Goal: Task Accomplishment & Management: Complete application form

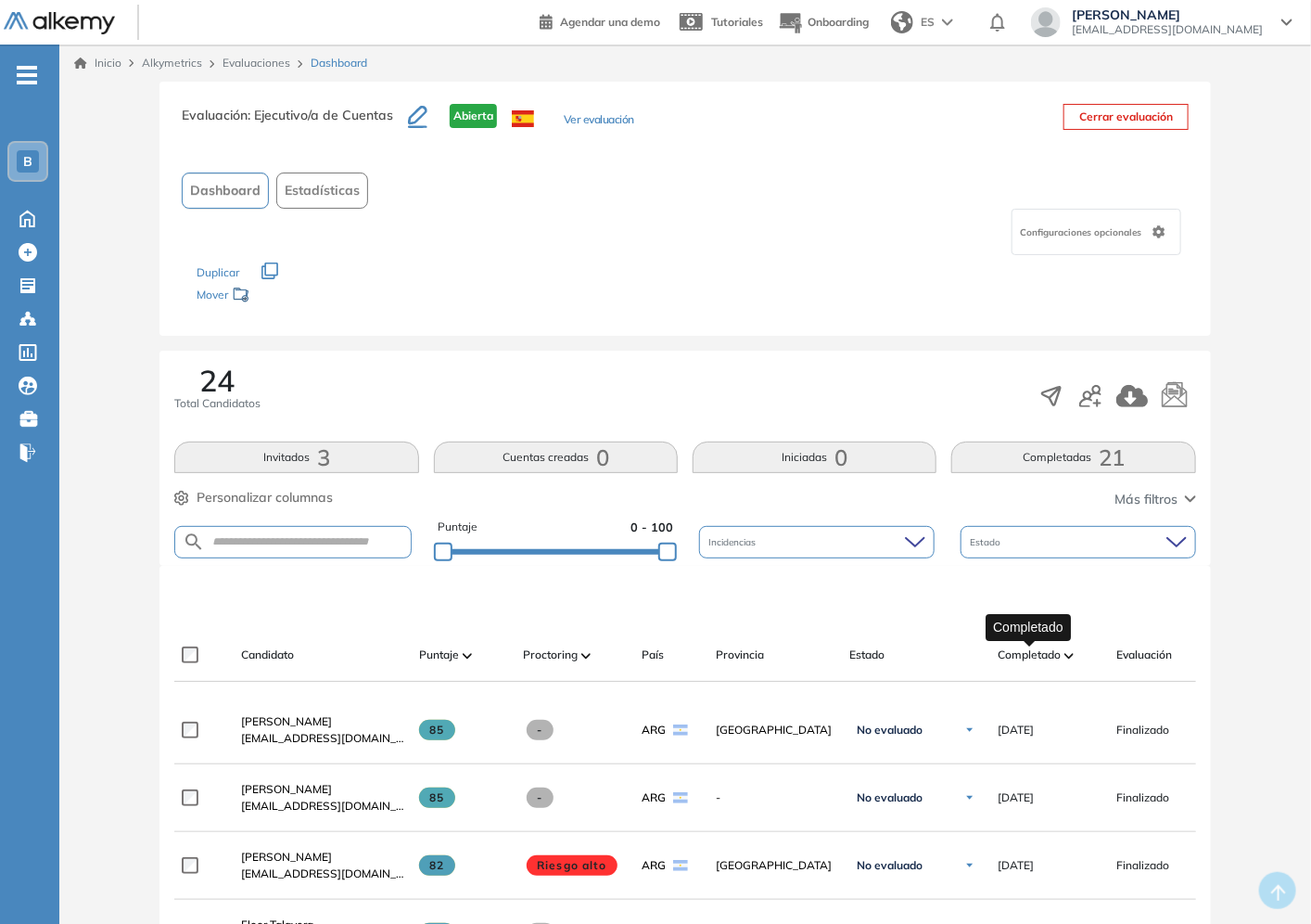
click at [1045, 655] on span "Completado" at bounding box center [1030, 655] width 63 height 17
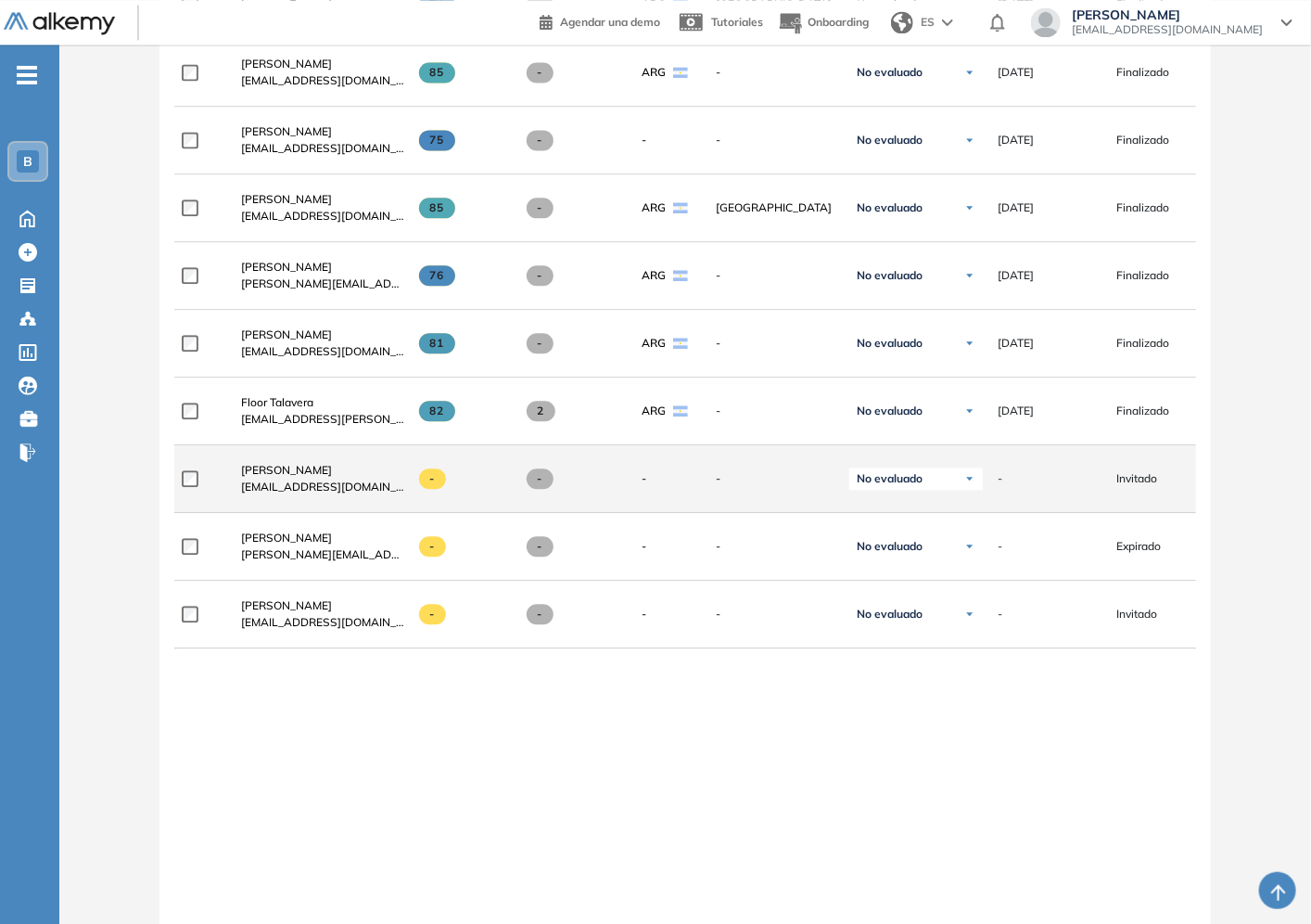
scroll to position [1365, 0]
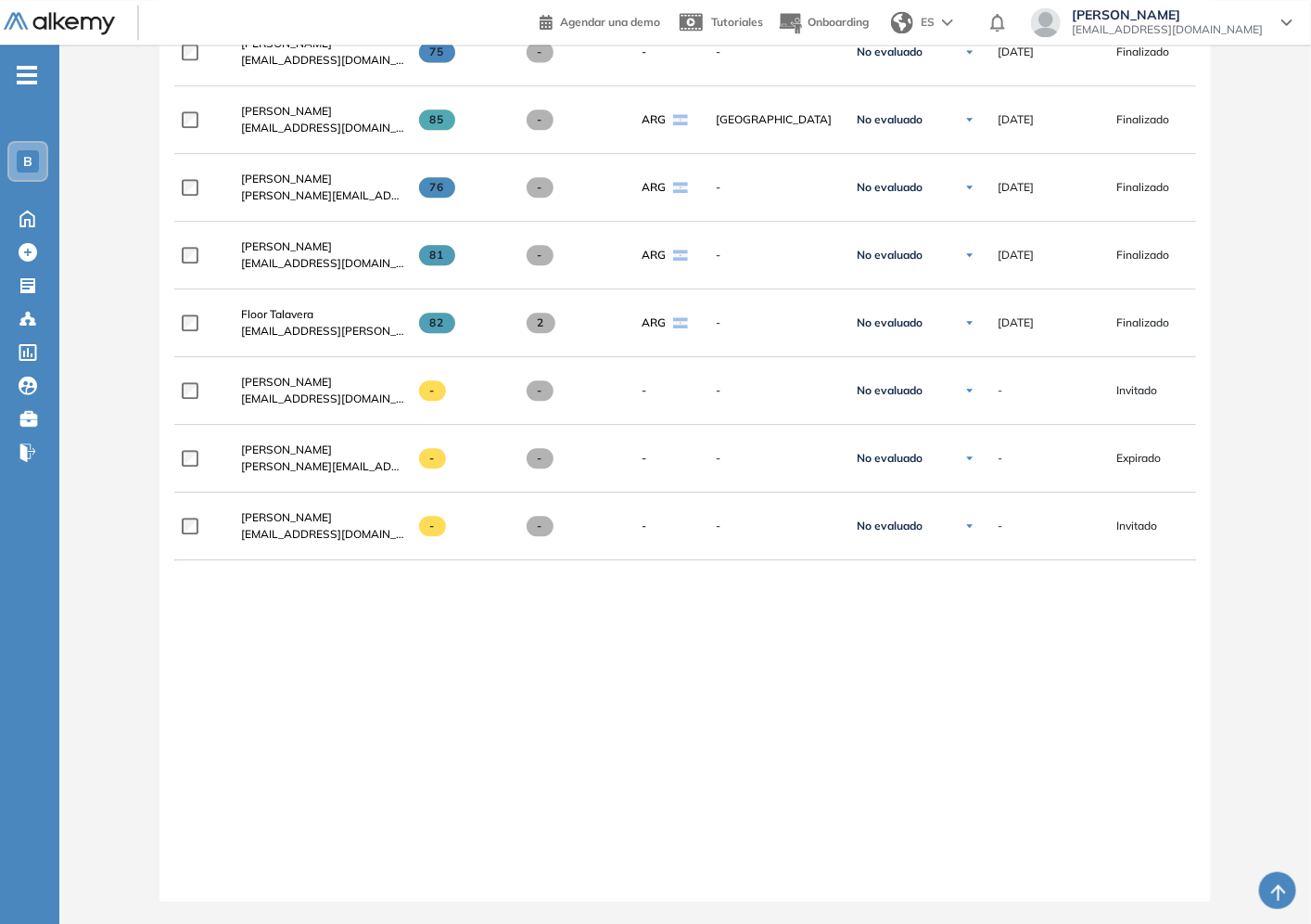
drag, startPoint x: 480, startPoint y: 666, endPoint x: 489, endPoint y: 659, distance: 11.4
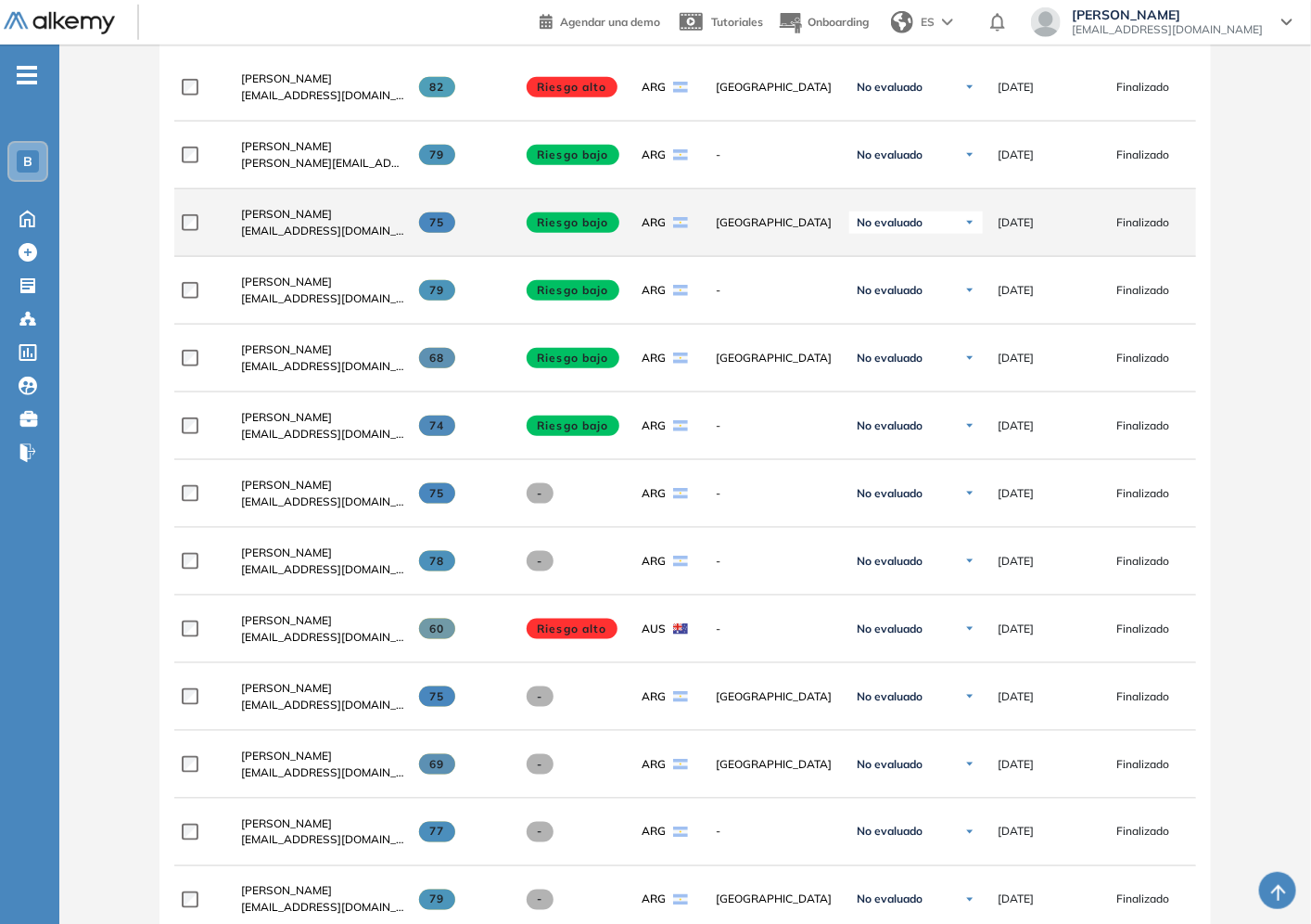
scroll to position [230, 0]
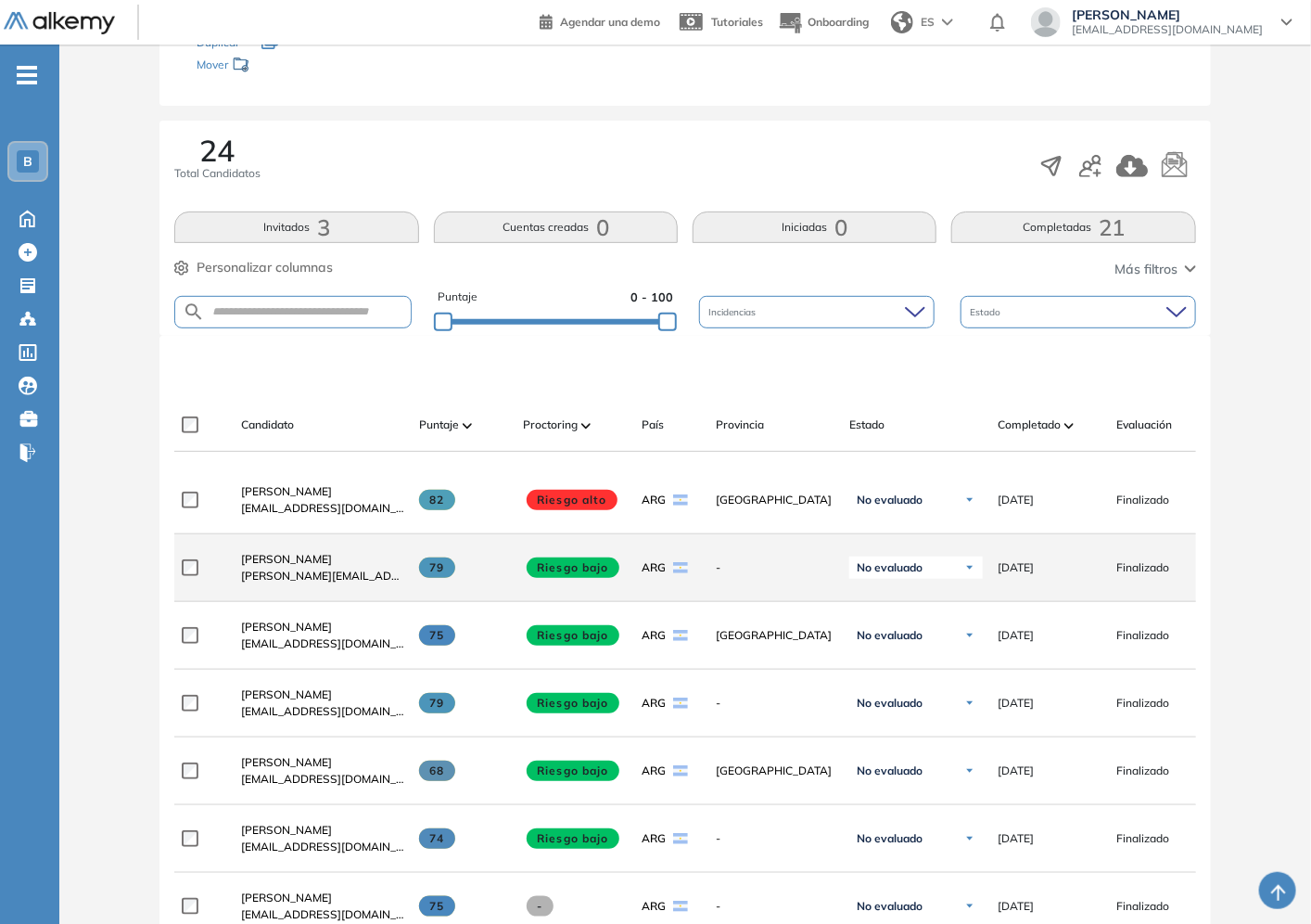
click at [578, 568] on span "Riesgo bajo" at bounding box center [573, 567] width 93 height 21
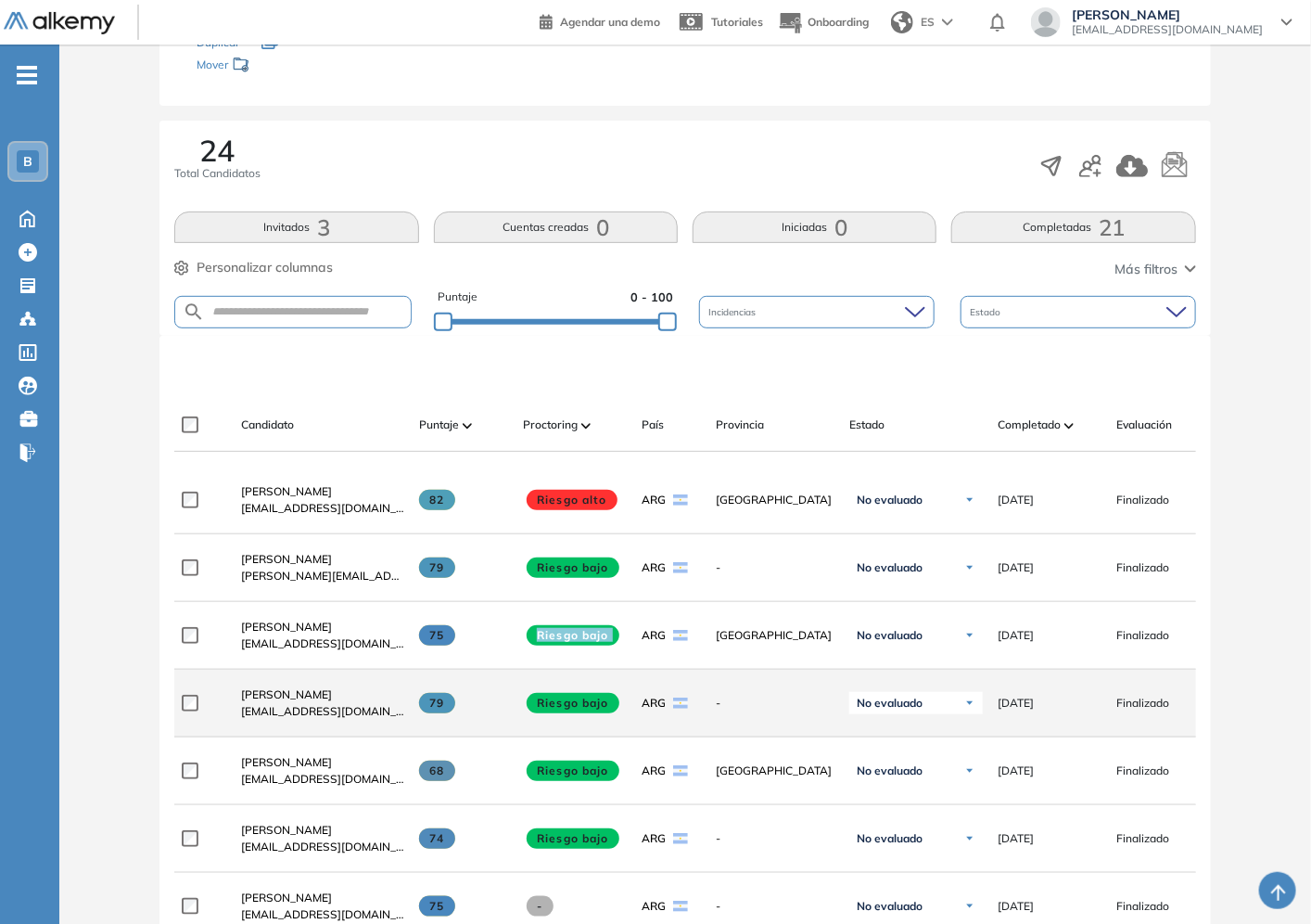
drag, startPoint x: 538, startPoint y: 638, endPoint x: 578, endPoint y: 697, distance: 71.3
click at [626, 651] on div "**********" at bounding box center [797, 636] width 1247 height 67
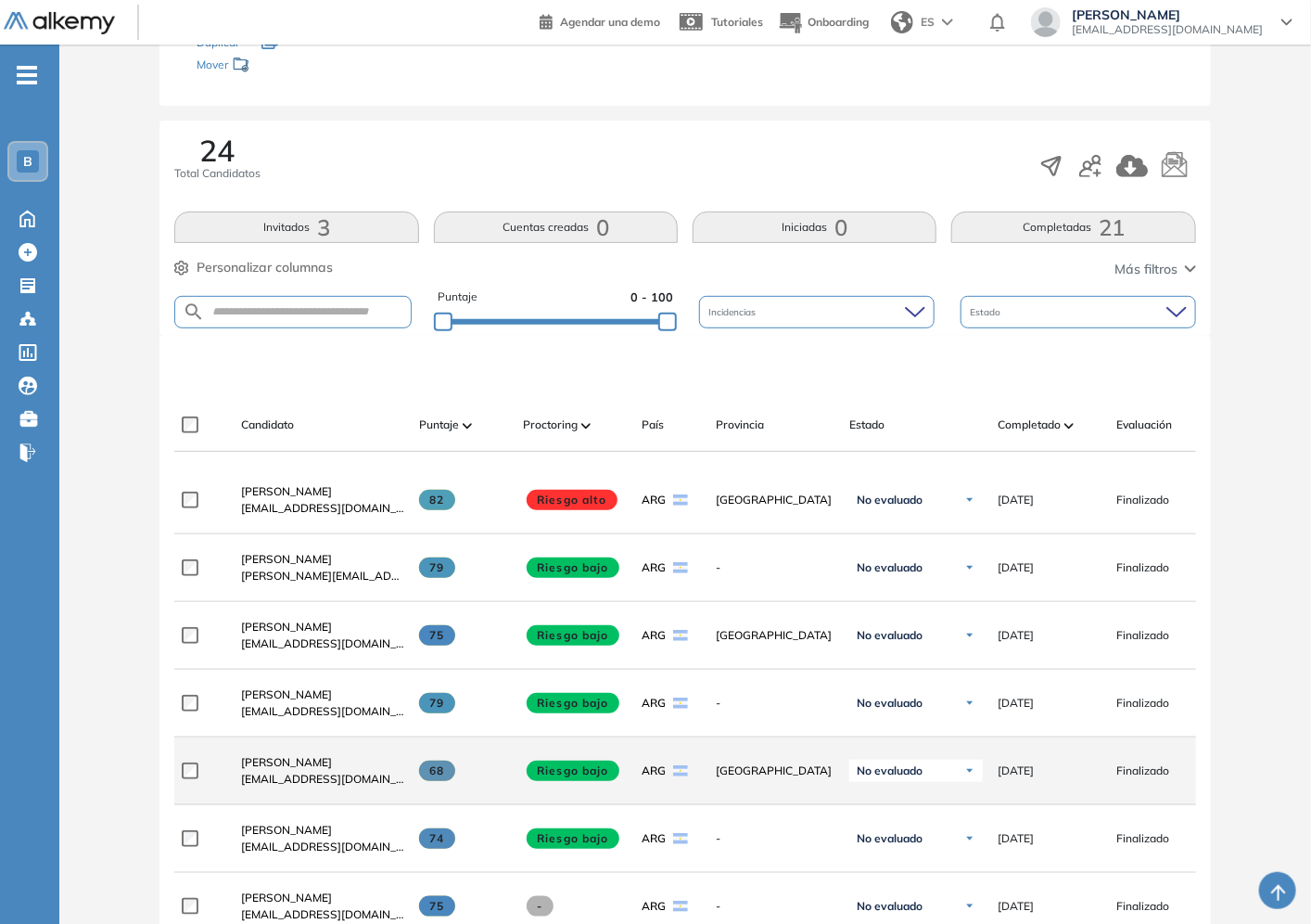
drag, startPoint x: 578, startPoint y: 794, endPoint x: 572, endPoint y: 763, distance: 31.6
click at [577, 779] on div "Riesgo bajo" at bounding box center [567, 770] width 119 height 51
drag, startPoint x: 539, startPoint y: 708, endPoint x: 607, endPoint y: 804, distance: 117.6
click at [617, 727] on div "Riesgo bajo" at bounding box center [567, 703] width 119 height 51
drag, startPoint x: 615, startPoint y: 780, endPoint x: 603, endPoint y: 807, distance: 29.5
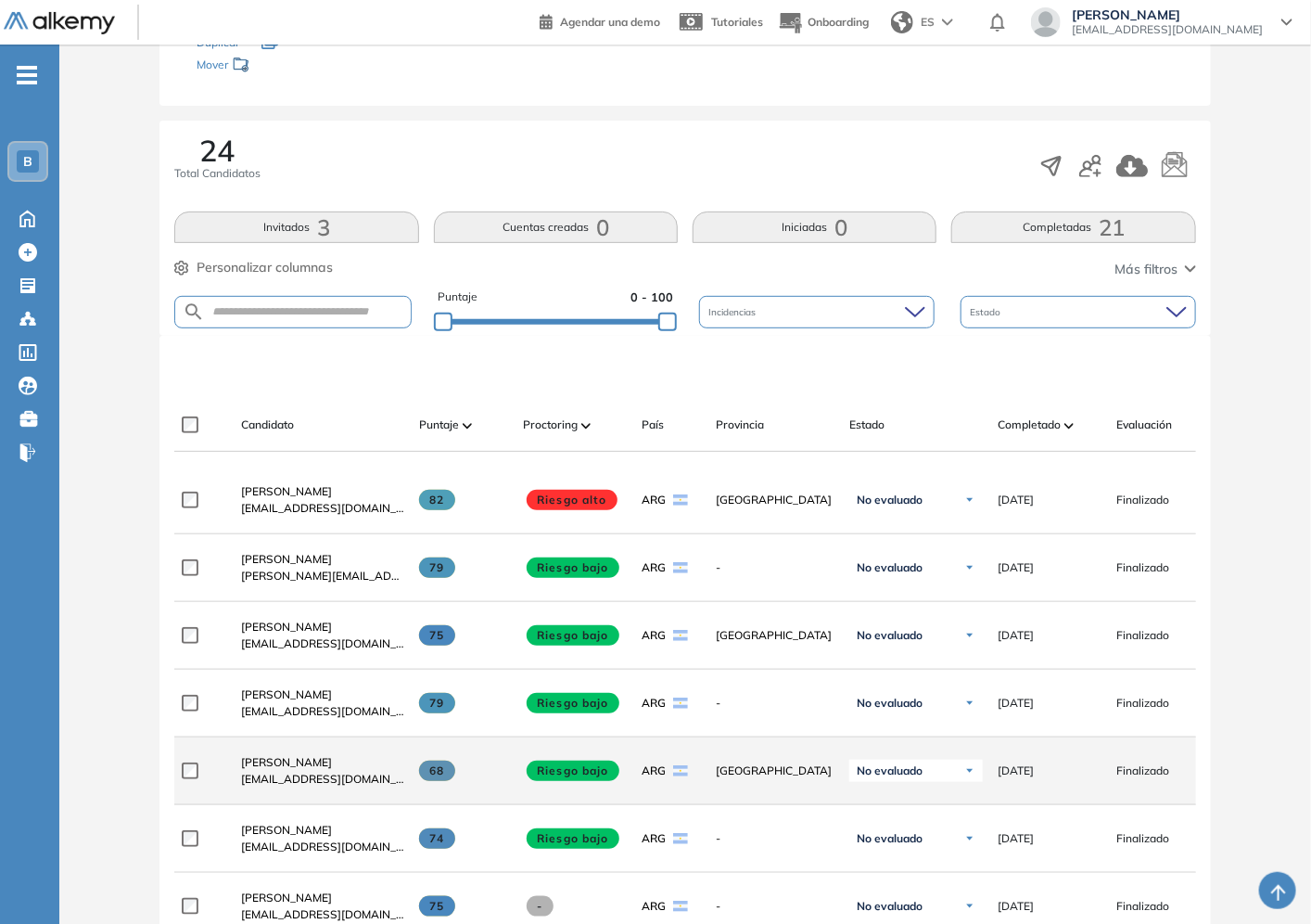
click at [479, 780] on div "**********" at bounding box center [797, 771] width 1247 height 67
drag, startPoint x: 606, startPoint y: 779, endPoint x: 525, endPoint y: 770, distance: 81.5
click at [525, 770] on div "Riesgo bajo" at bounding box center [574, 770] width 104 height 21
drag, startPoint x: 553, startPoint y: 784, endPoint x: 529, endPoint y: 782, distance: 24.1
click at [552, 781] on span at bounding box center [573, 770] width 93 height 21
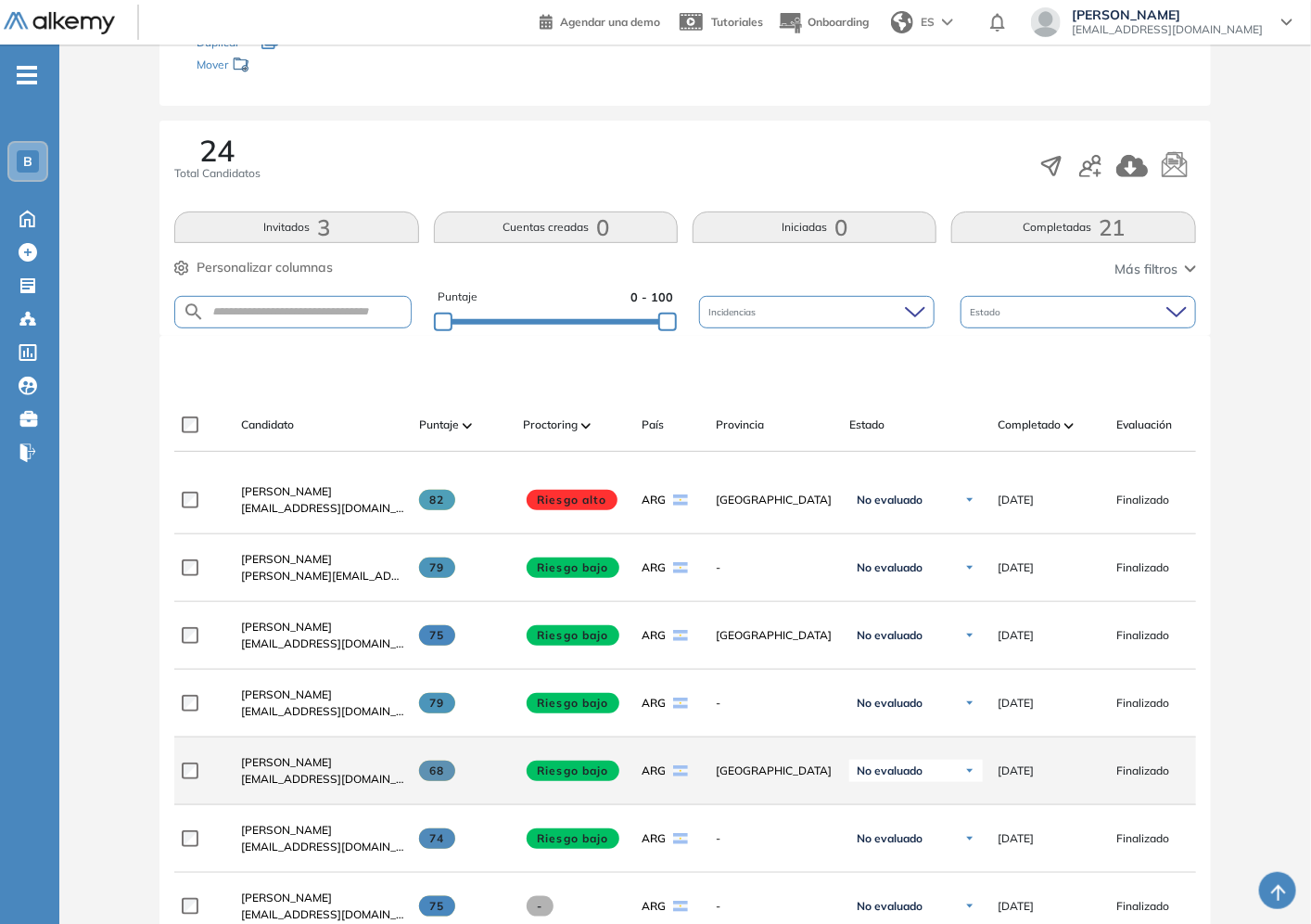
drag, startPoint x: 529, startPoint y: 782, endPoint x: 610, endPoint y: 780, distance: 81.0
click at [618, 781] on span at bounding box center [573, 770] width 93 height 21
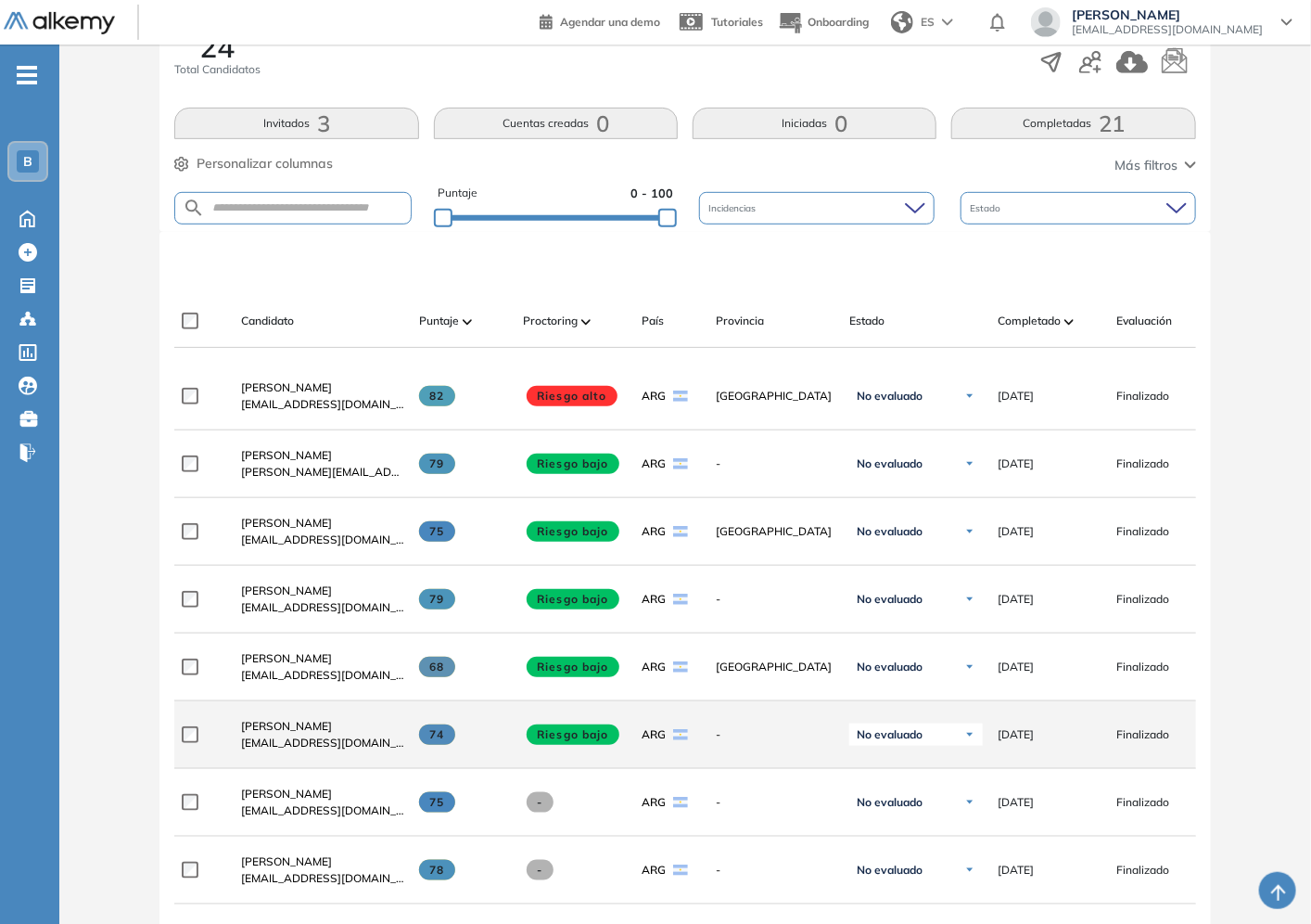
scroll to position [437, 0]
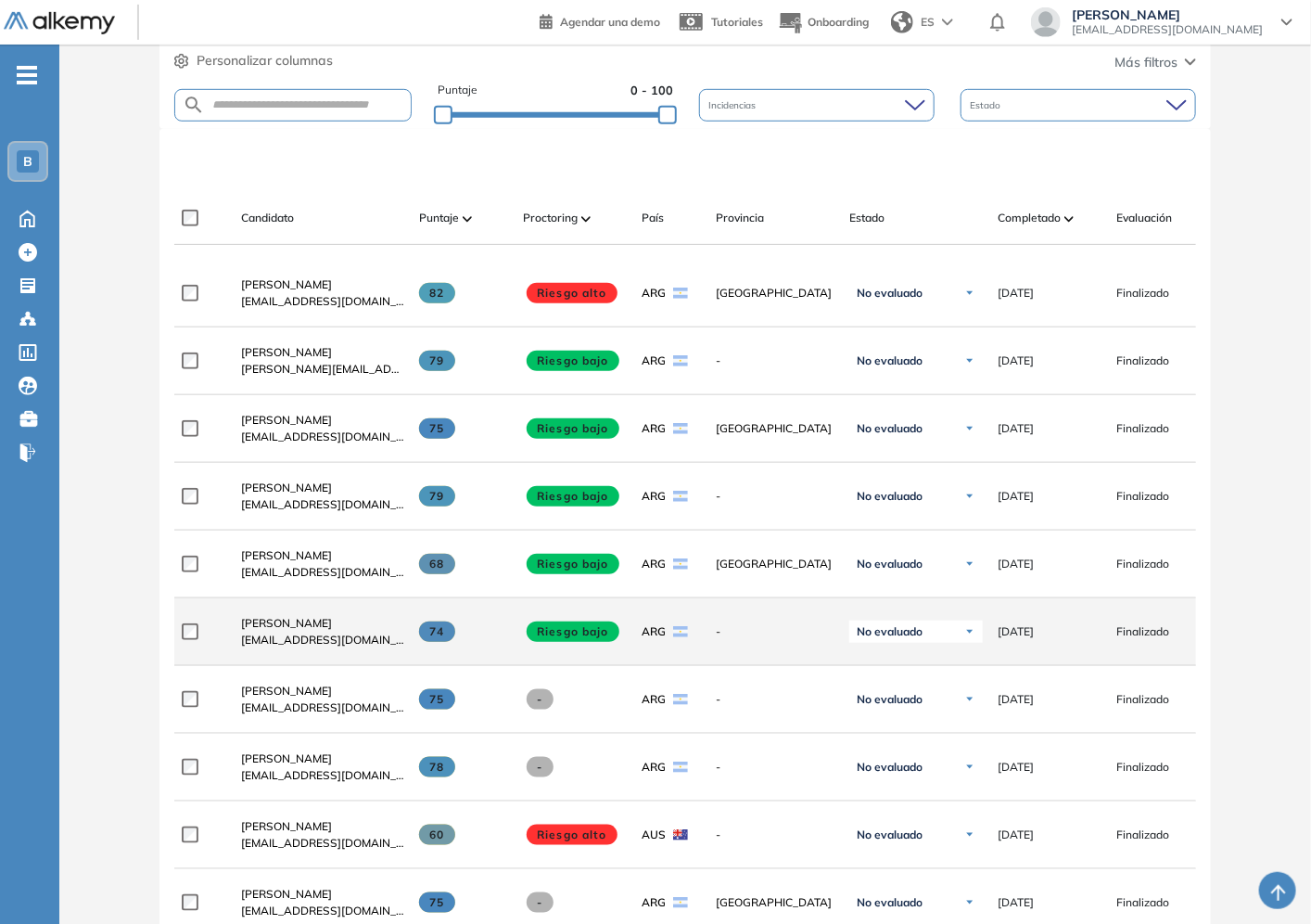
click at [580, 629] on span at bounding box center [573, 631] width 93 height 21
click at [586, 642] on span "Riesgo bajo" at bounding box center [573, 631] width 93 height 21
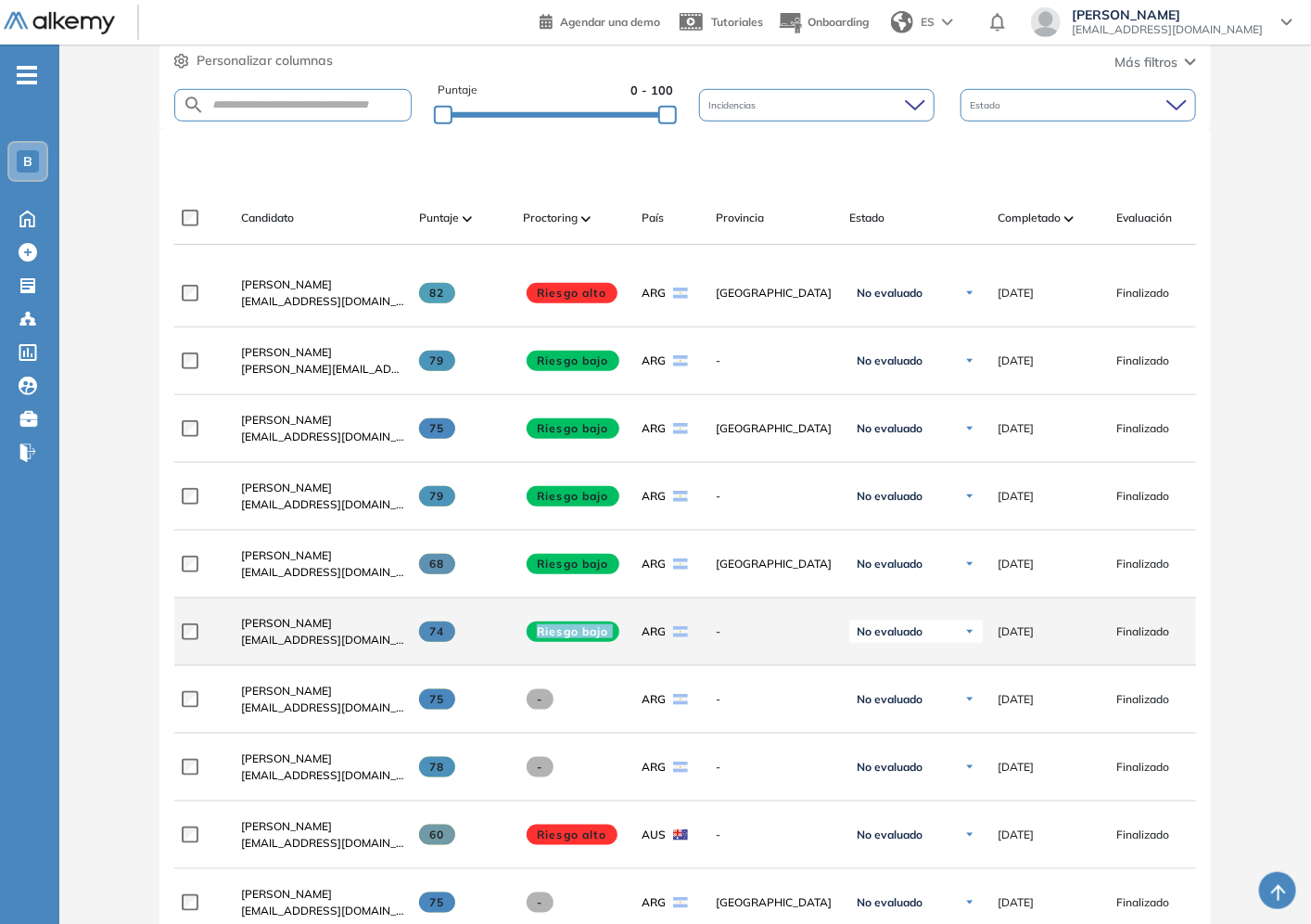
click at [577, 640] on span "Riesgo bajo" at bounding box center [573, 631] width 93 height 21
click at [576, 638] on span "Riesgo bajo" at bounding box center [573, 631] width 93 height 21
click at [576, 637] on span "Riesgo bajo" at bounding box center [573, 631] width 93 height 21
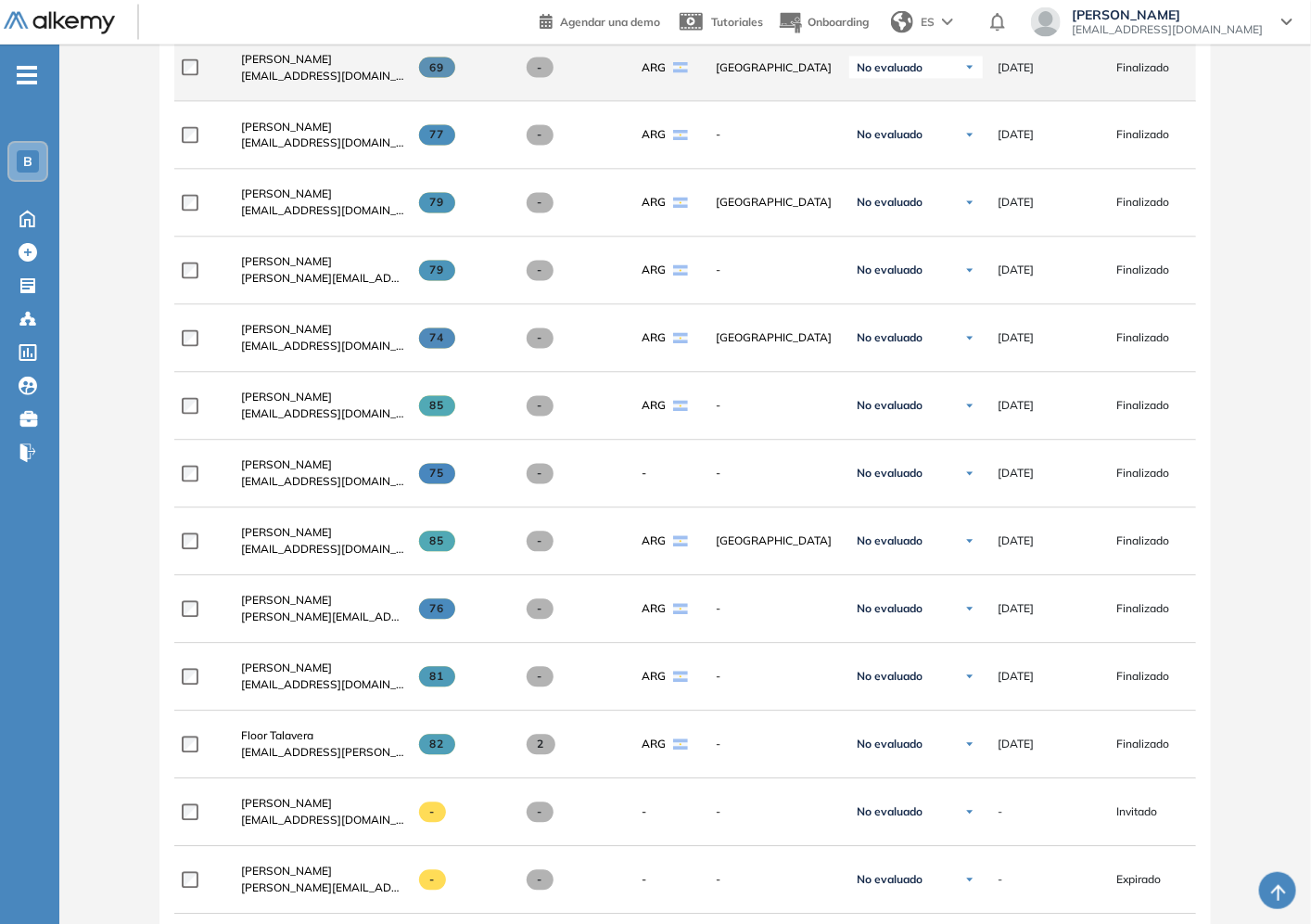
scroll to position [1776, 0]
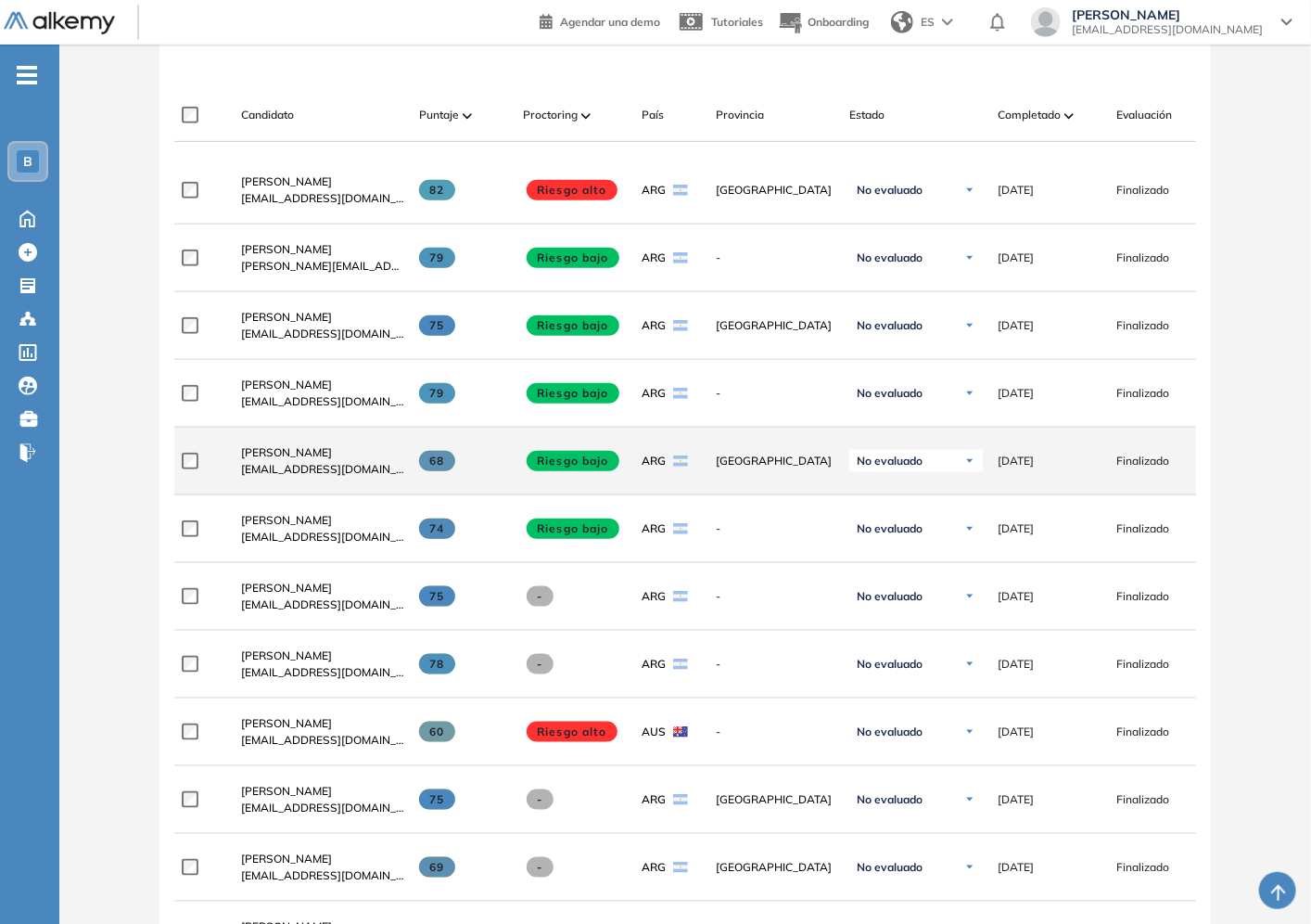
scroll to position [230, 0]
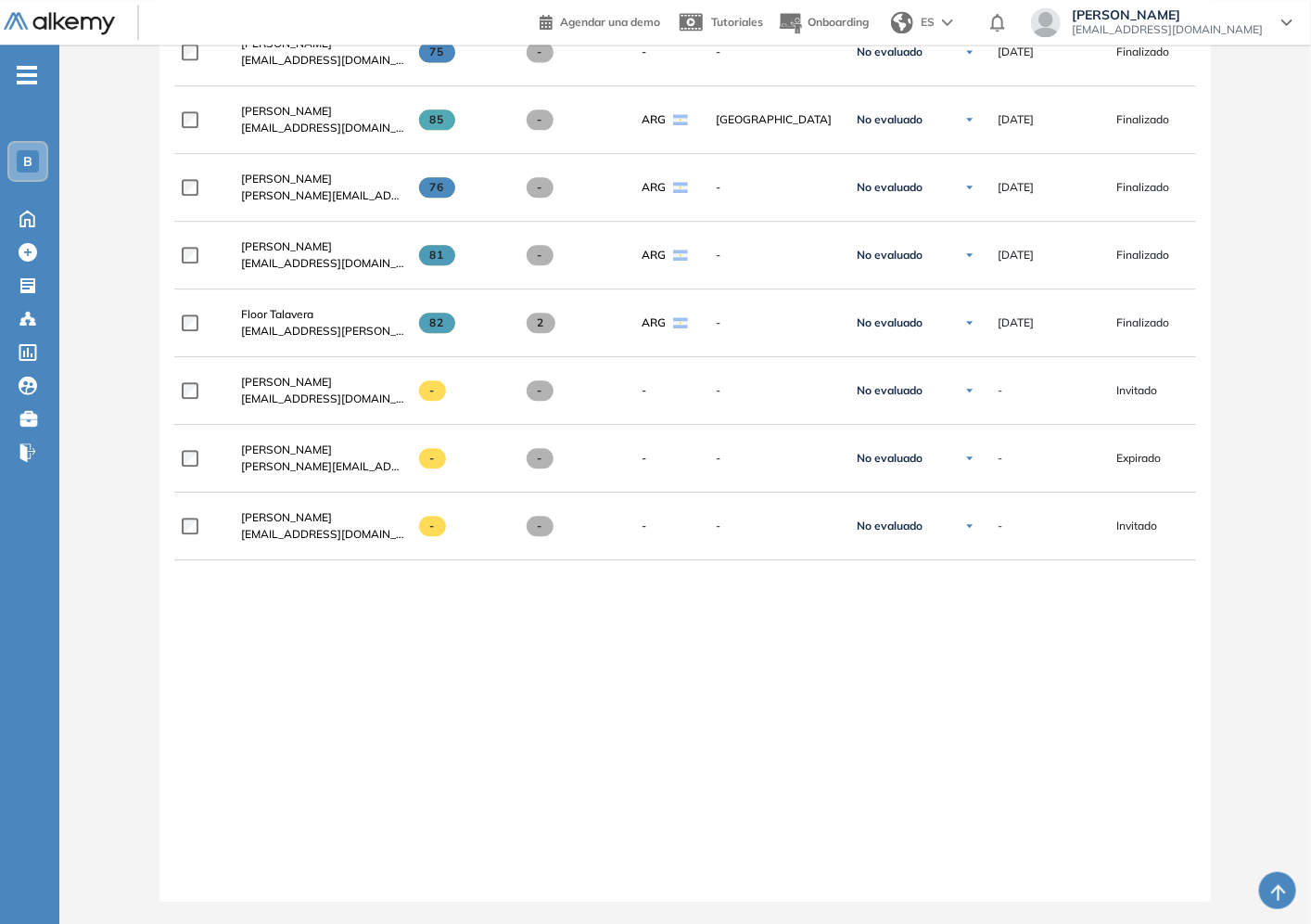
scroll to position [0, 225]
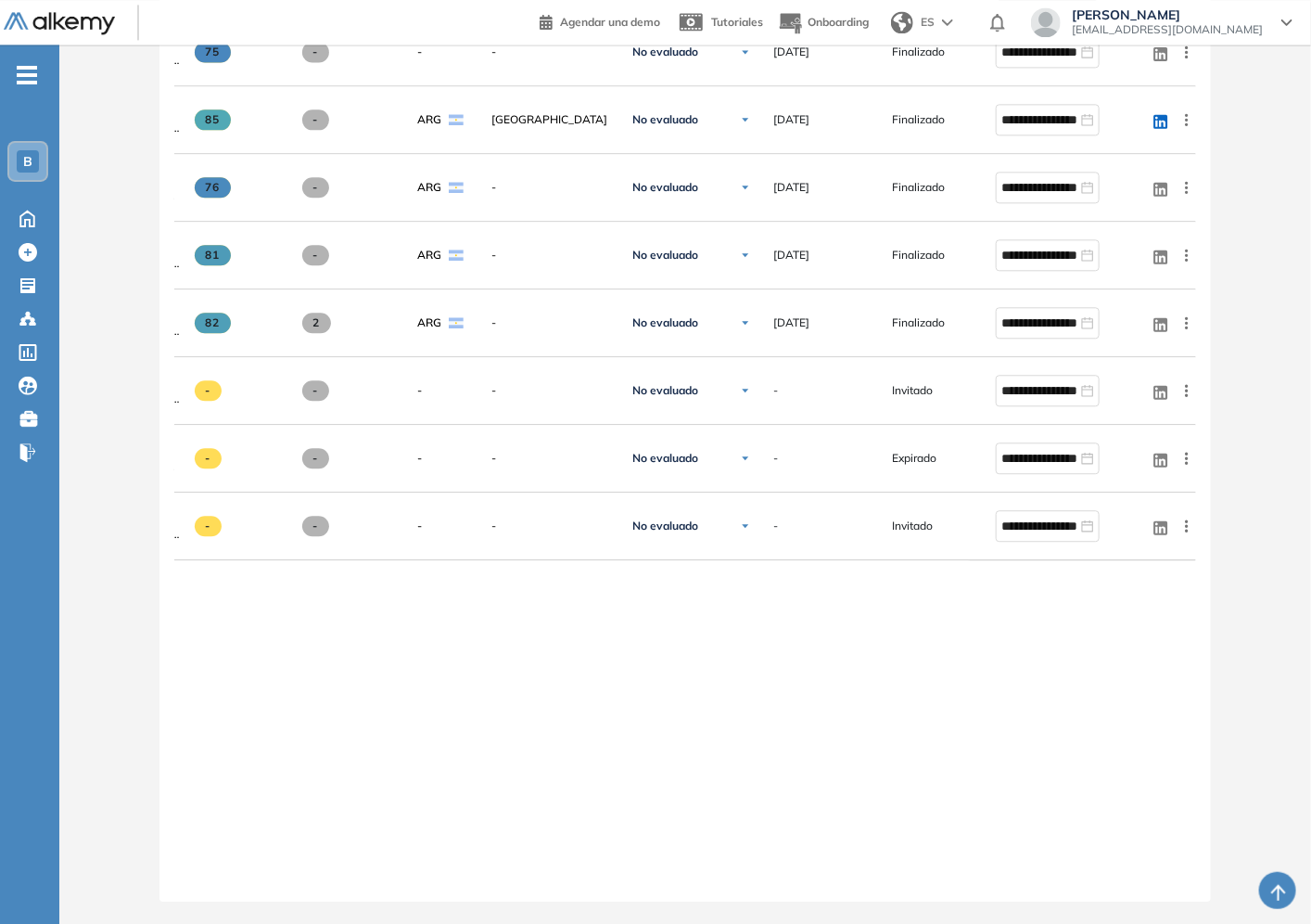
drag, startPoint x: 1008, startPoint y: 885, endPoint x: 1219, endPoint y: 821, distance: 220.5
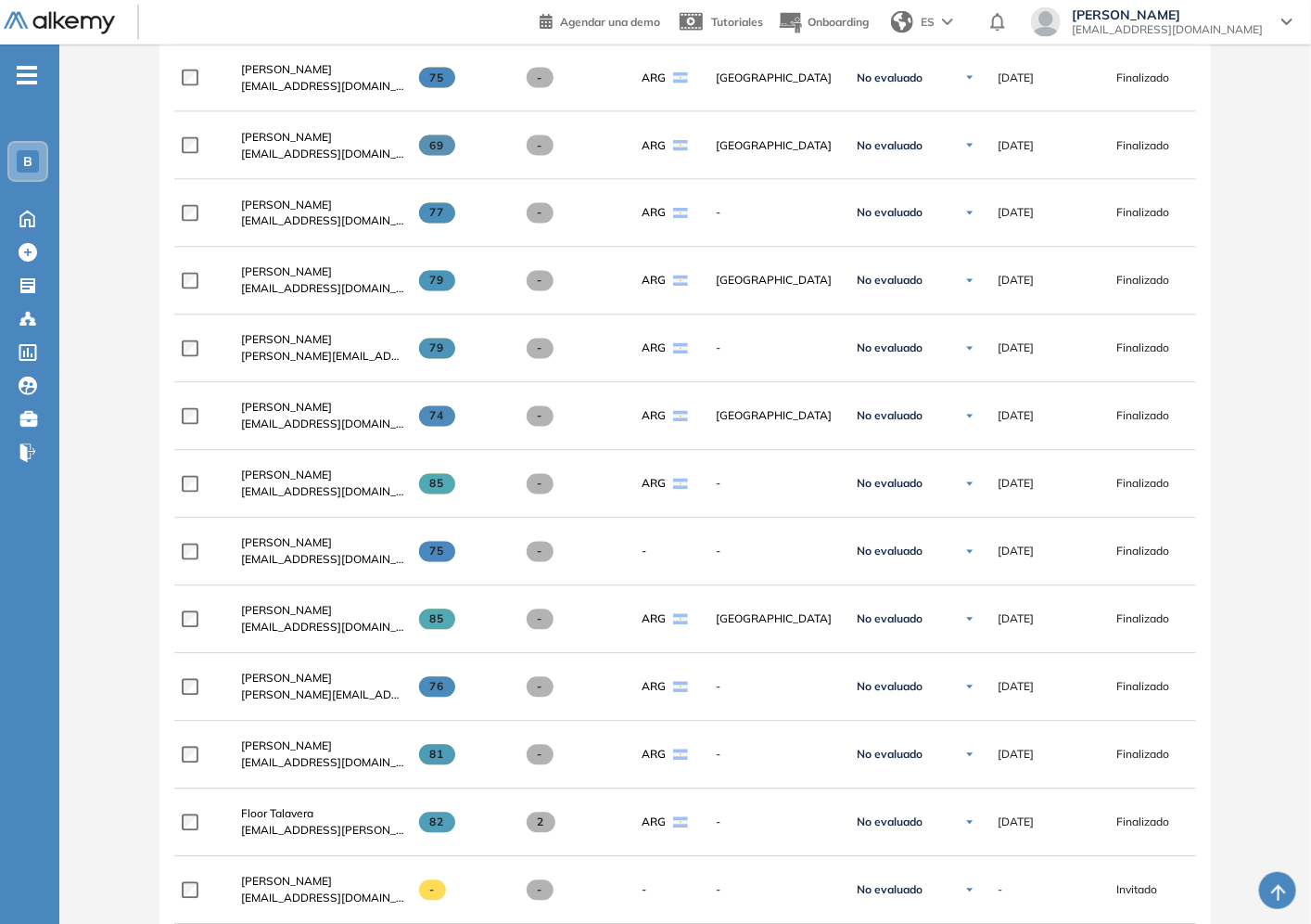
scroll to position [1571, 0]
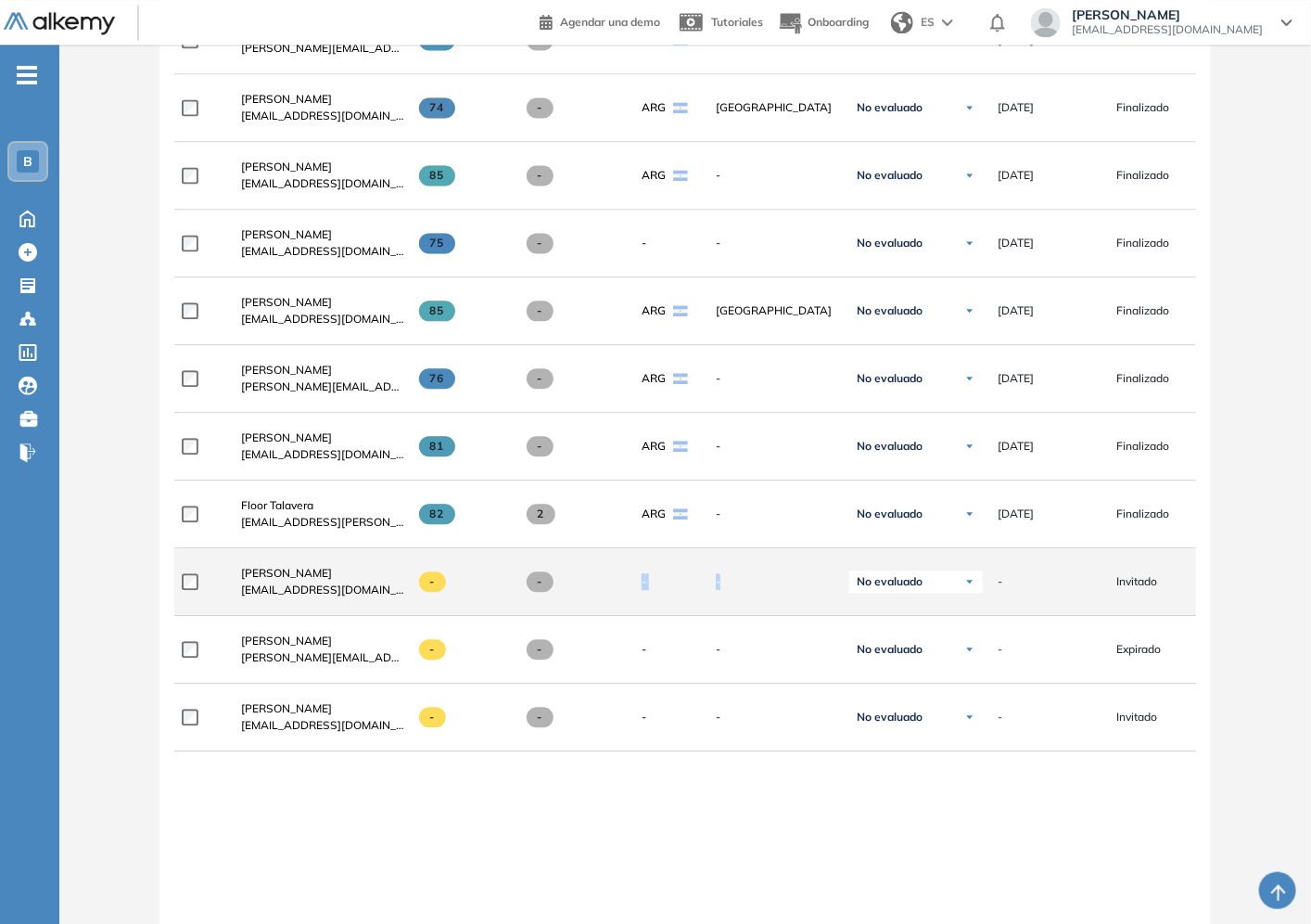
drag, startPoint x: 643, startPoint y: 586, endPoint x: 761, endPoint y: 608, distance: 120.0
click at [761, 608] on div "**********" at bounding box center [797, 581] width 1247 height 67
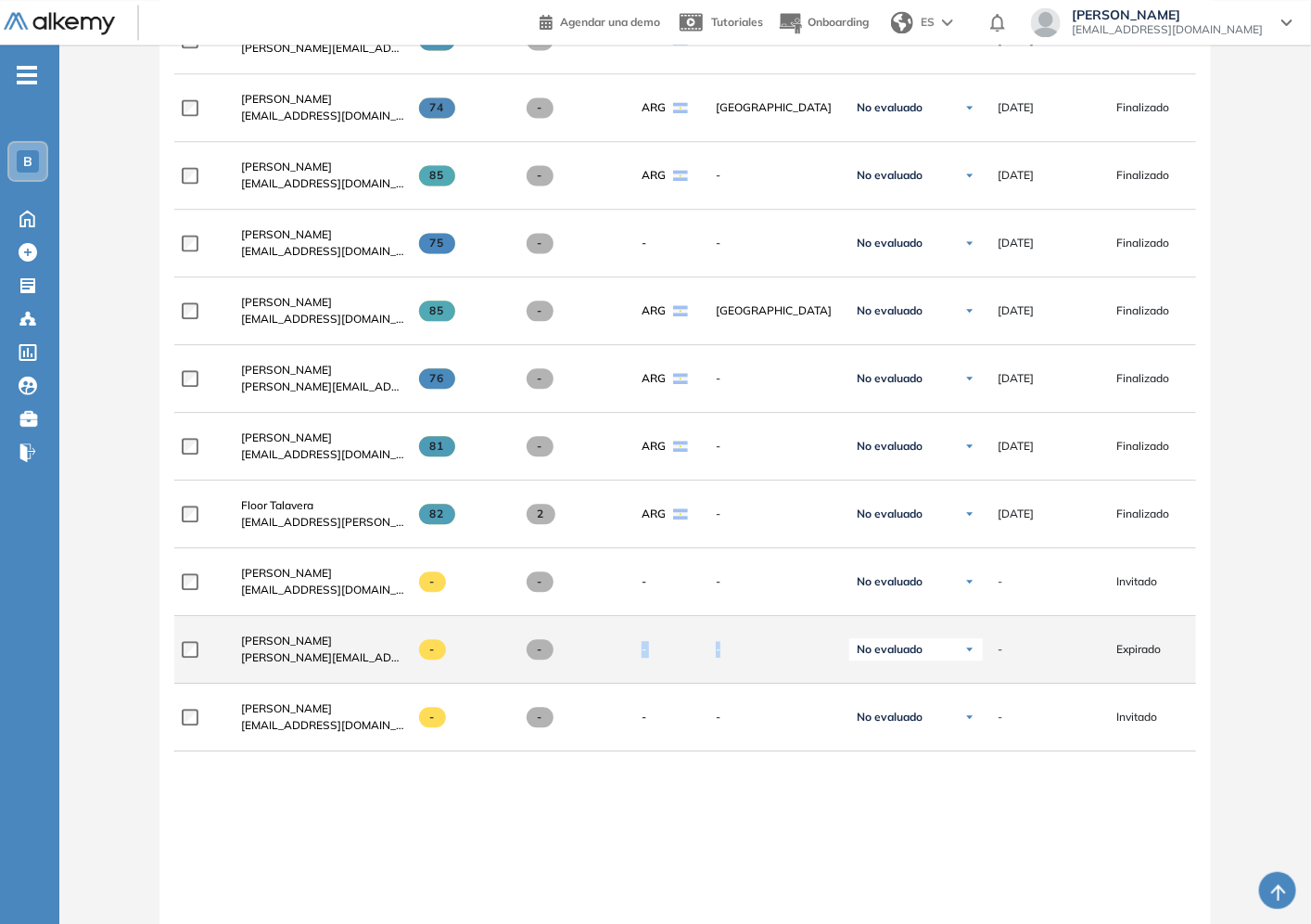
drag, startPoint x: 737, startPoint y: 666, endPoint x: 643, endPoint y: 654, distance: 94.8
click at [643, 654] on div "**********" at bounding box center [797, 650] width 1247 height 67
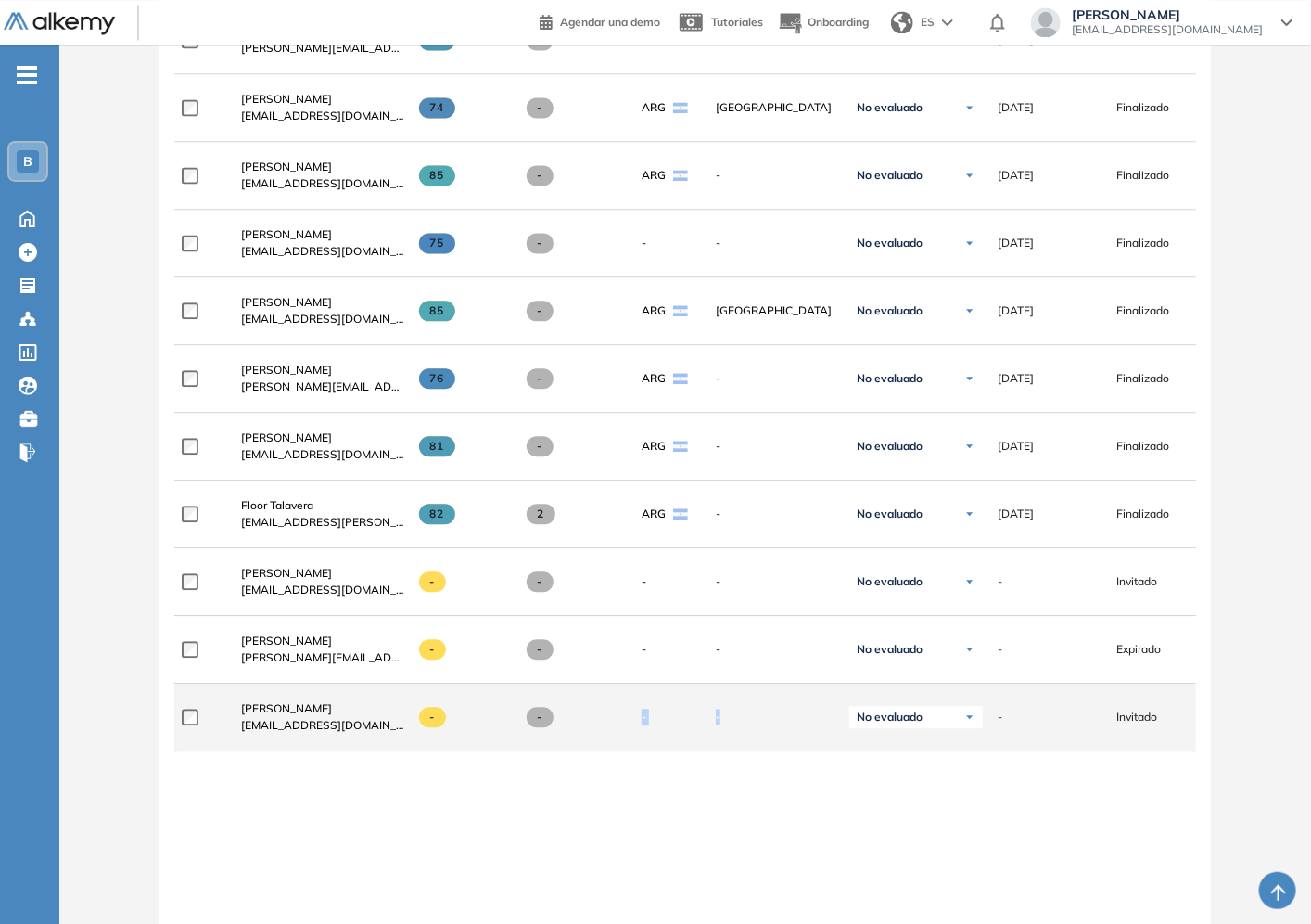
drag, startPoint x: 665, startPoint y: 721, endPoint x: 779, endPoint y: 863, distance: 182.1
click at [777, 742] on div "**********" at bounding box center [797, 717] width 1247 height 67
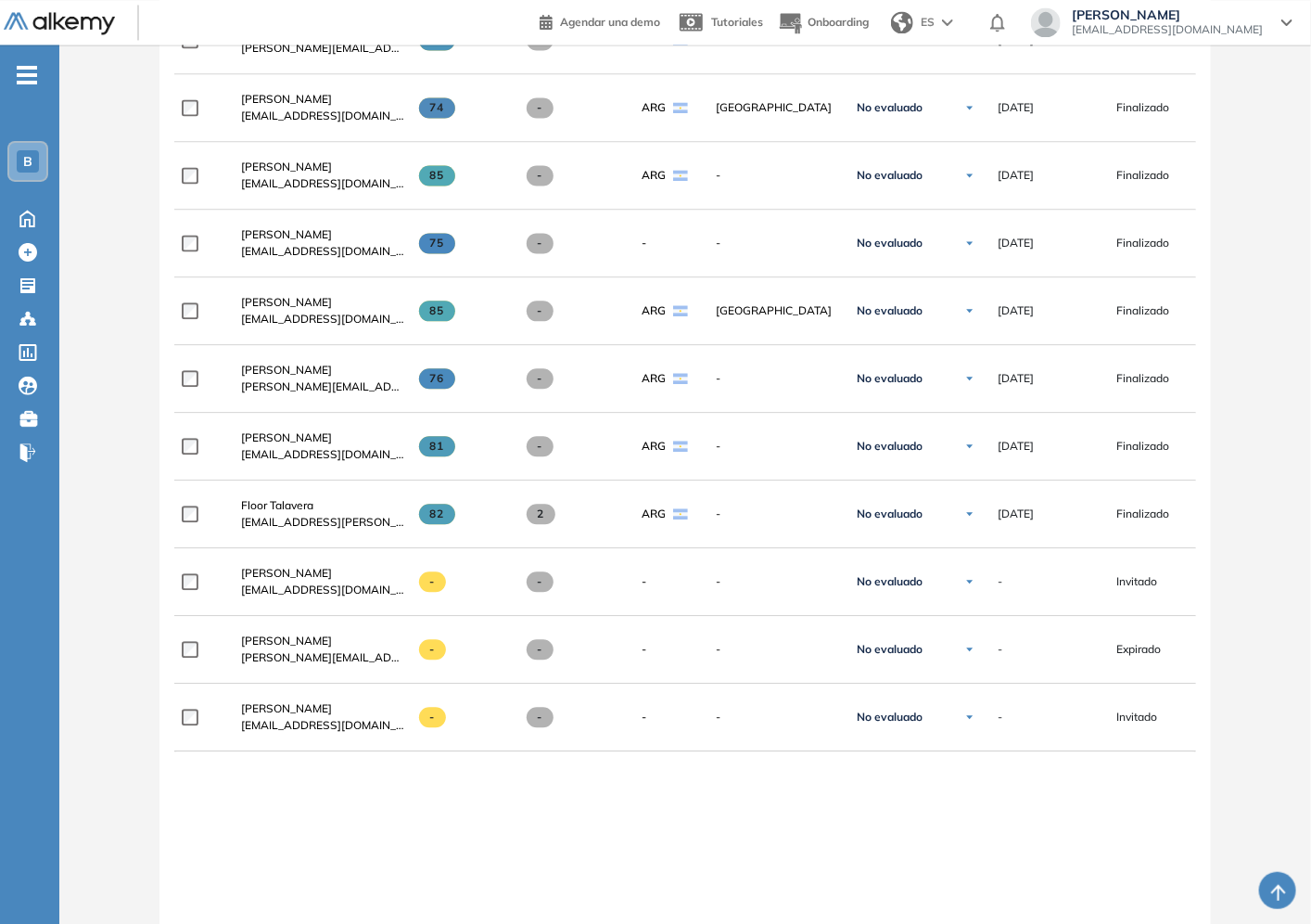
click at [753, 819] on div "**********" at bounding box center [685, 94] width 1022 height 1936
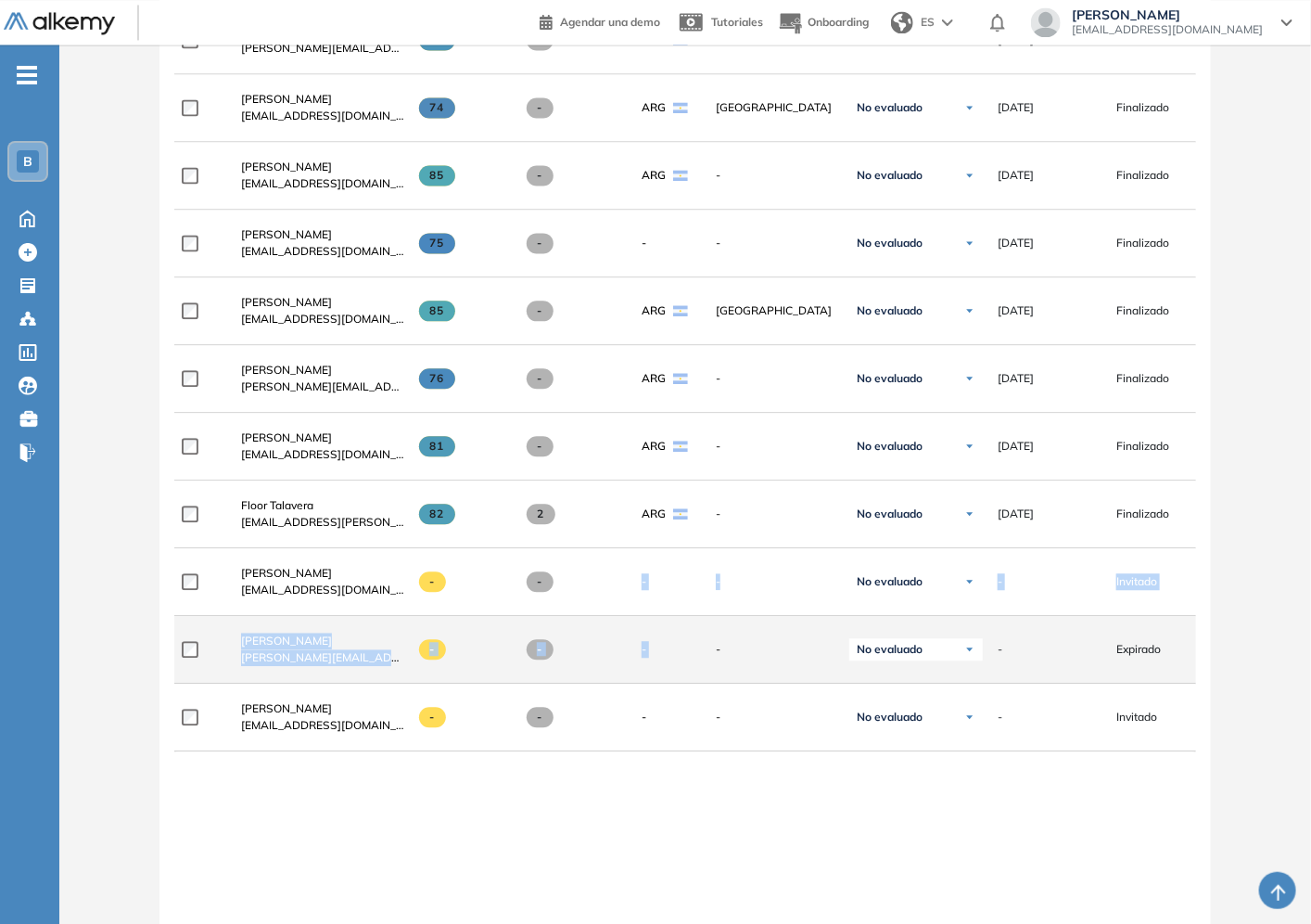
drag, startPoint x: 636, startPoint y: 586, endPoint x: 700, endPoint y: 655, distance: 94.1
click at [700, 655] on div "**********" at bounding box center [685, 94] width 1022 height 1936
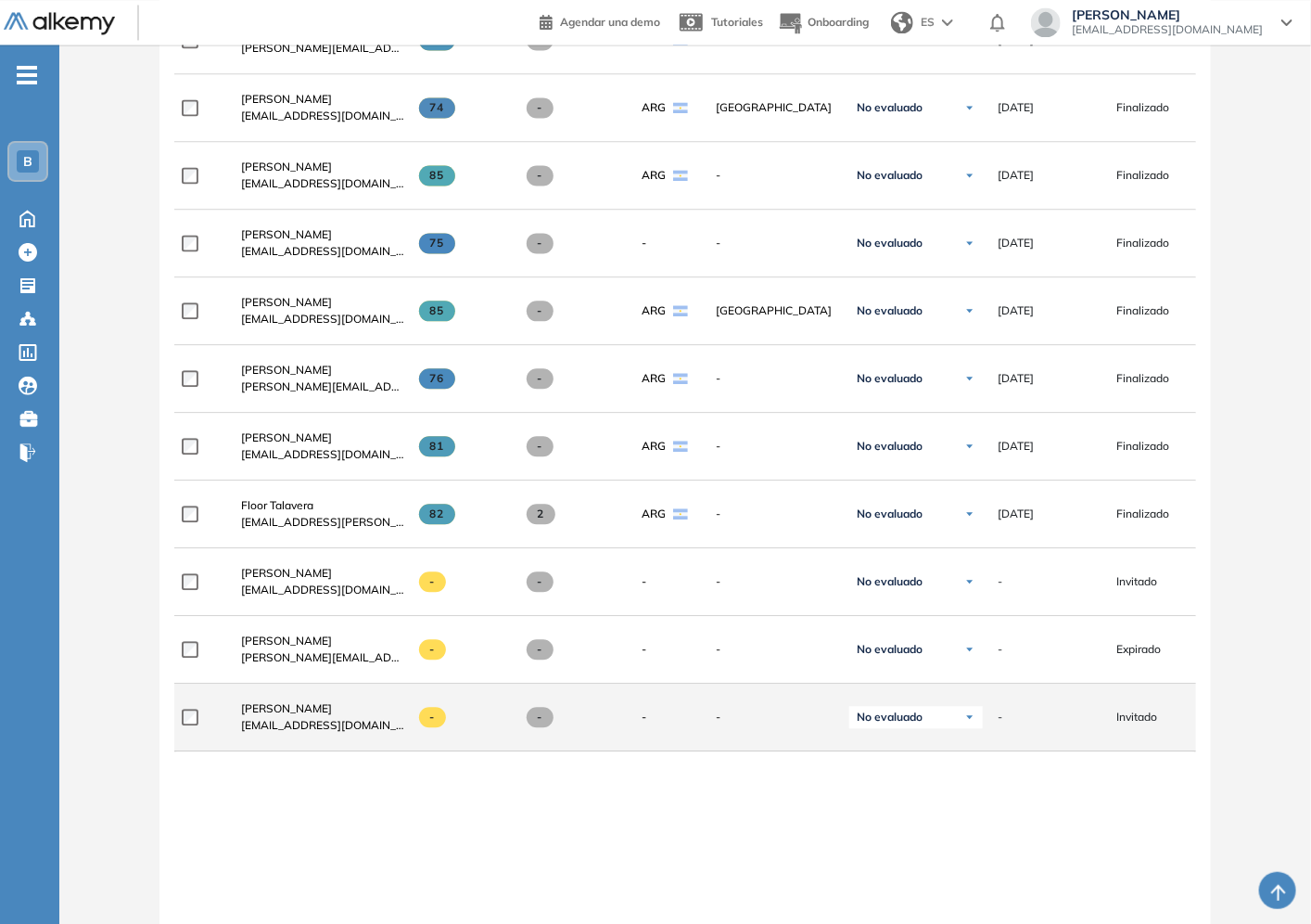
drag, startPoint x: 752, startPoint y: 724, endPoint x: 749, endPoint y: 734, distance: 10.4
click at [753, 733] on div "-" at bounding box center [767, 717] width 134 height 47
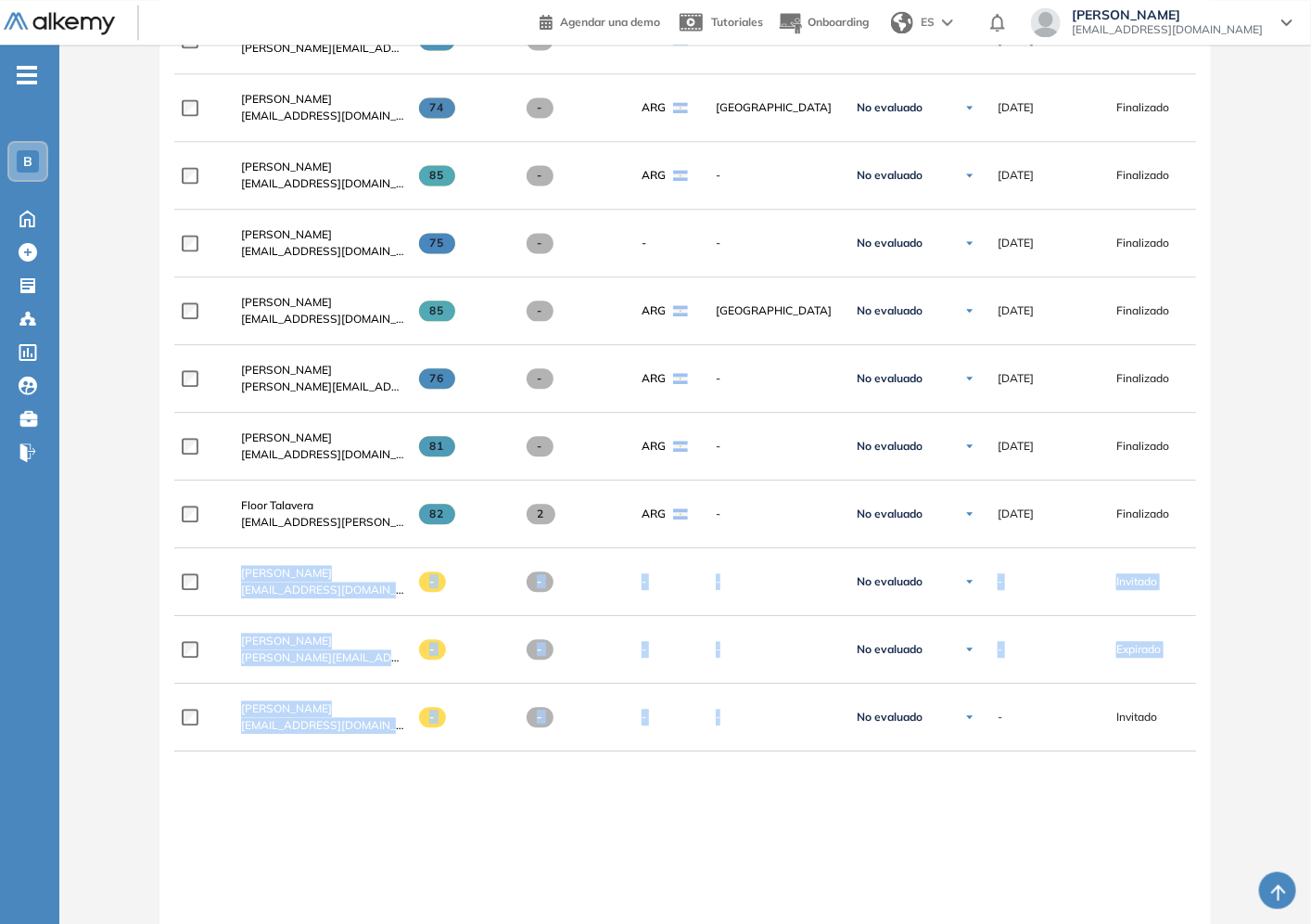
drag, startPoint x: 693, startPoint y: 708, endPoint x: 86, endPoint y: 587, distance: 618.9
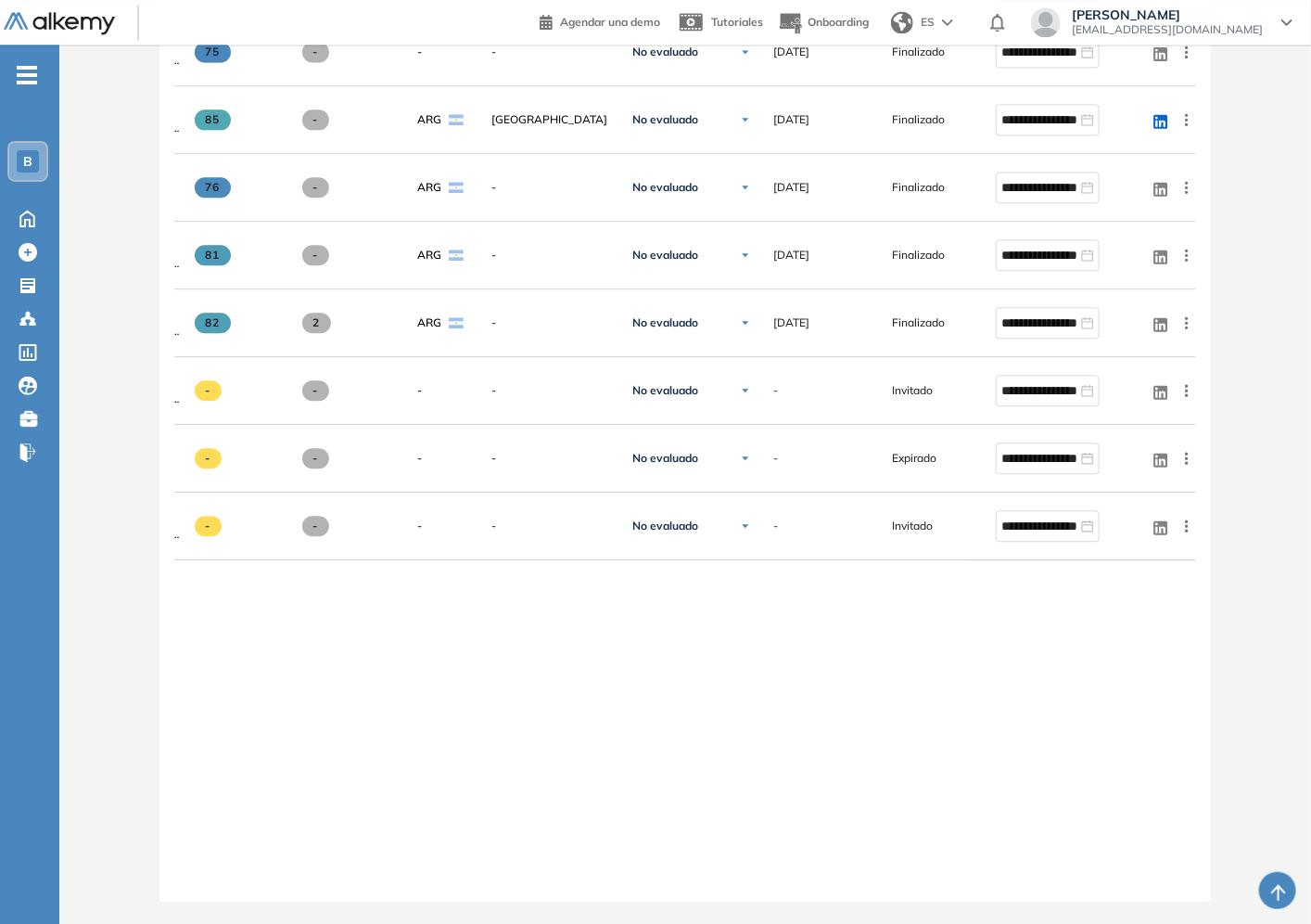
scroll to position [0, 0]
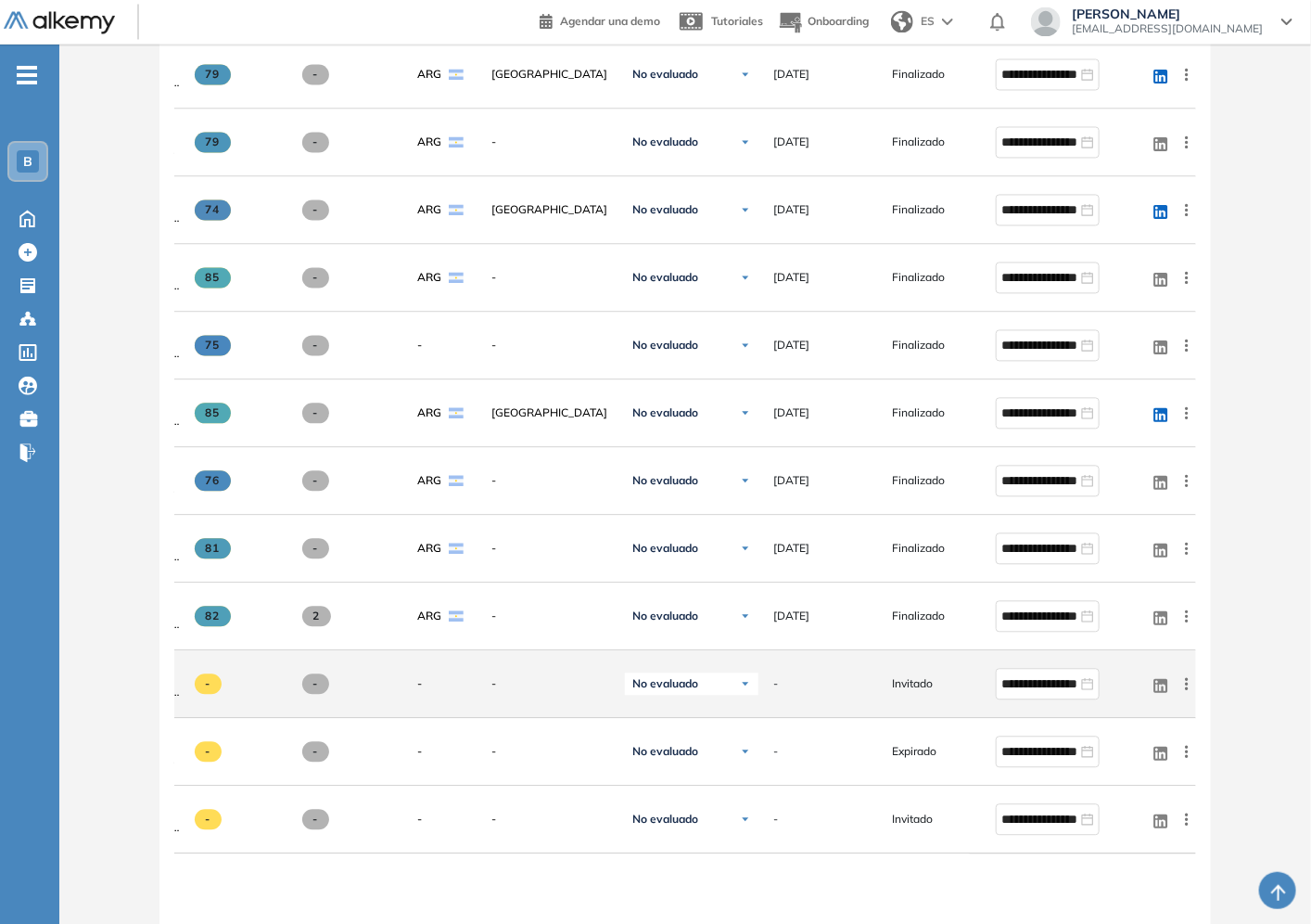
click at [907, 679] on div "Invitado" at bounding box center [929, 684] width 104 height 47
click at [906, 679] on div "Invitado" at bounding box center [929, 684] width 104 height 47
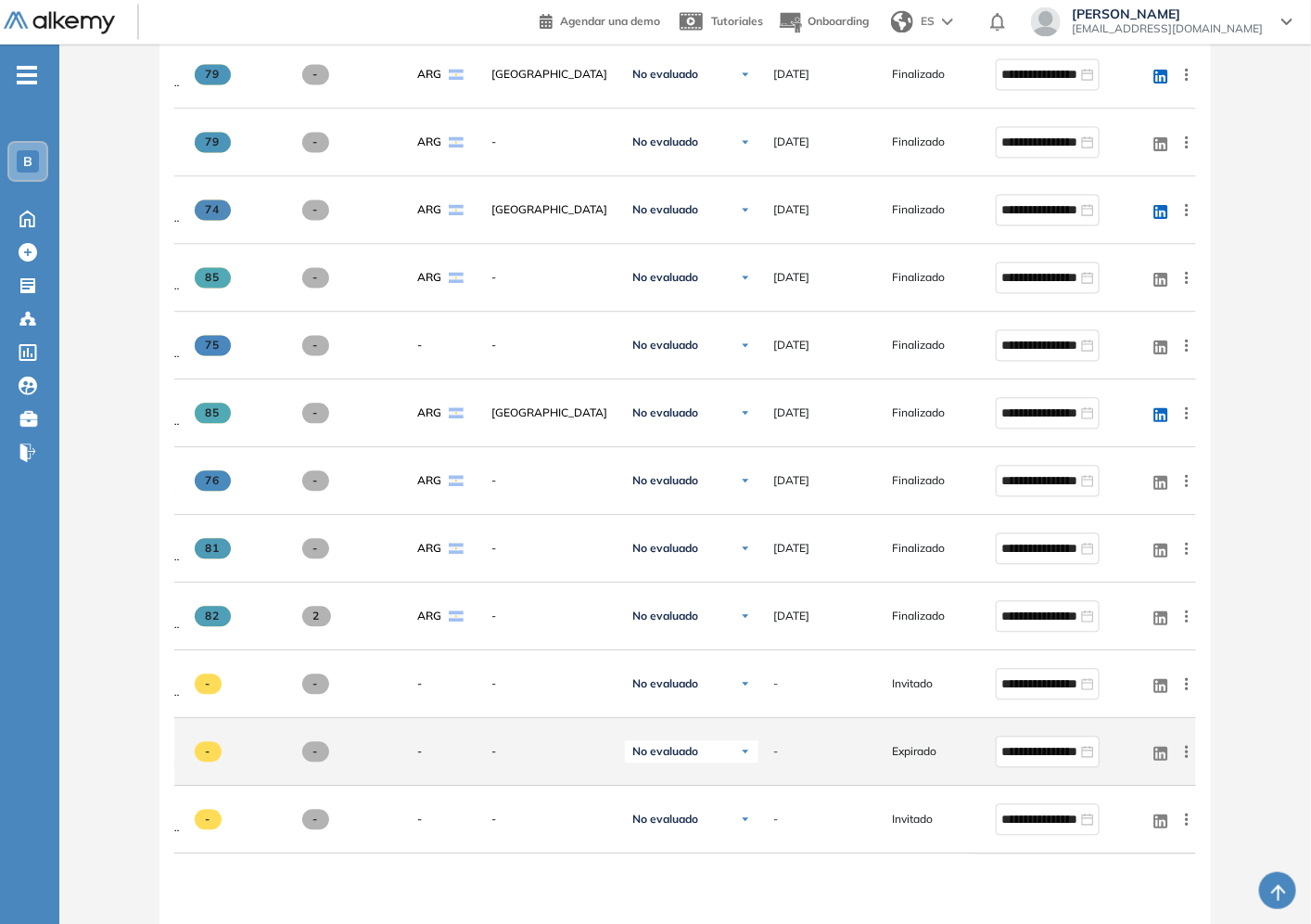
click at [913, 771] on div "Expirado" at bounding box center [929, 752] width 104 height 47
click at [910, 761] on span "Expirado" at bounding box center [914, 752] width 45 height 17
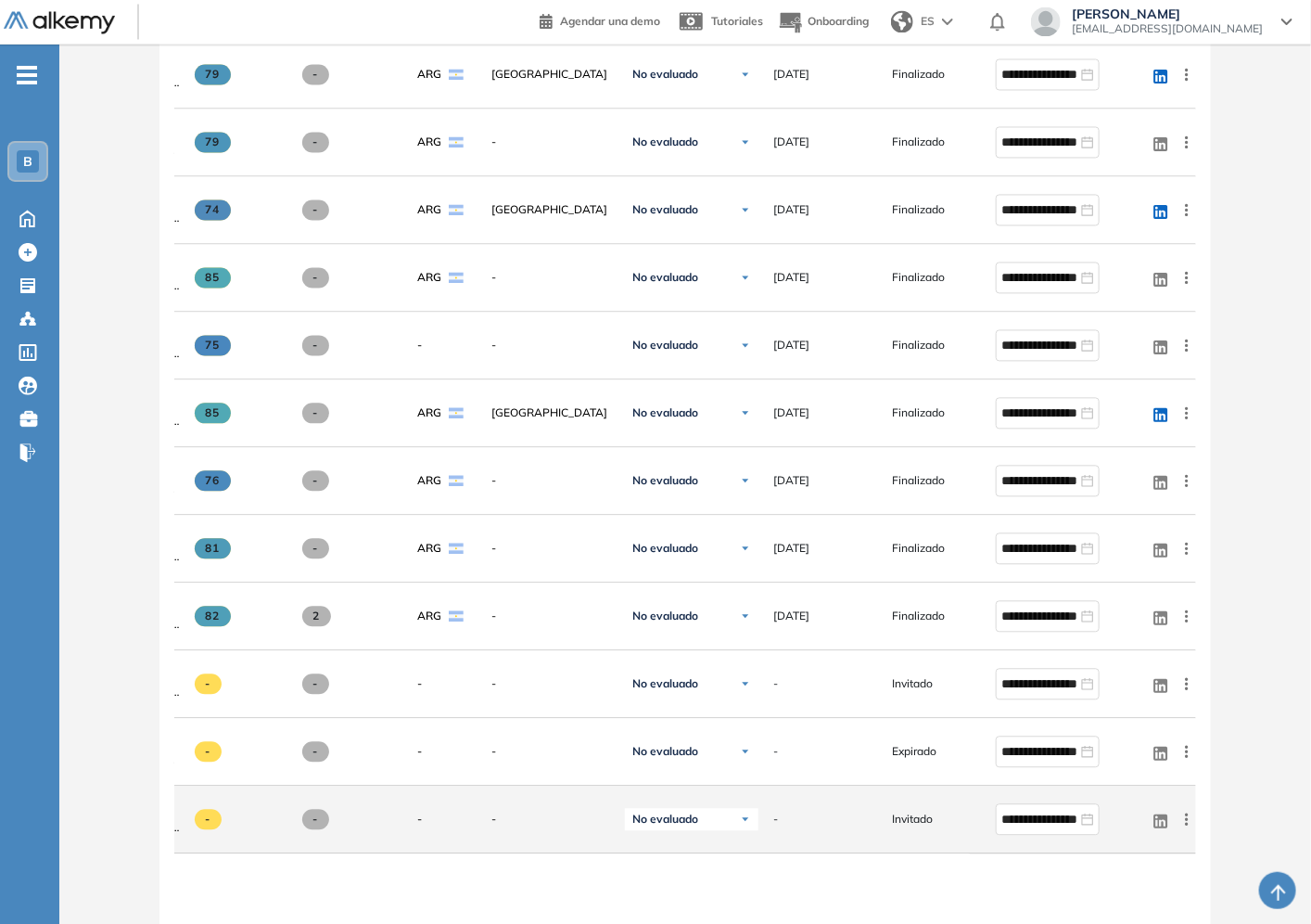
click at [922, 824] on span "Invitado" at bounding box center [912, 819] width 41 height 17
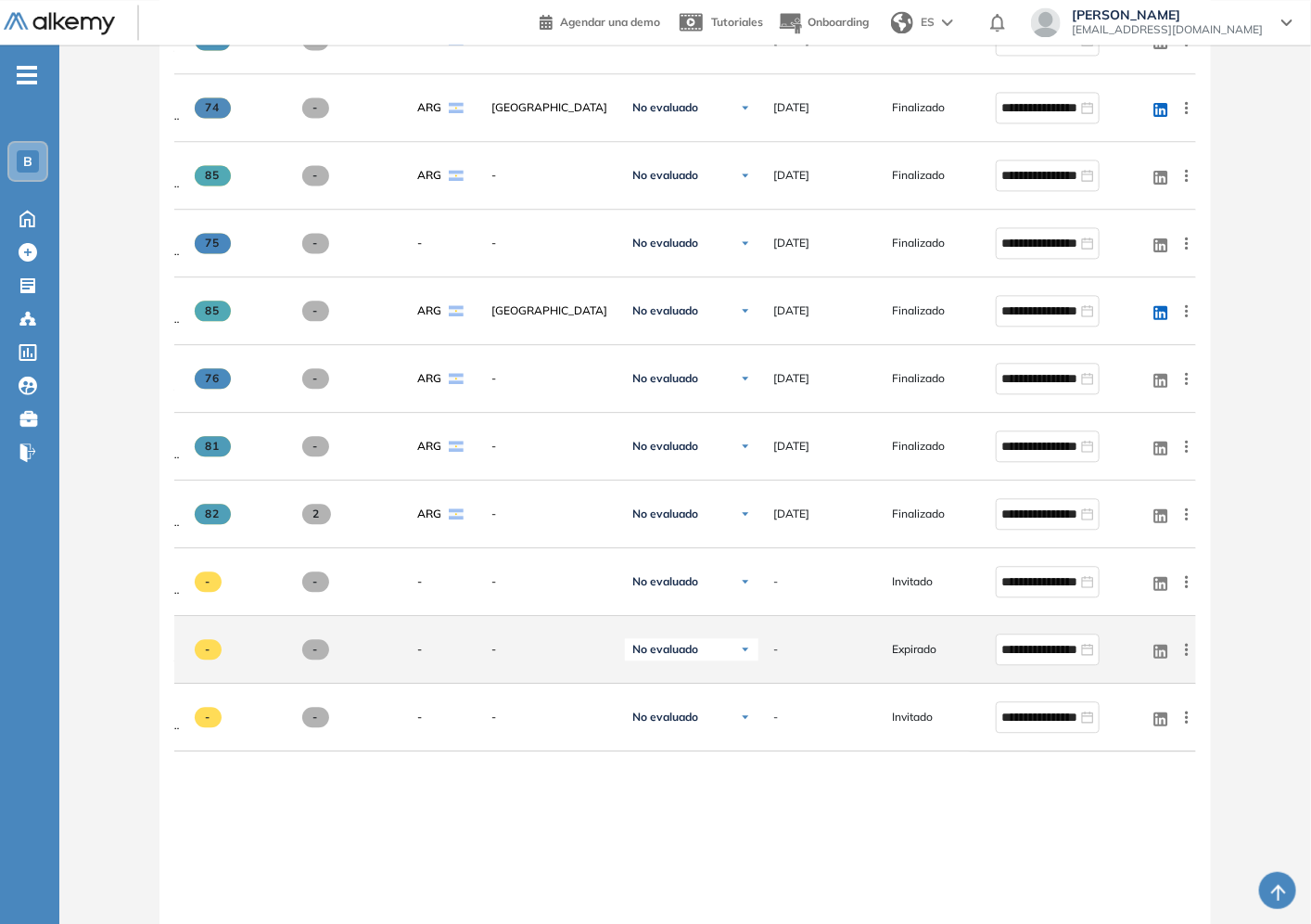
click at [909, 658] on span "Expirado" at bounding box center [914, 649] width 45 height 17
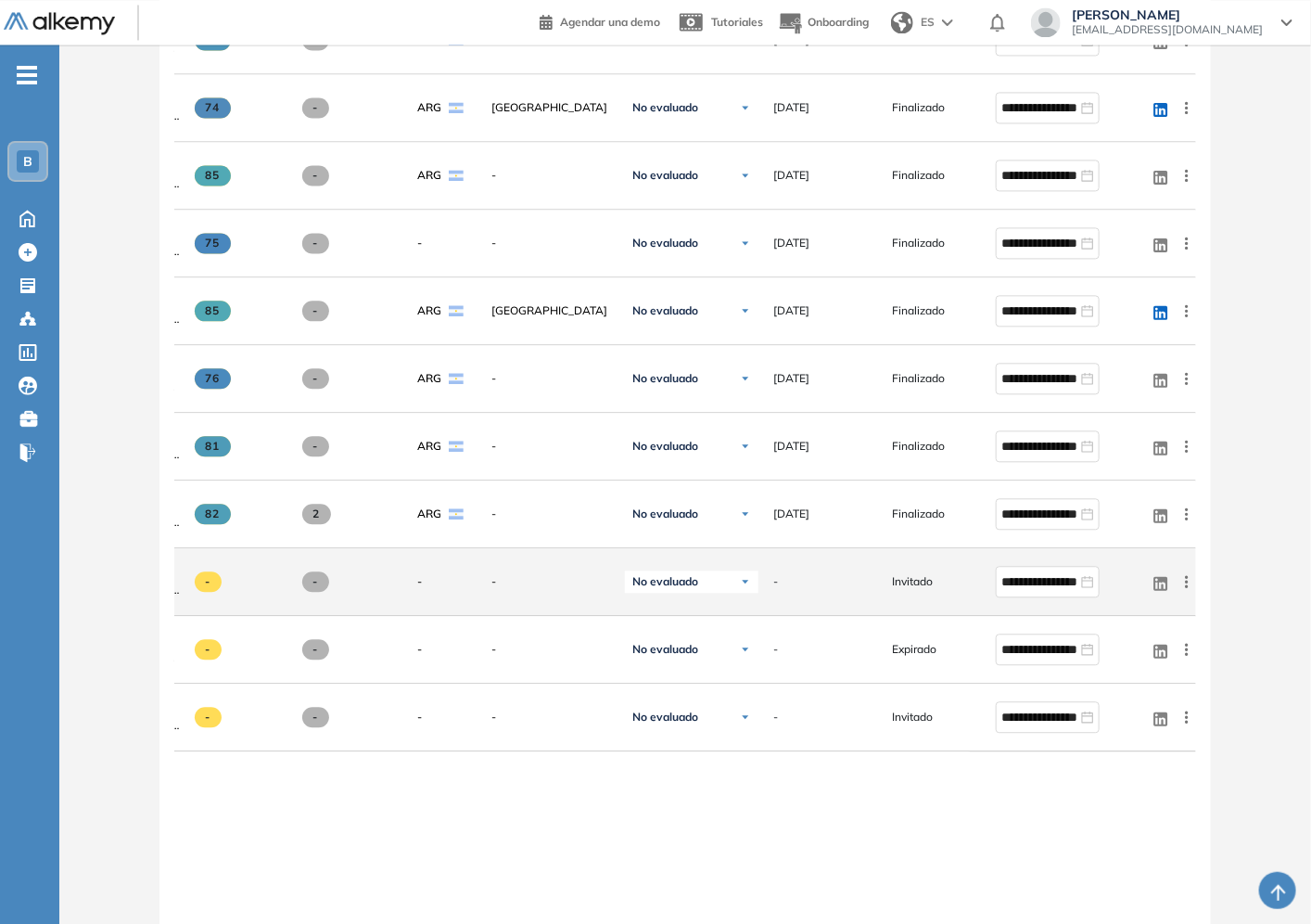
click at [928, 581] on span "Invitado" at bounding box center [912, 581] width 41 height 17
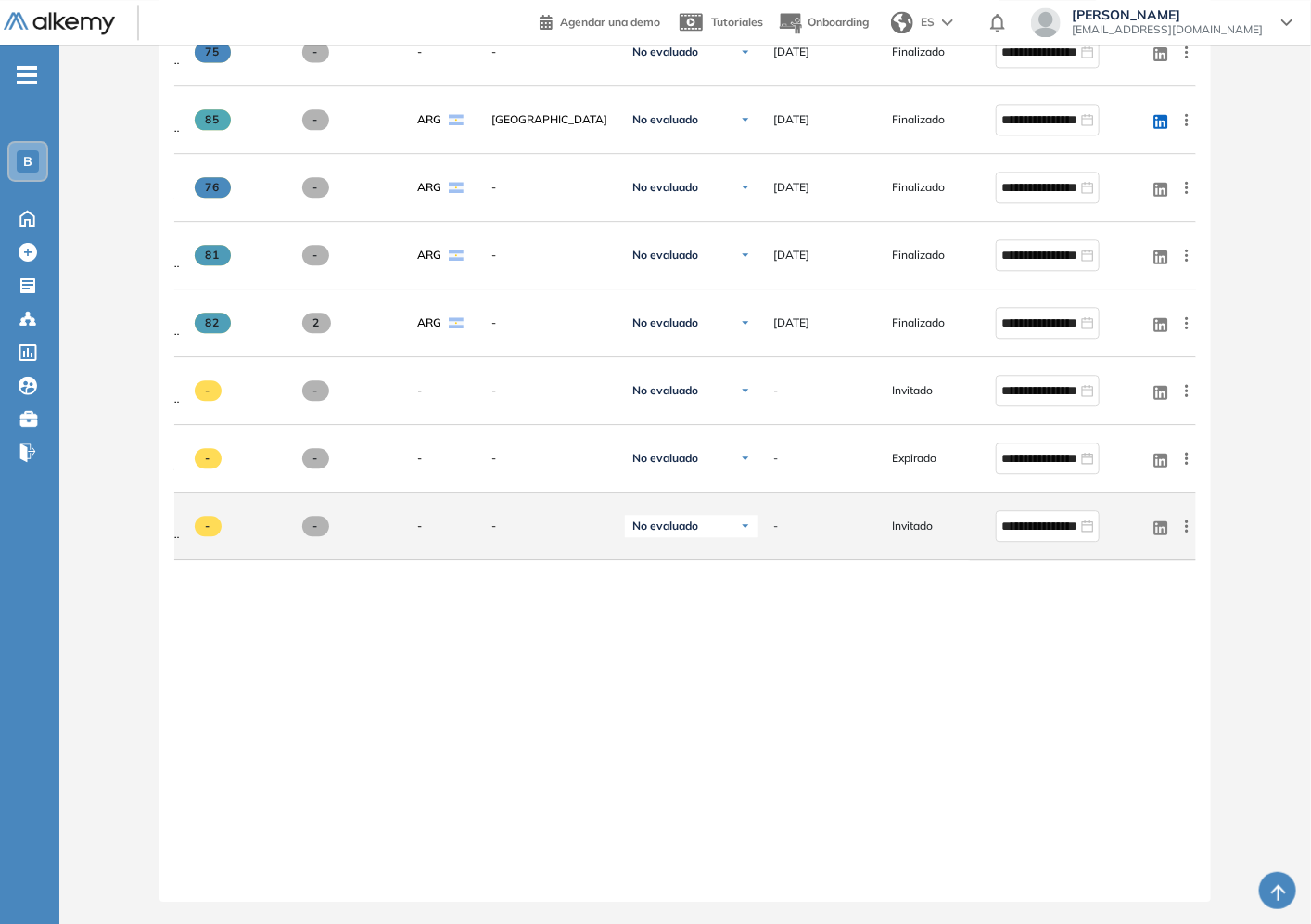
click at [909, 530] on div "Invitado" at bounding box center [929, 526] width 104 height 47
click at [909, 520] on span "Invitado" at bounding box center [912, 526] width 41 height 17
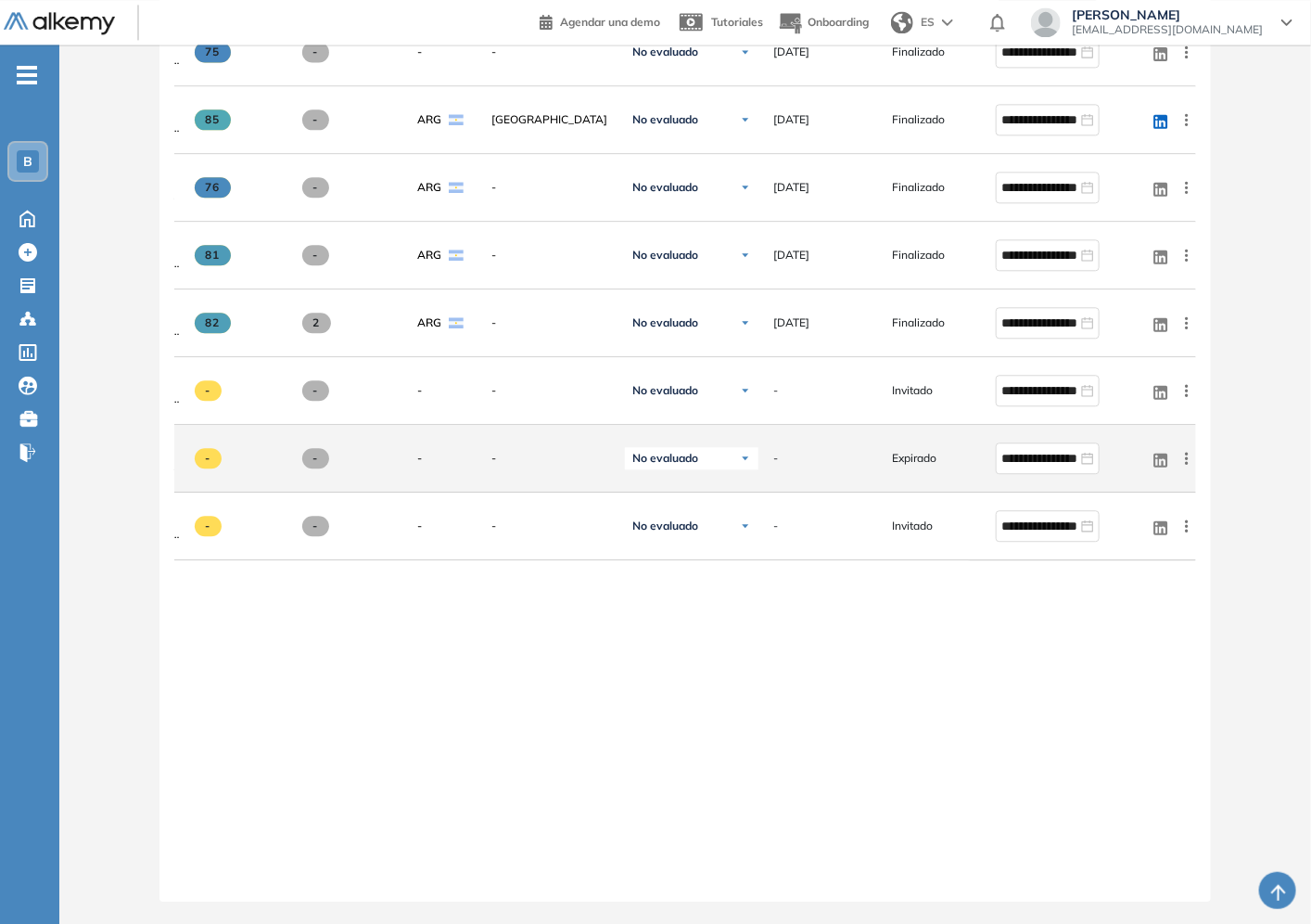
click at [935, 439] on div "Expirado" at bounding box center [929, 458] width 104 height 47
click at [749, 453] on img at bounding box center [745, 458] width 11 height 11
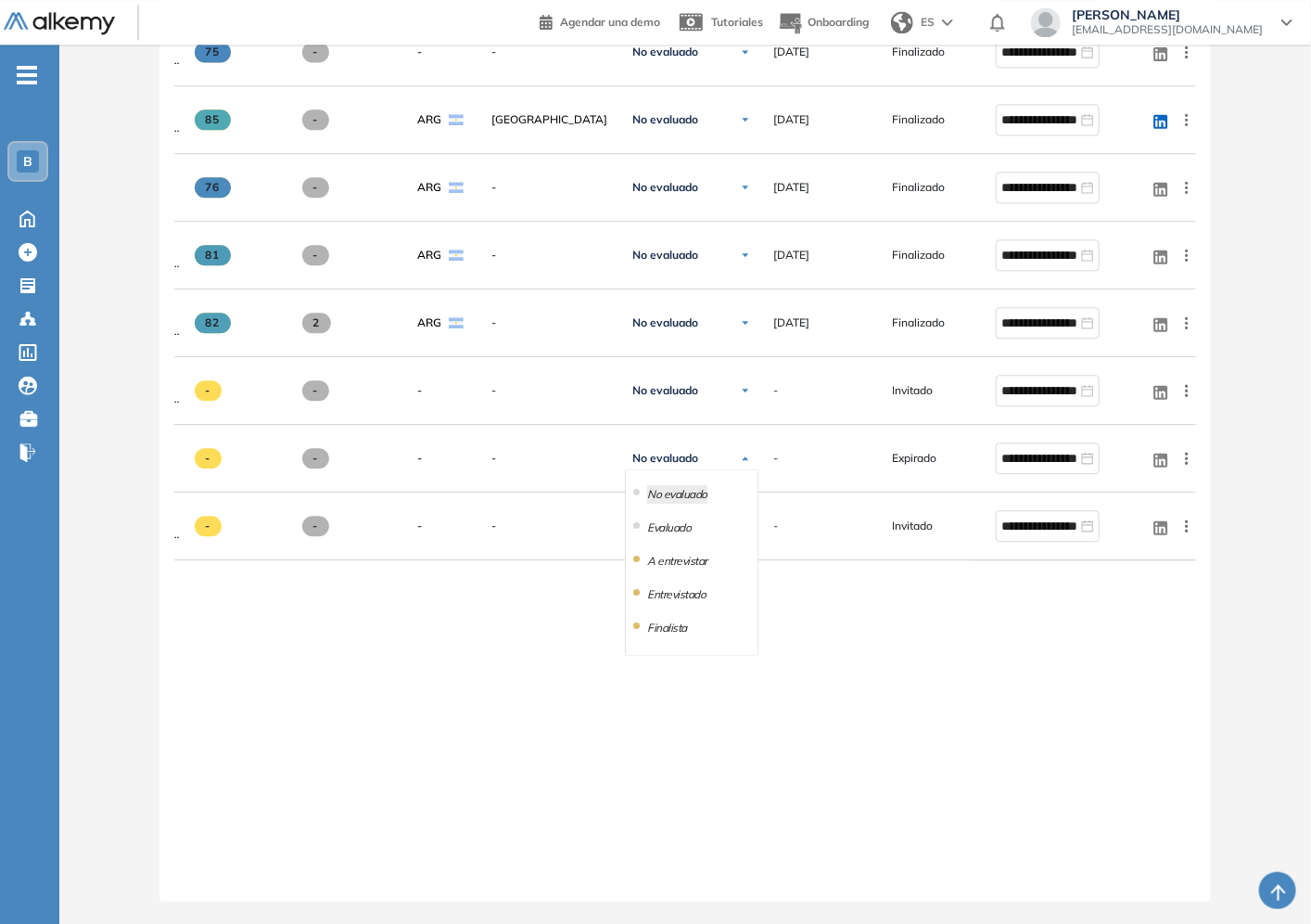
drag, startPoint x: 996, startPoint y: 687, endPoint x: 959, endPoint y: 614, distance: 81.8
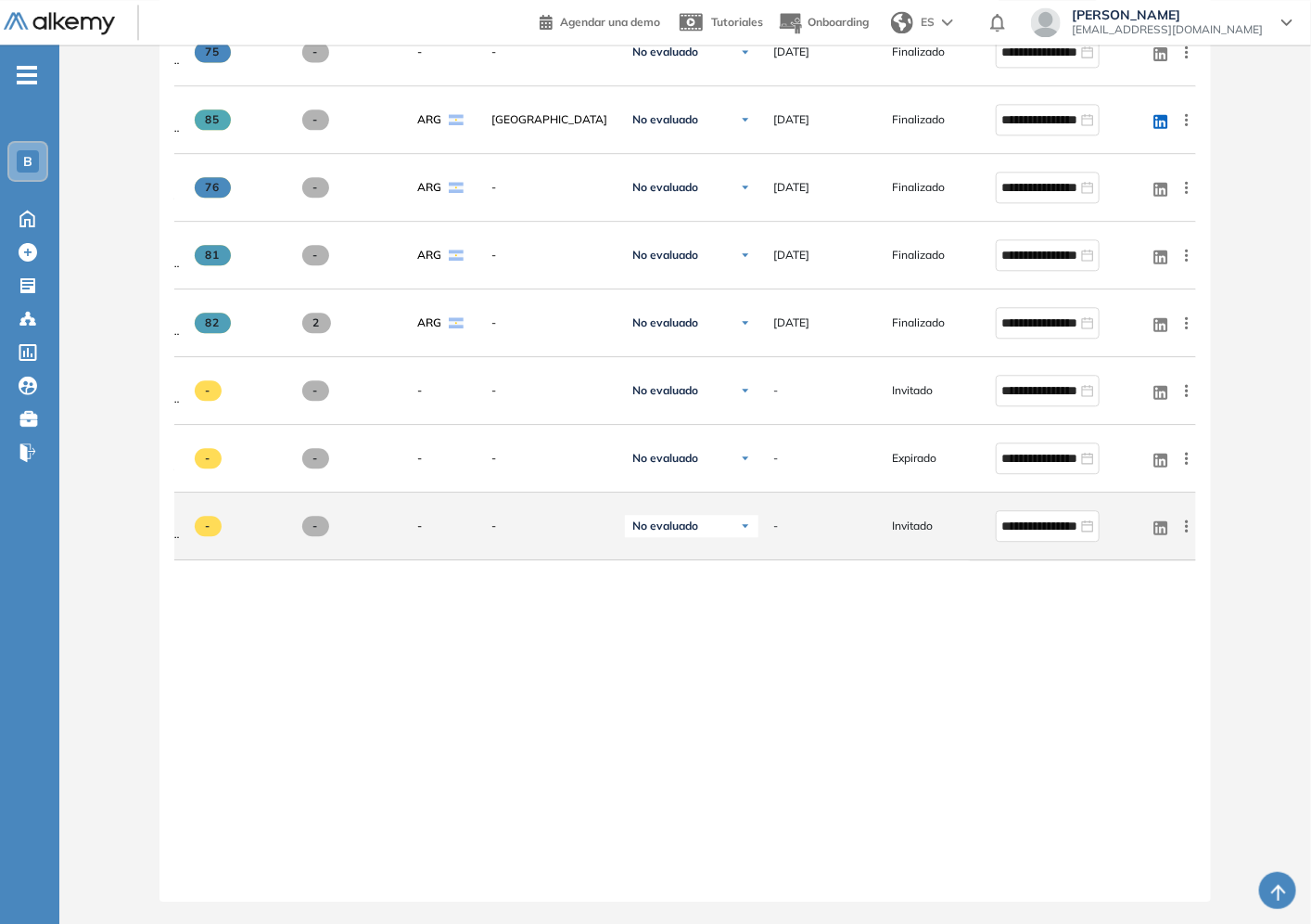
click at [743, 520] on img at bounding box center [745, 525] width 11 height 11
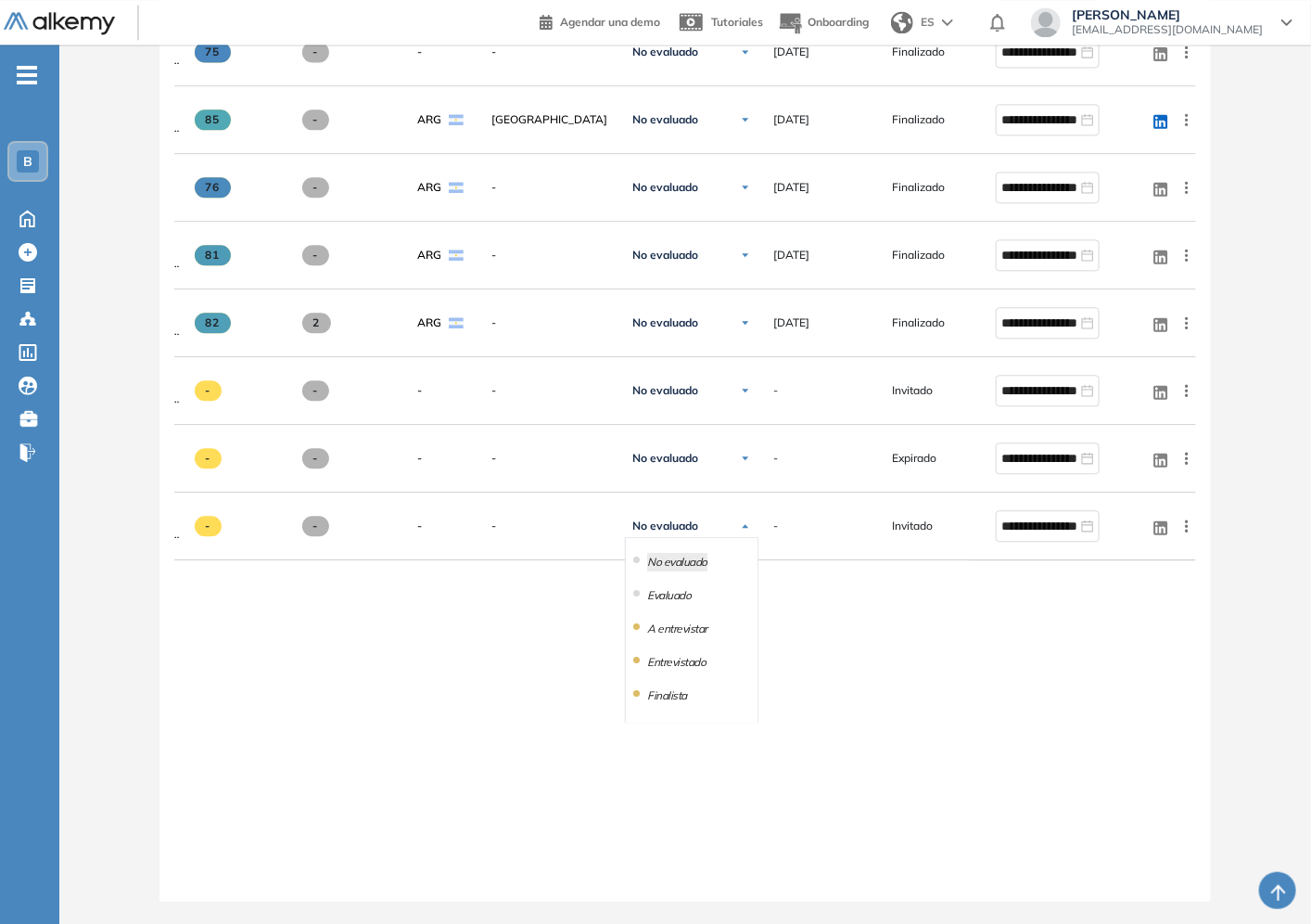
drag, startPoint x: 1054, startPoint y: 651, endPoint x: 1008, endPoint y: 597, distance: 70.9
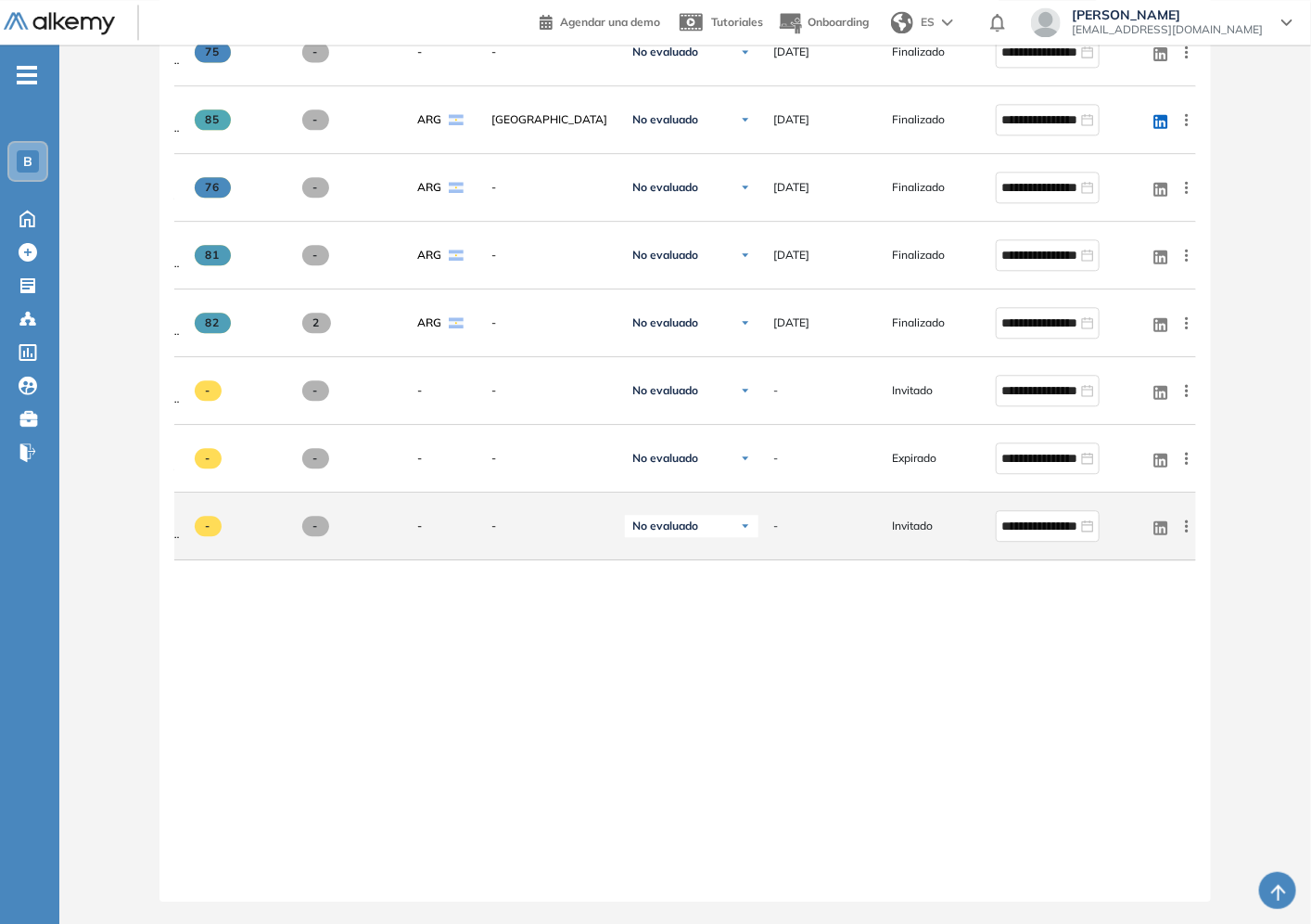
click at [915, 523] on span "Invitado" at bounding box center [912, 526] width 41 height 17
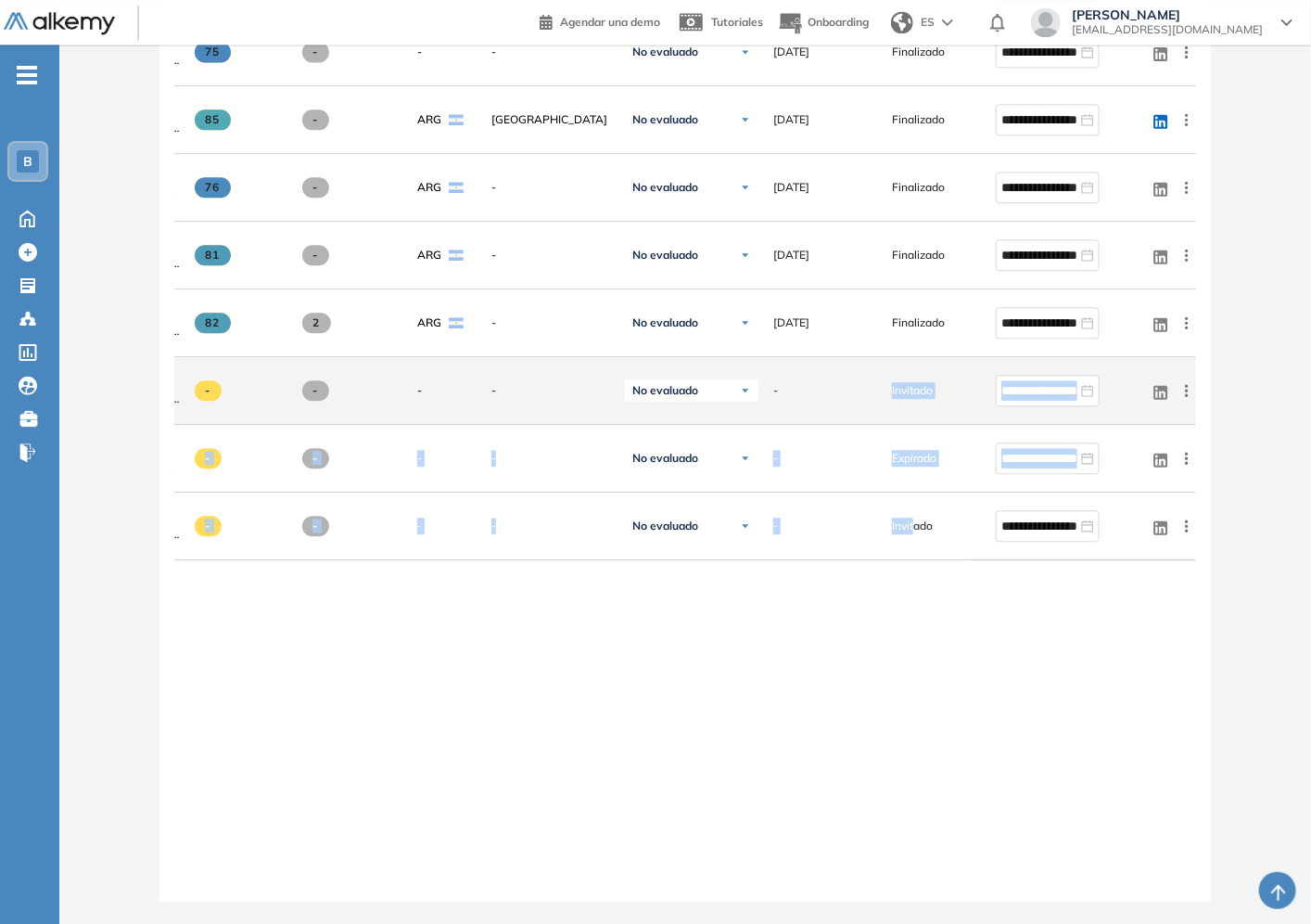
drag, startPoint x: 914, startPoint y: 545, endPoint x: 869, endPoint y: 401, distance: 150.9
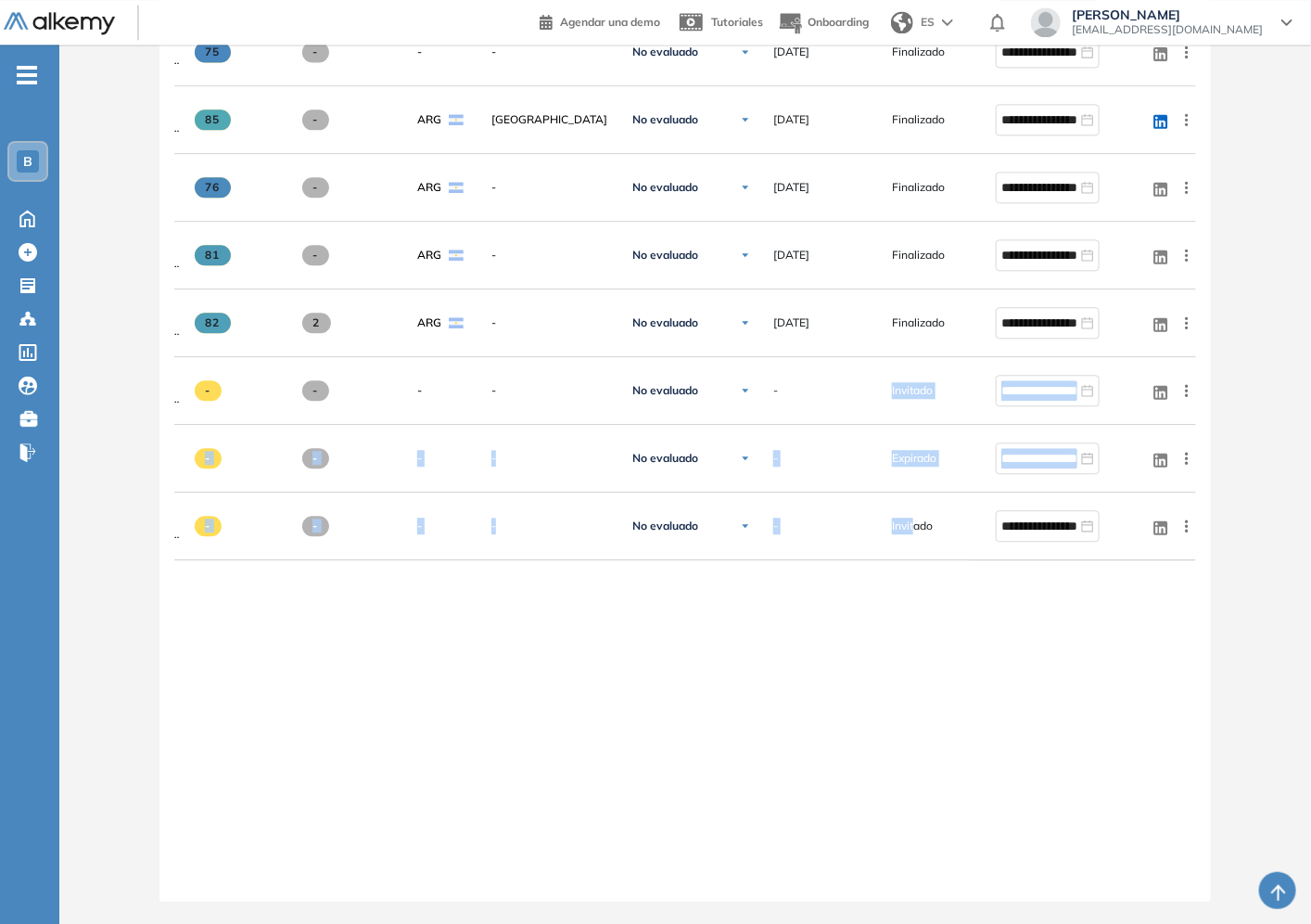
drag, startPoint x: 631, startPoint y: 381, endPoint x: 953, endPoint y: 675, distance: 436.0
drag, startPoint x: 948, startPoint y: 675, endPoint x: 1081, endPoint y: 686, distance: 133.5
drag, startPoint x: 1088, startPoint y: 687, endPoint x: 1181, endPoint y: 607, distance: 122.7
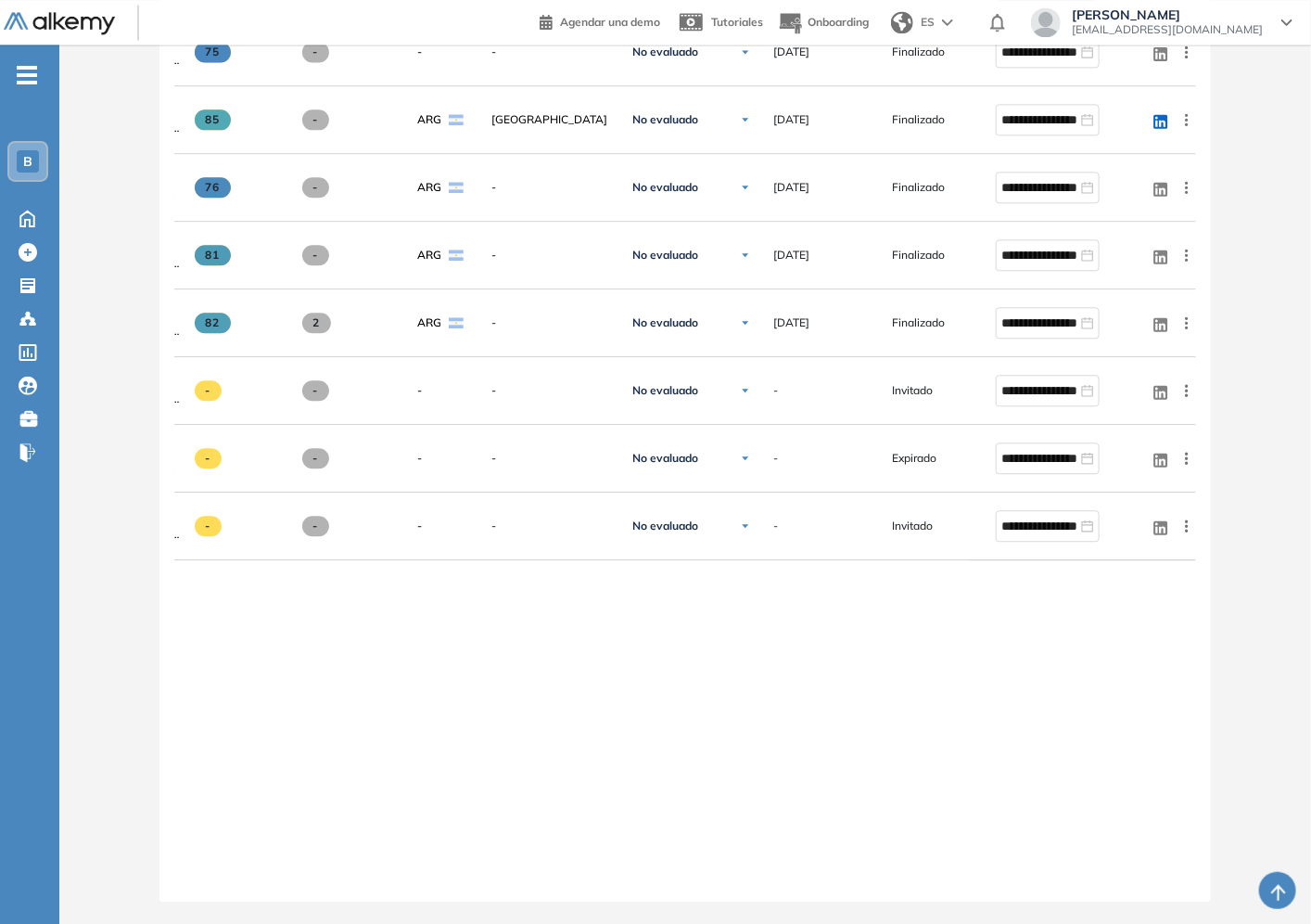
drag, startPoint x: 764, startPoint y: 749, endPoint x: 803, endPoint y: 744, distance: 39.3
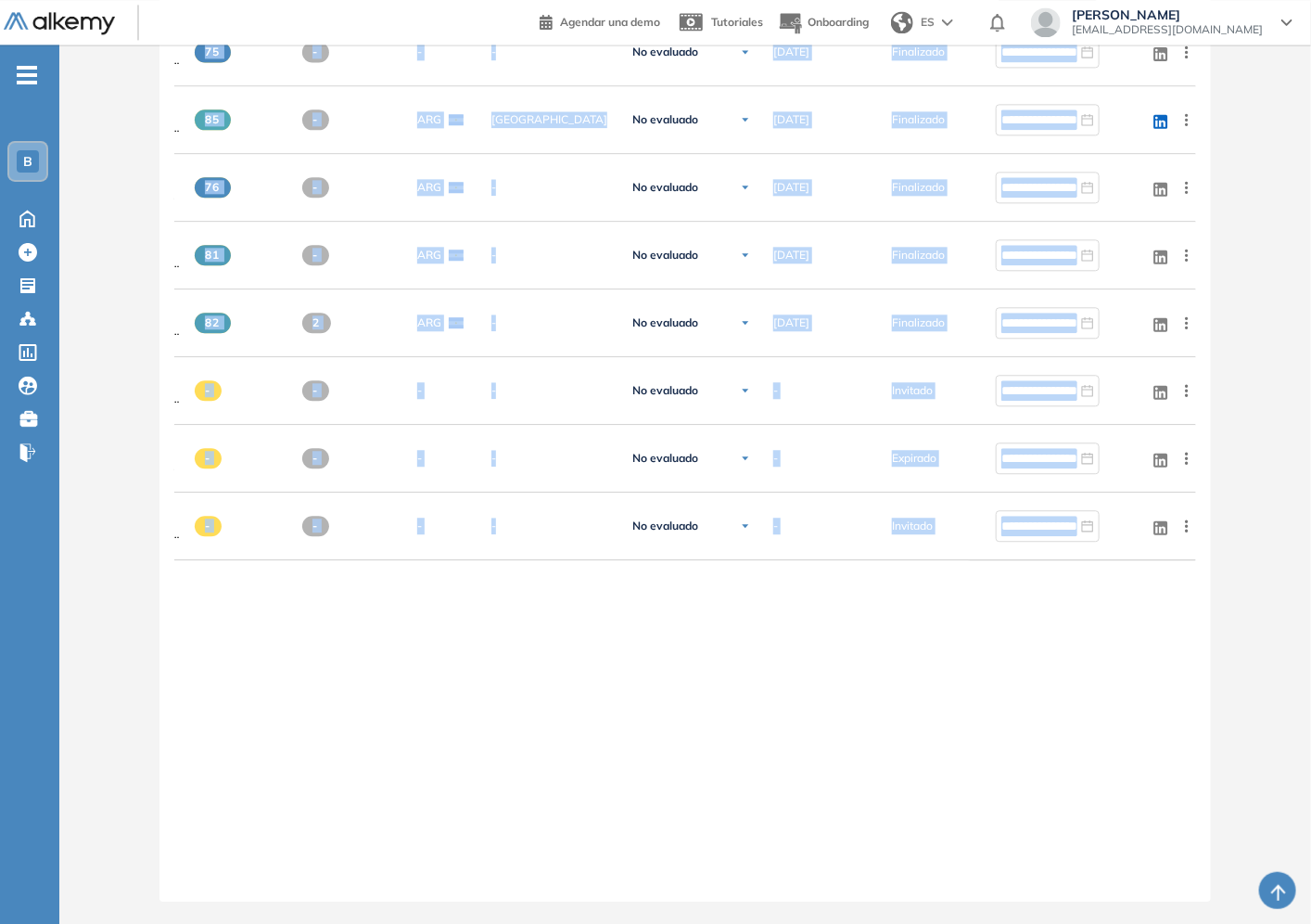
drag, startPoint x: 1087, startPoint y: 673, endPoint x: 357, endPoint y: 803, distance: 741.5
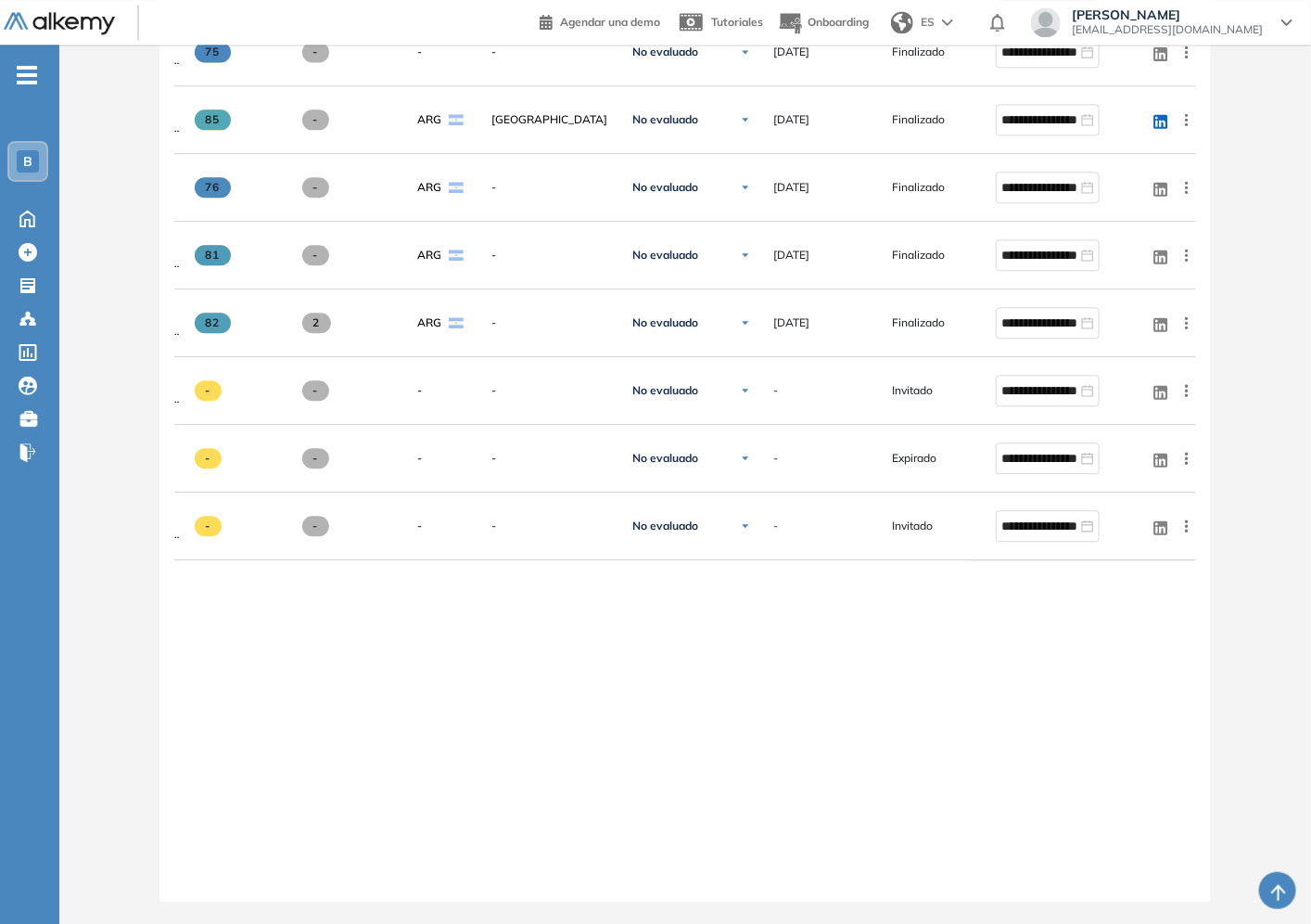
drag, startPoint x: 431, startPoint y: 876, endPoint x: 387, endPoint y: 884, distance: 44.7
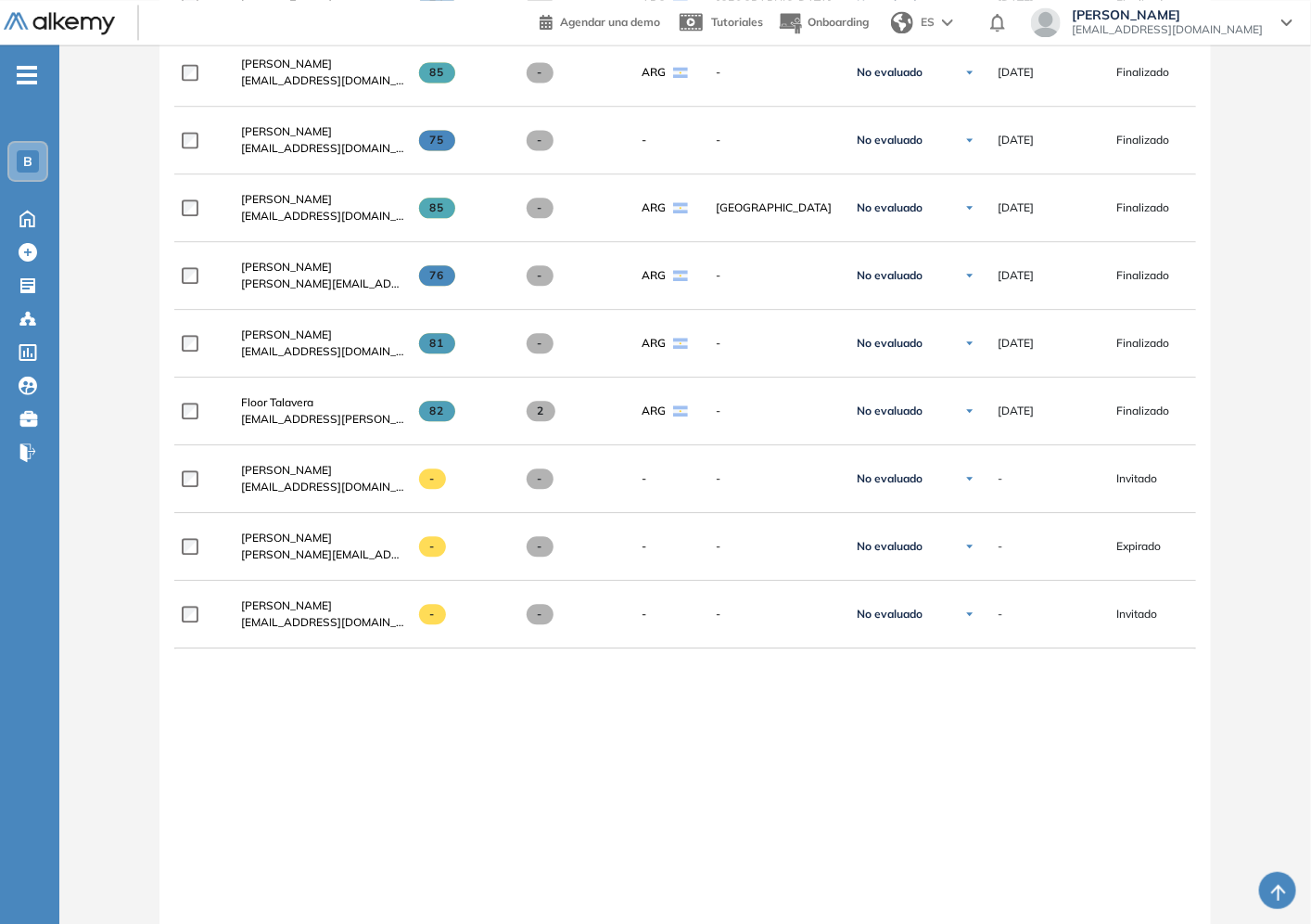
drag, startPoint x: 786, startPoint y: 777, endPoint x: 891, endPoint y: 763, distance: 105.9
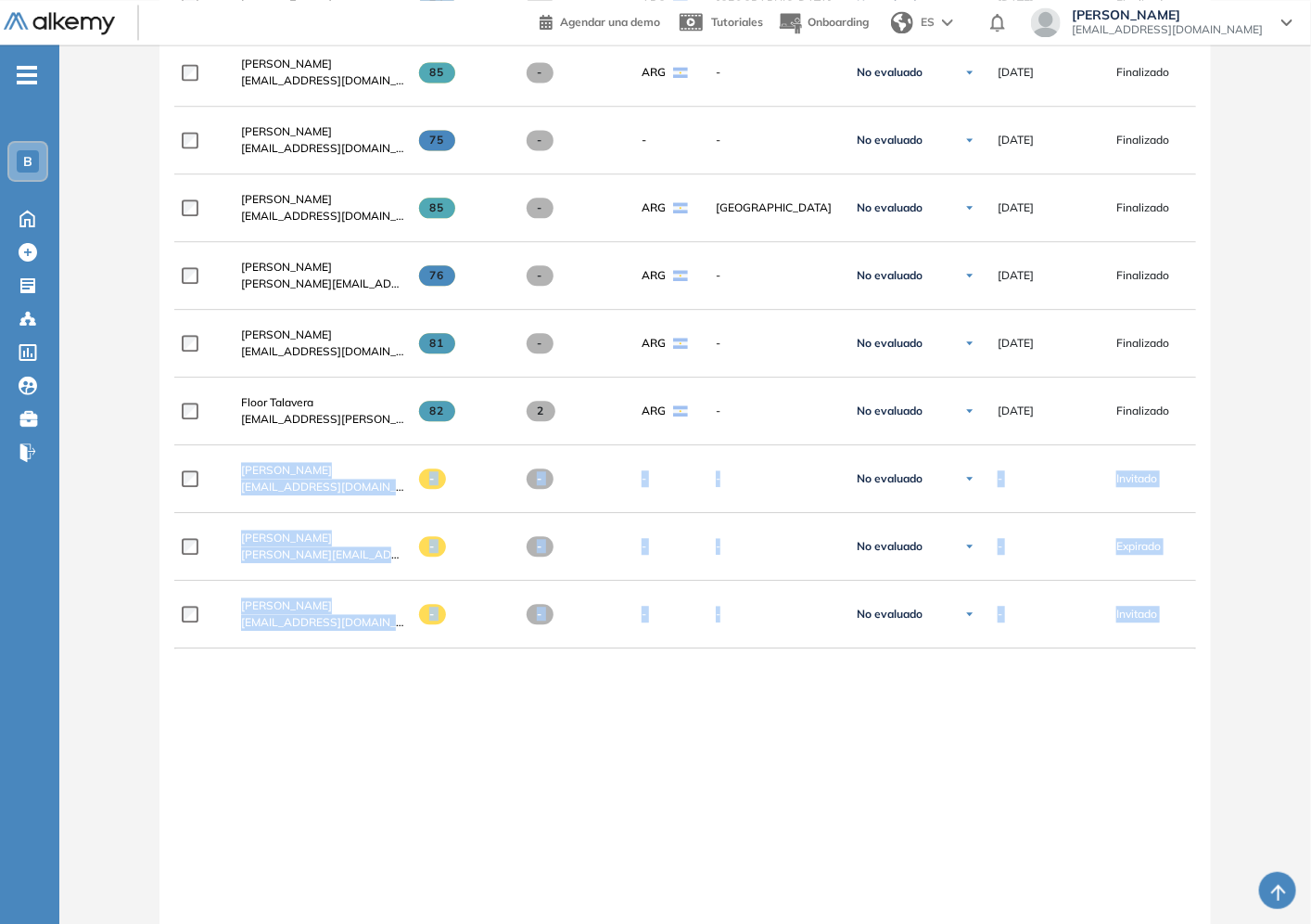
drag, startPoint x: 940, startPoint y: 682, endPoint x: 133, endPoint y: 480, distance: 831.9
click at [1173, 664] on div at bounding box center [685, 656] width 1022 height 15
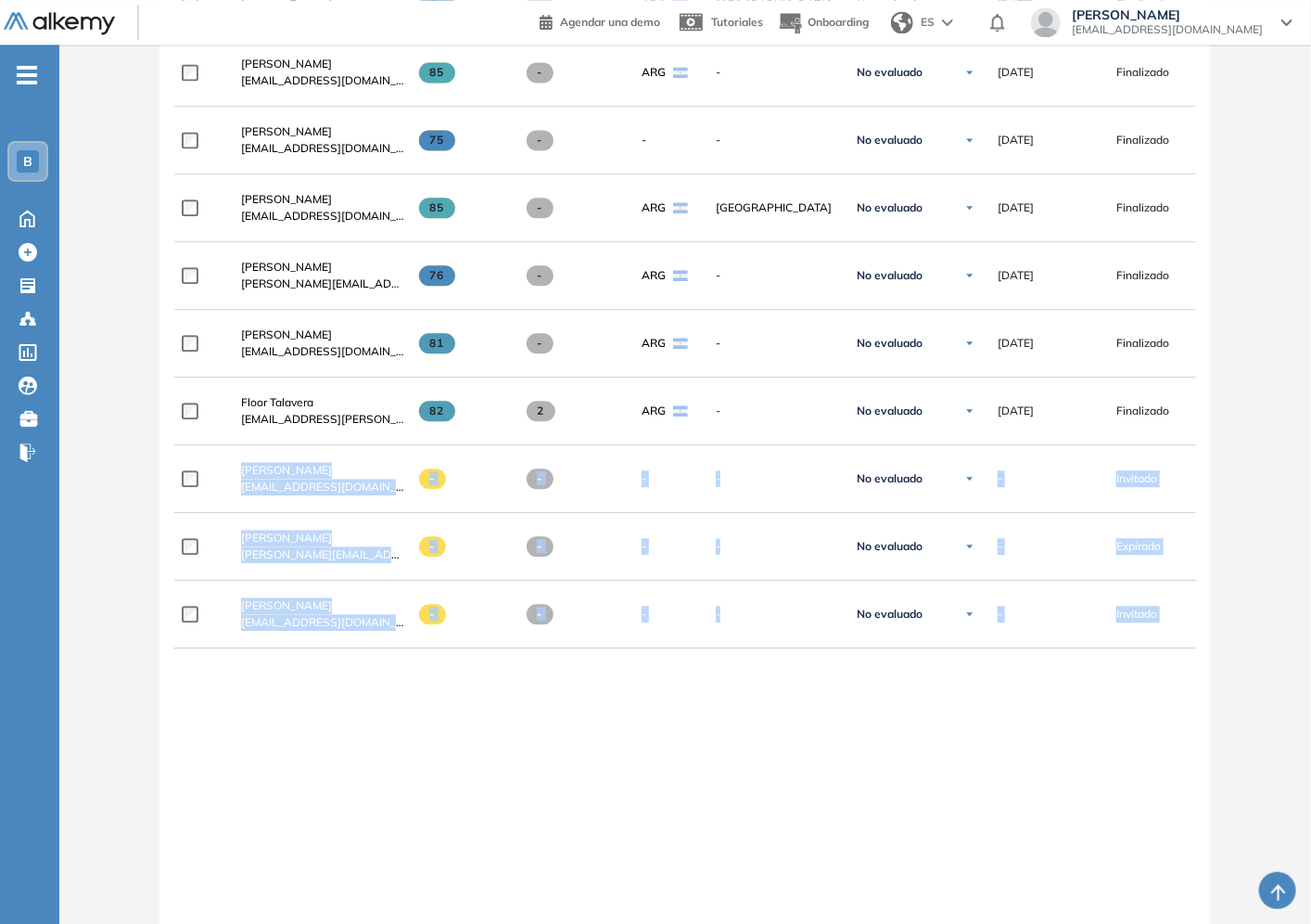
drag, startPoint x: 1240, startPoint y: 642, endPoint x: 1280, endPoint y: 604, distance: 55.2
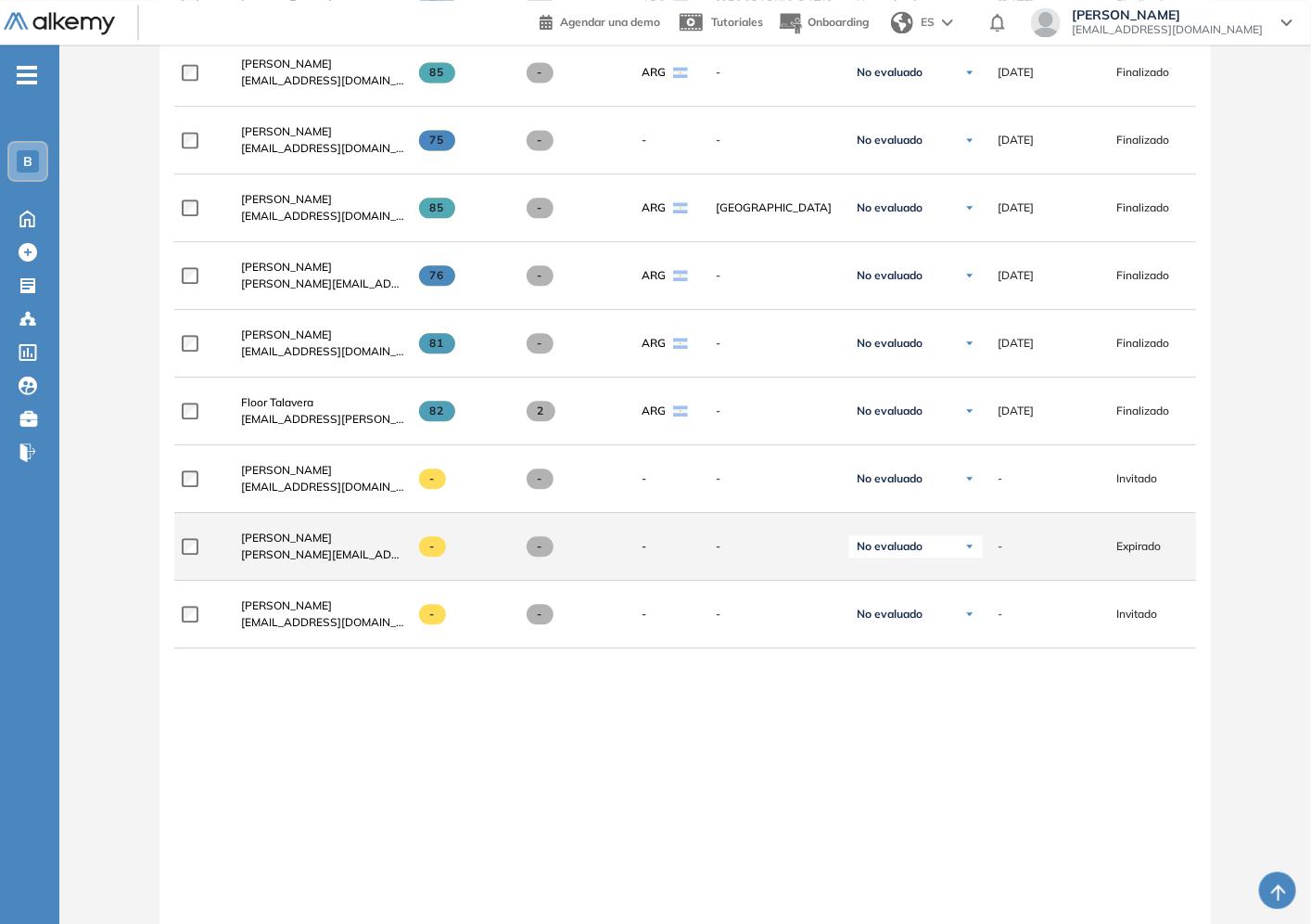
click at [1187, 569] on div "Expirado" at bounding box center [1154, 546] width 104 height 47
click at [1165, 555] on div "Expirado" at bounding box center [1161, 546] width 89 height 17
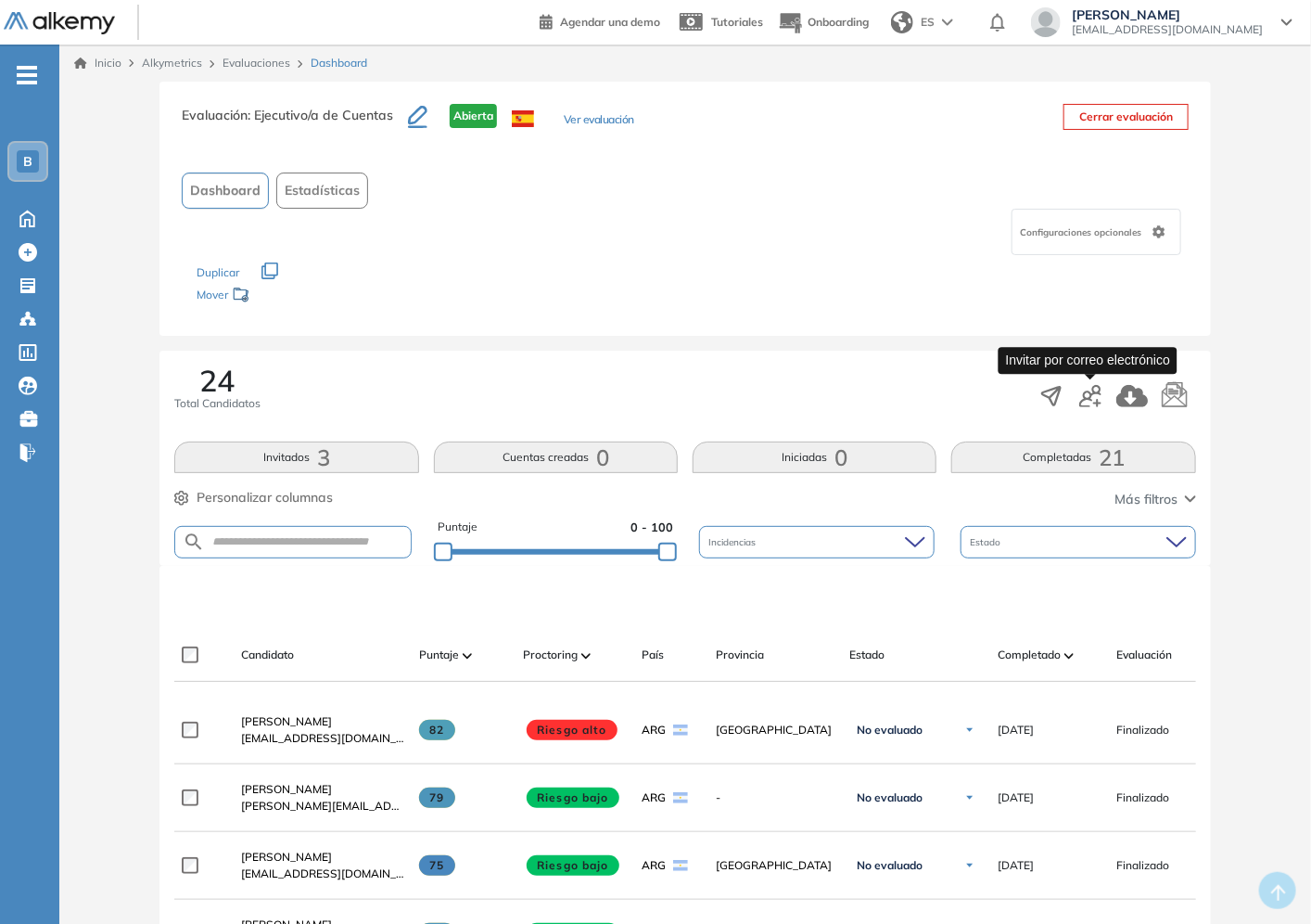
click at [1088, 389] on icon "button" at bounding box center [1090, 396] width 22 height 22
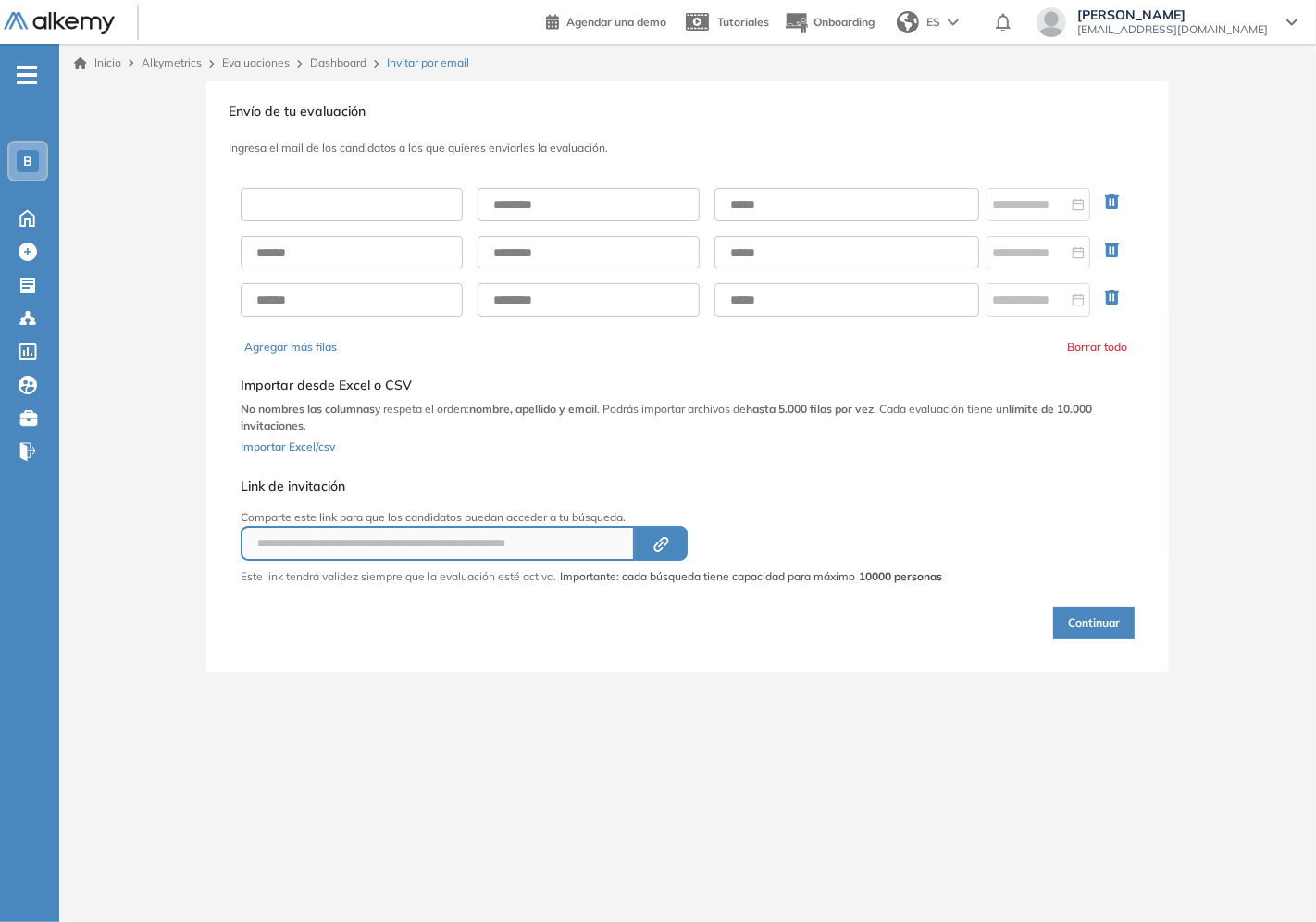
click at [289, 201] on input "text" at bounding box center [352, 205] width 222 height 34
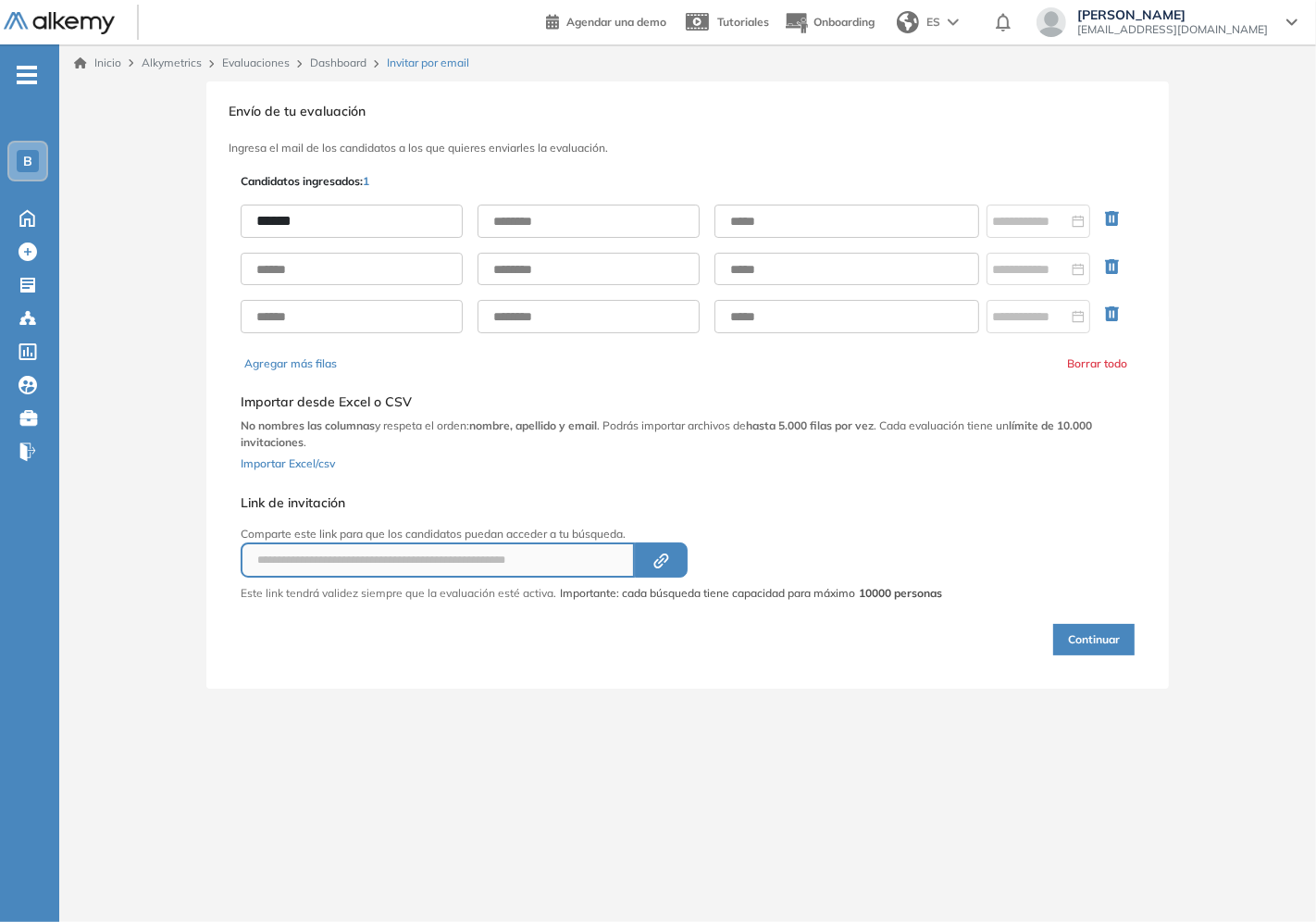
type input "******"
paste input "**********"
type input "**********"
click at [1038, 235] on div at bounding box center [1037, 221] width 104 height 34
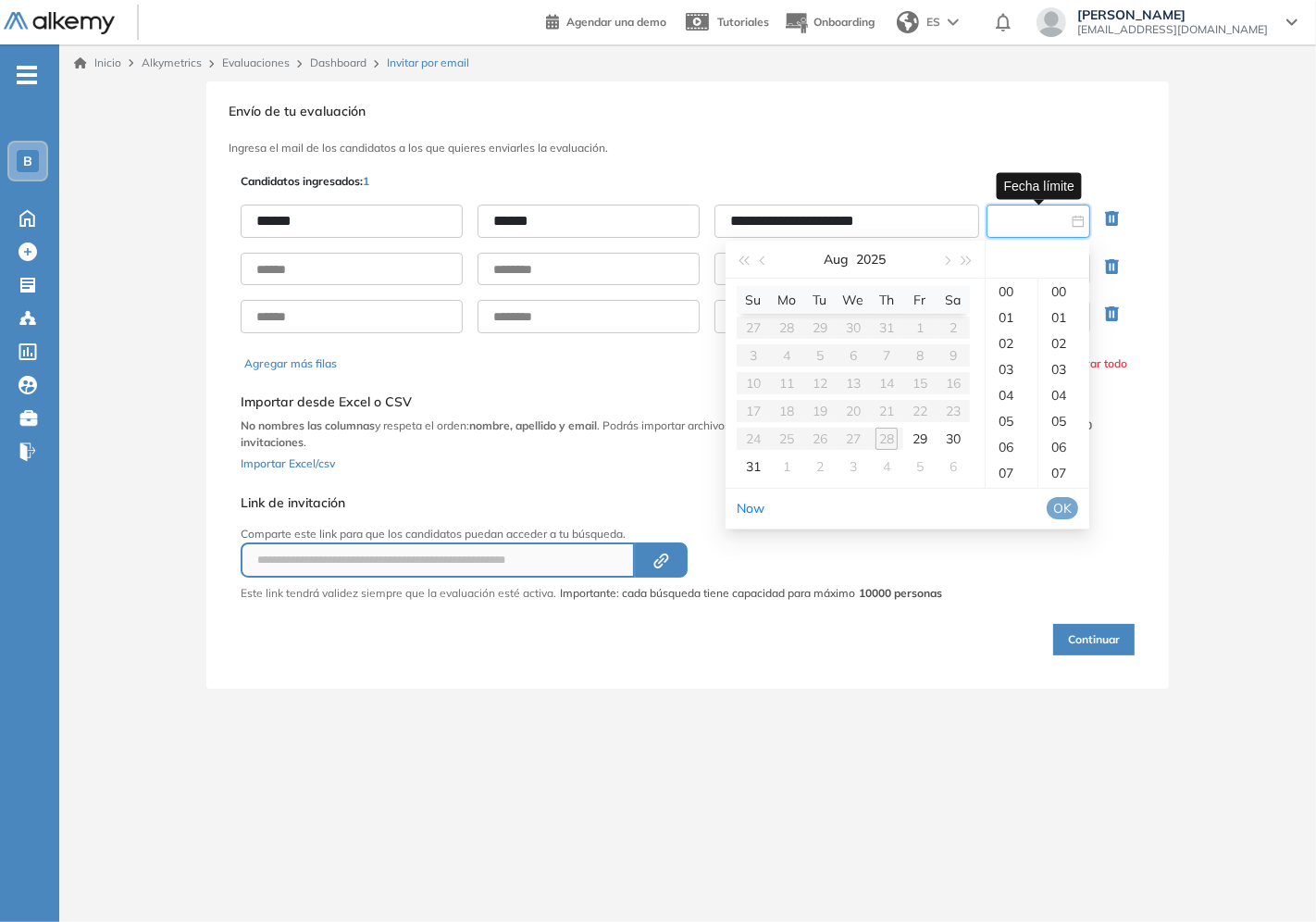
click at [1031, 222] on input at bounding box center [1029, 221] width 76 height 21
click at [918, 437] on div "29" at bounding box center [920, 439] width 22 height 22
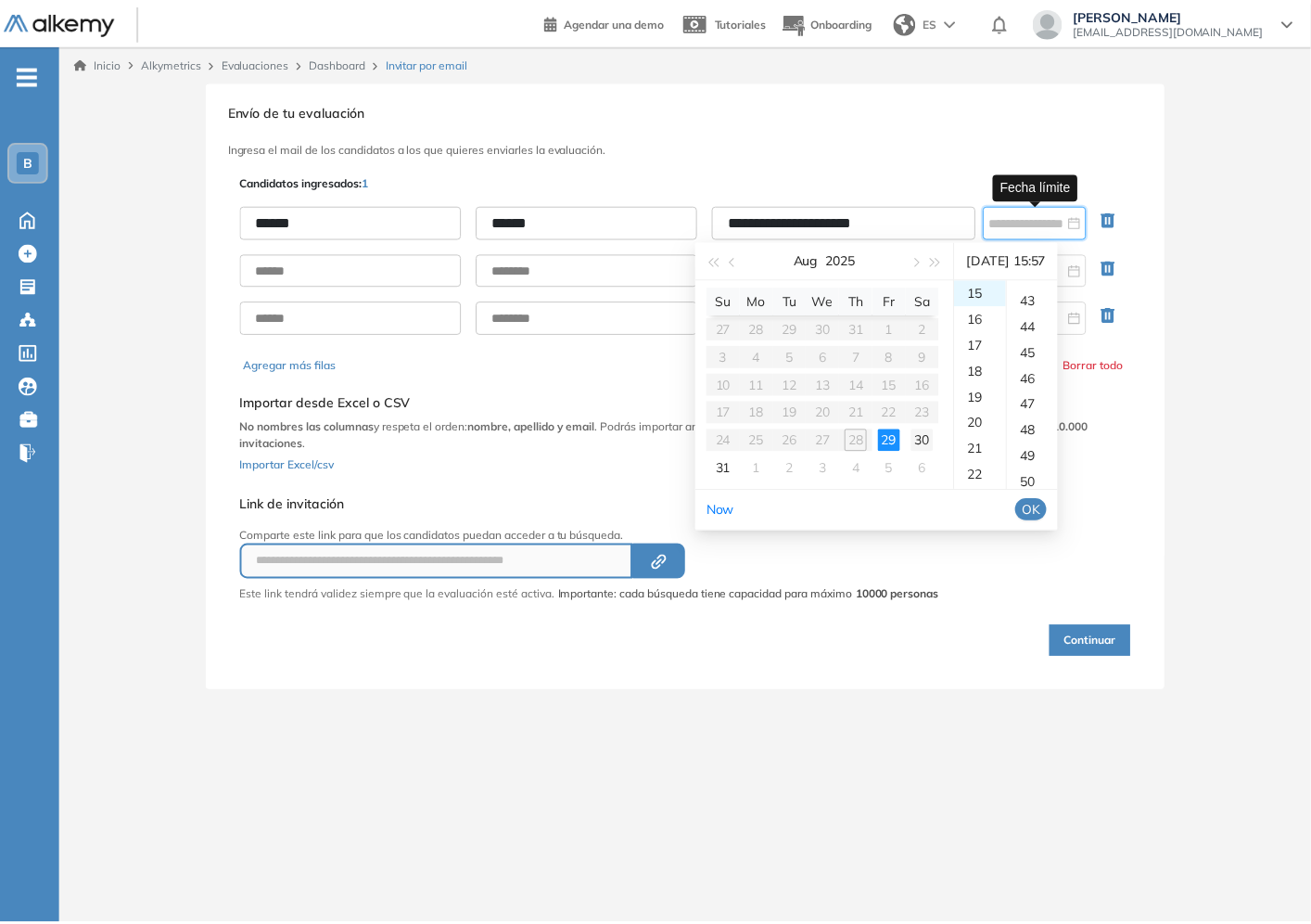
scroll to position [1480, 0]
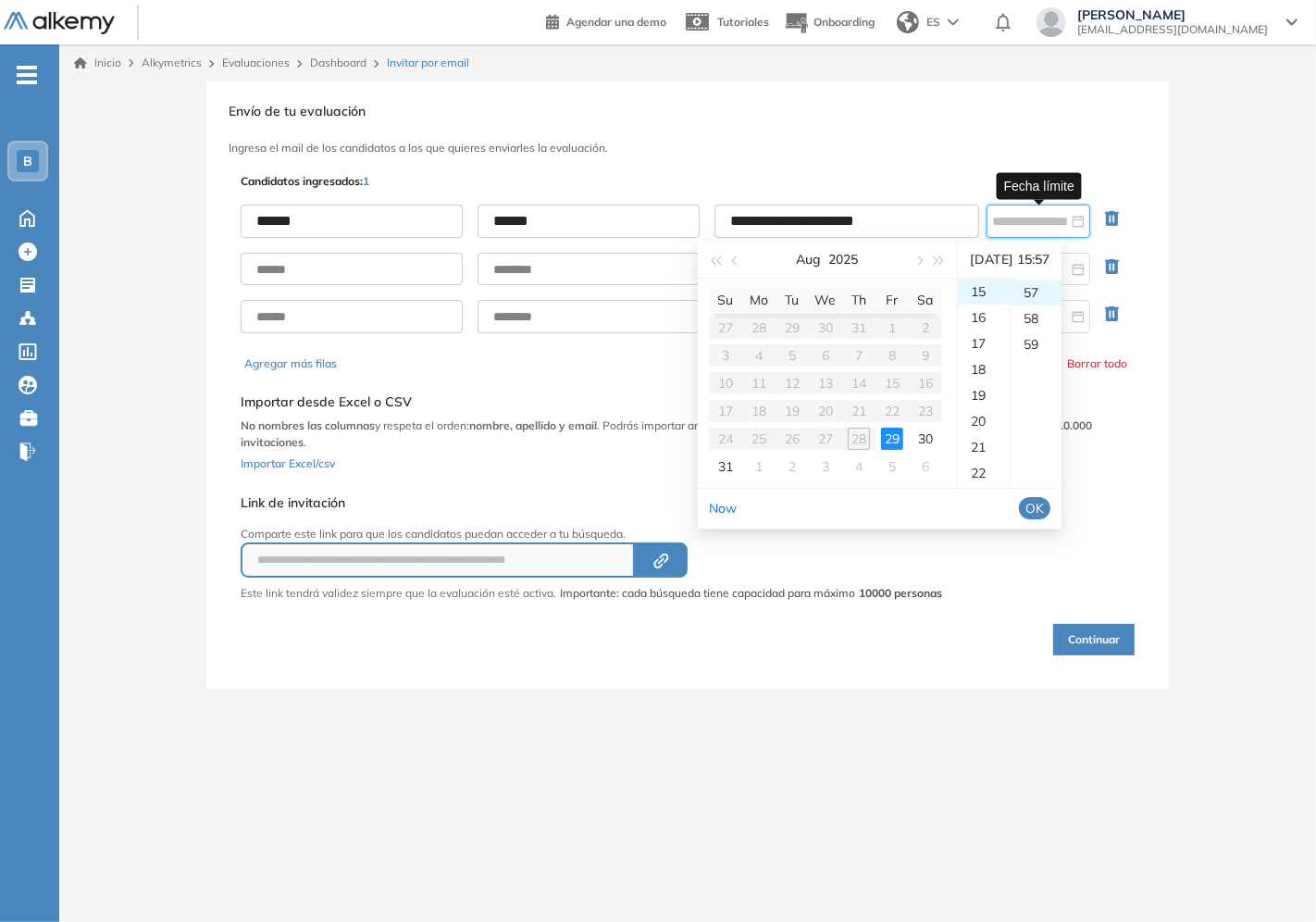
type input "**********"
click at [1042, 292] on div "57" at bounding box center [1036, 293] width 51 height 26
click at [1043, 511] on span "OK" at bounding box center [1034, 508] width 19 height 21
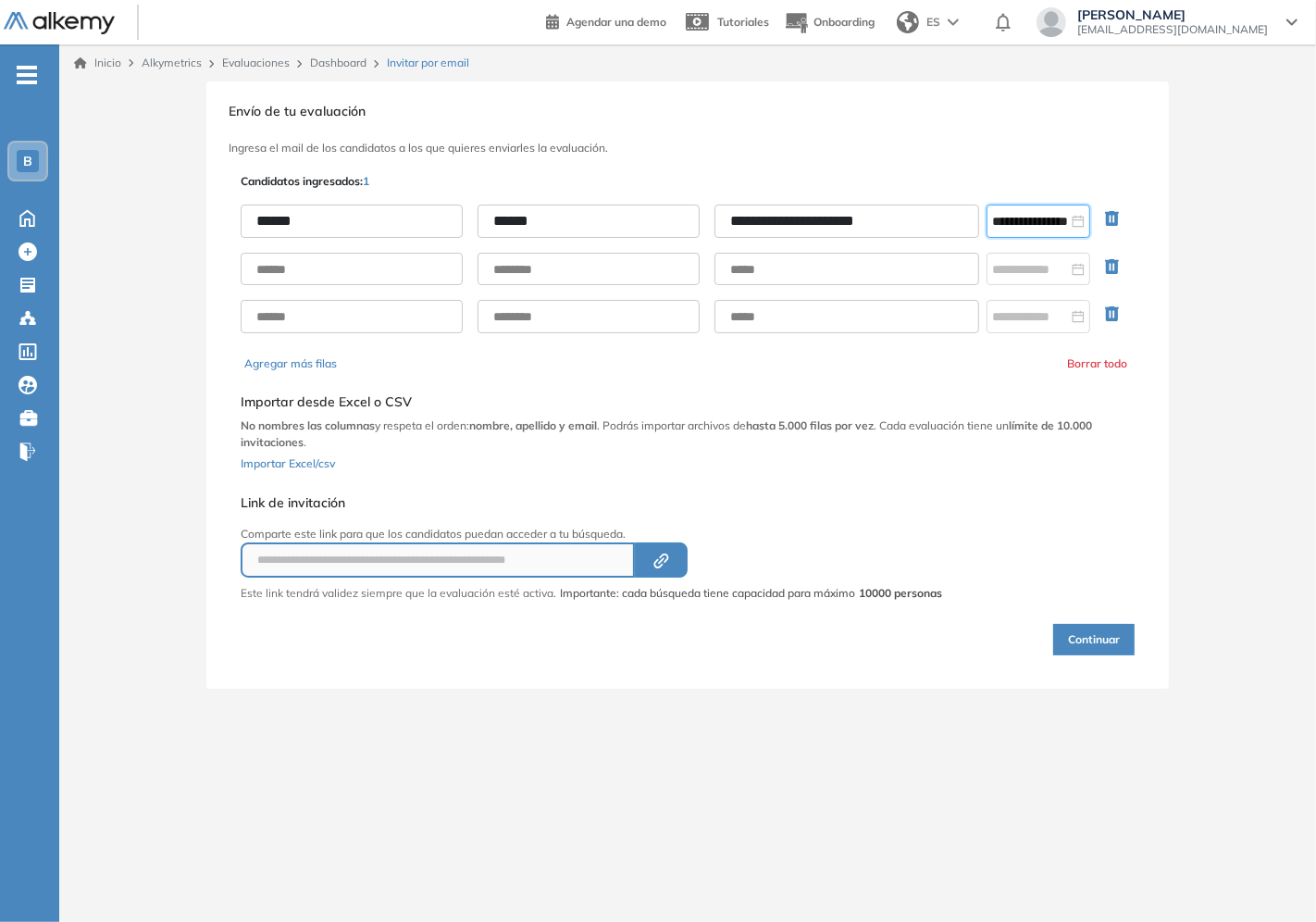
click at [1083, 519] on div "**********" at bounding box center [688, 413] width 901 height 488
click at [942, 793] on div "**********" at bounding box center [688, 468] width 1257 height 848
click at [1103, 646] on button "Continuar" at bounding box center [1094, 639] width 81 height 32
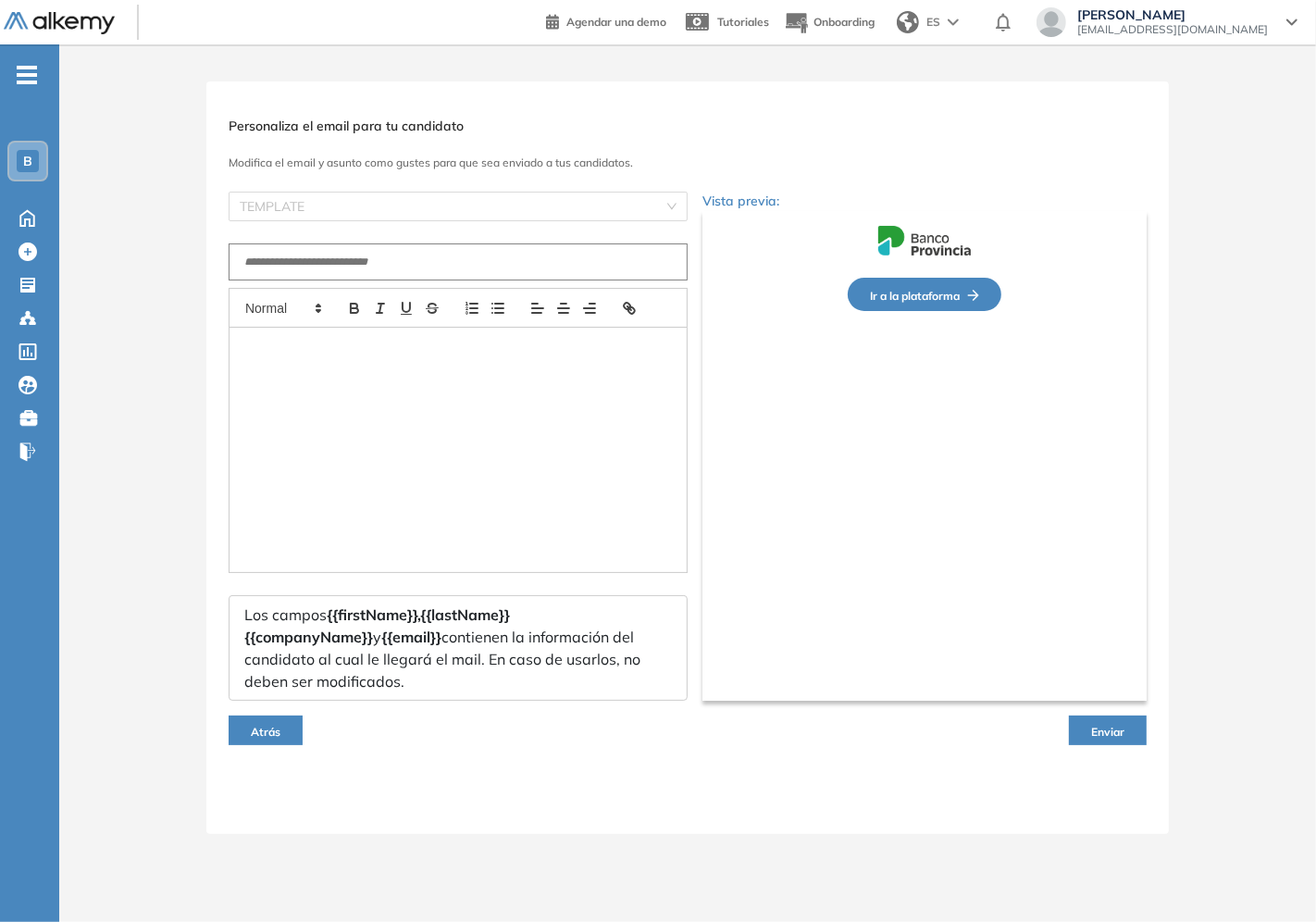
type input "**********"
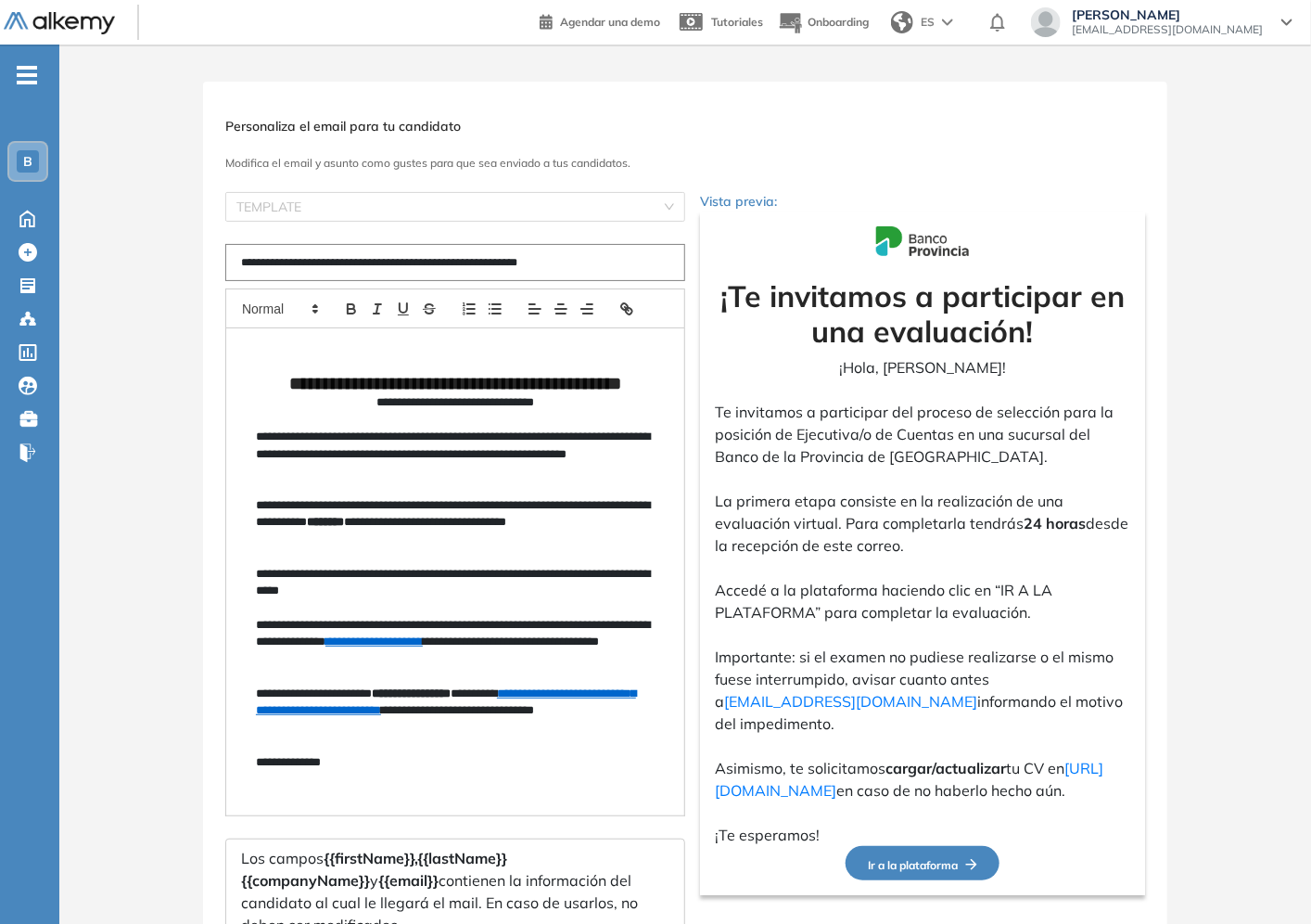
scroll to position [103, 0]
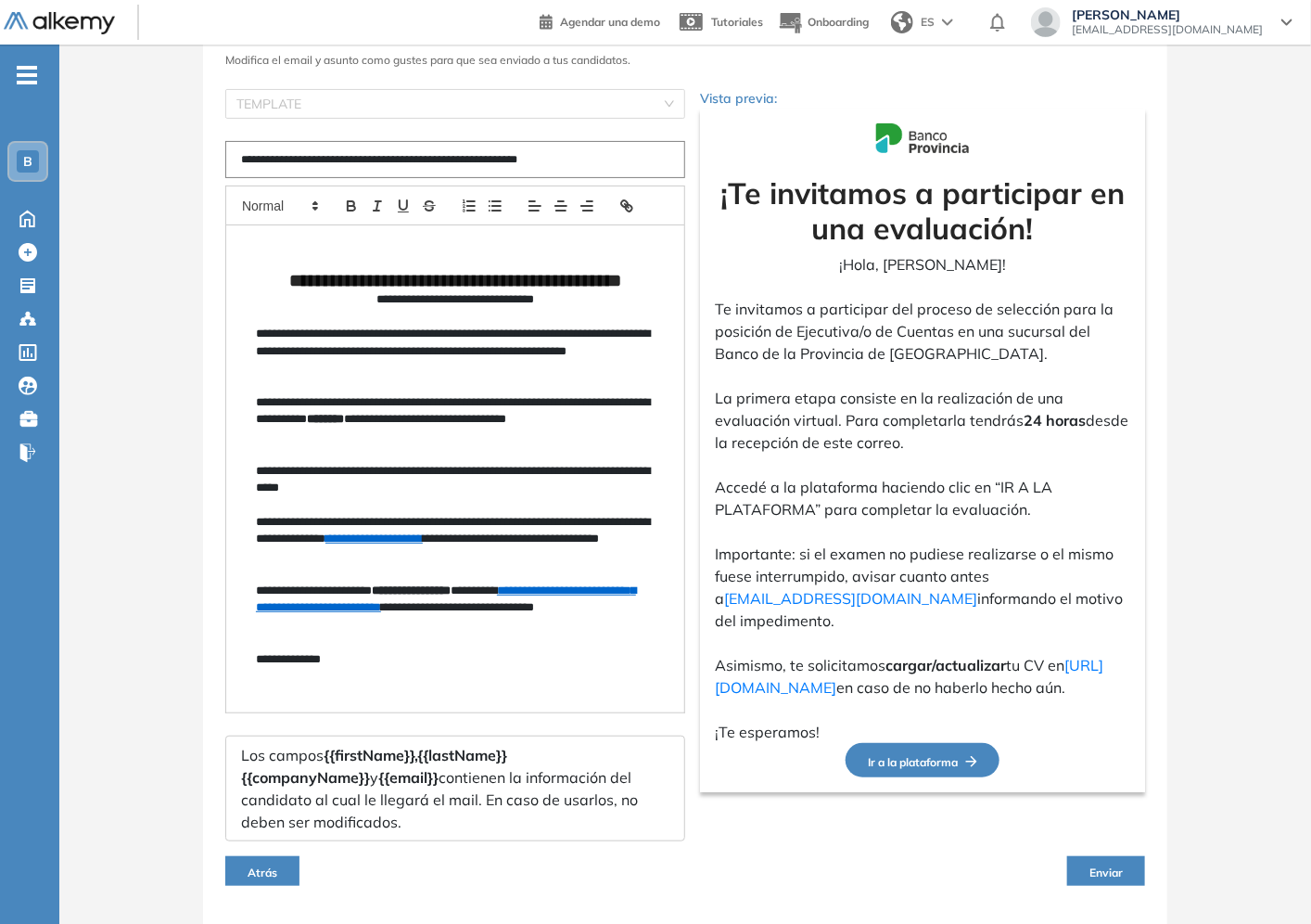
click at [1097, 868] on span "Enviar" at bounding box center [1106, 873] width 34 height 14
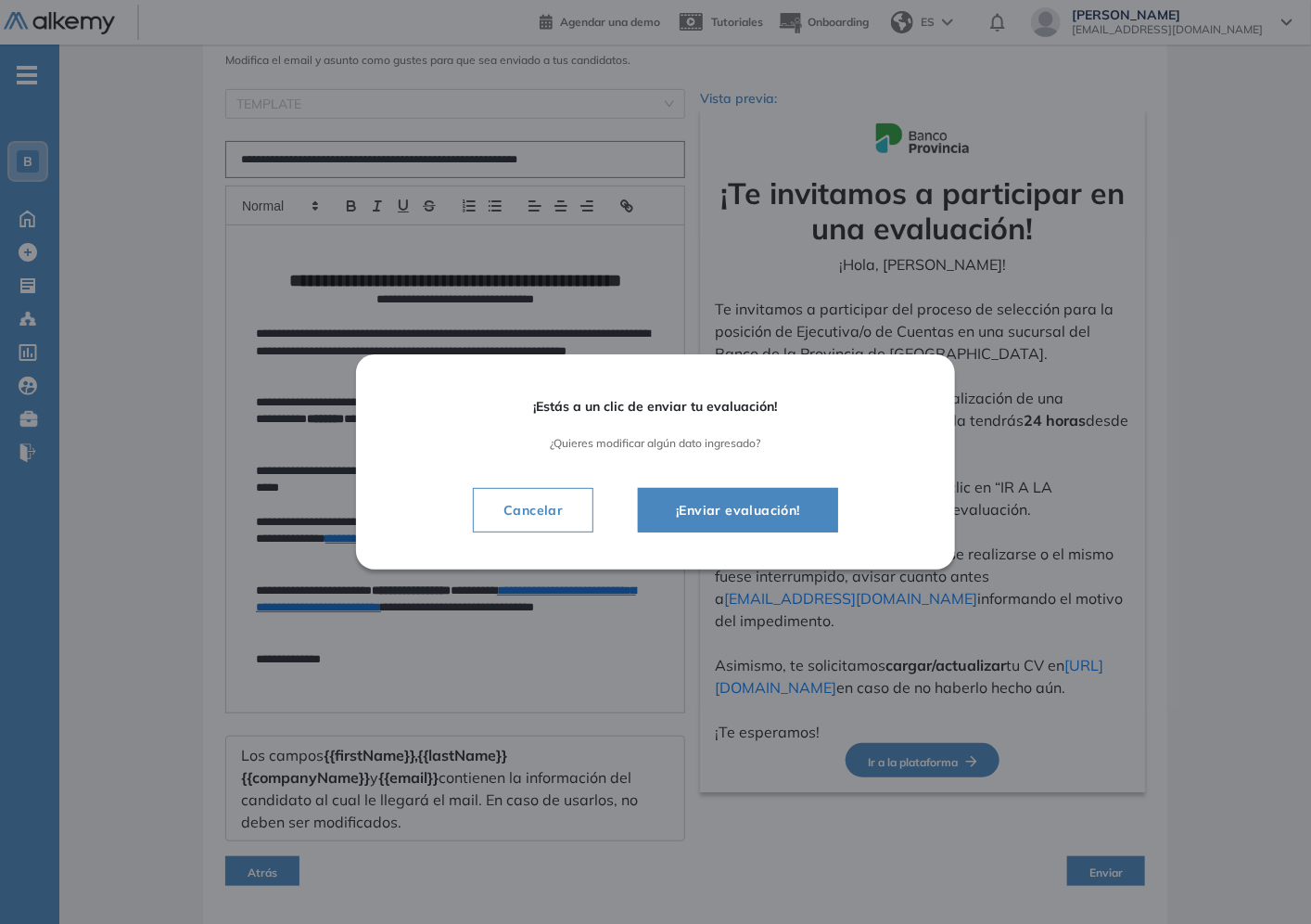
click at [770, 511] on span "¡Enviar evaluación!" at bounding box center [738, 510] width 153 height 22
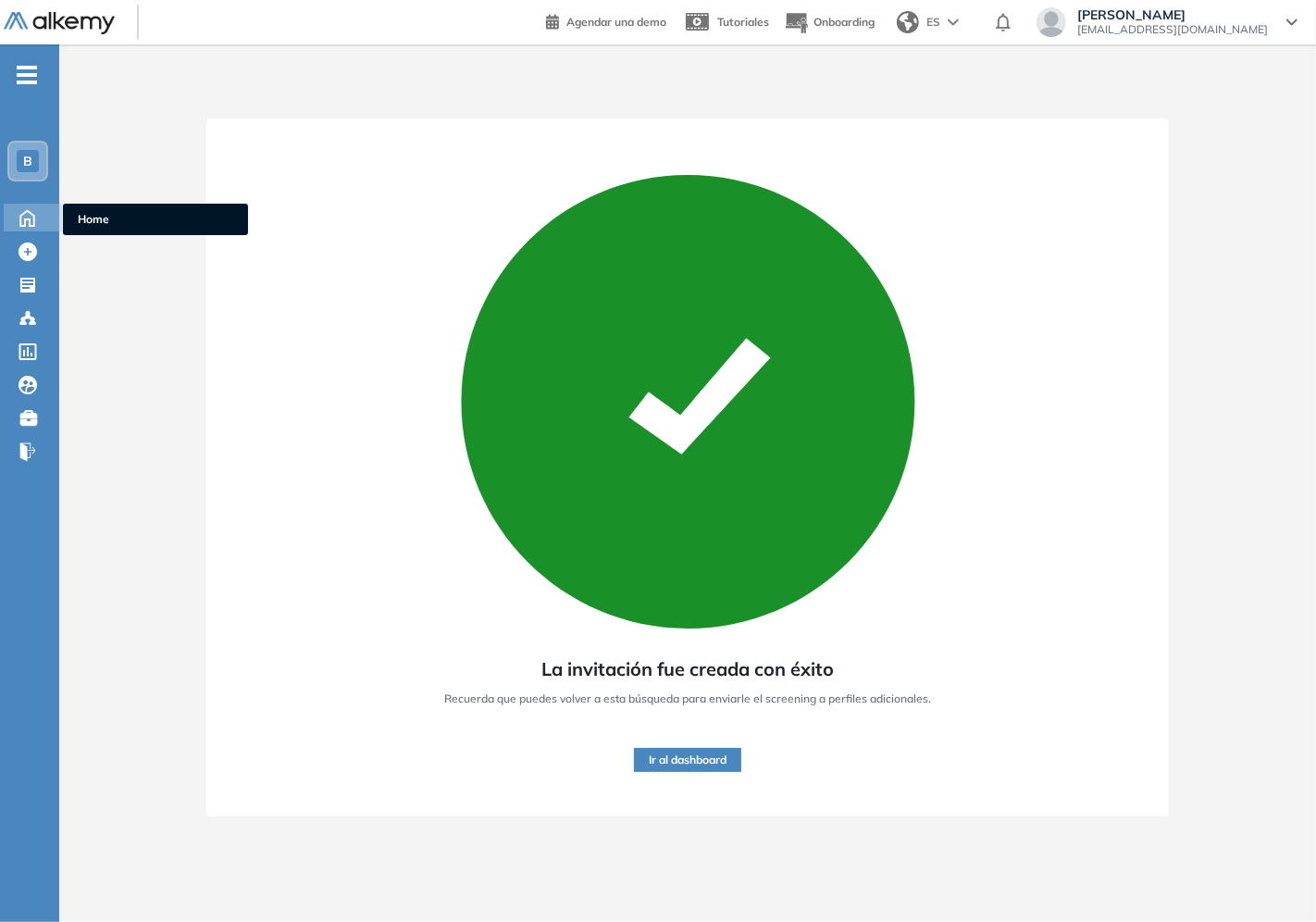
click at [28, 210] on icon at bounding box center [28, 218] width 14 height 16
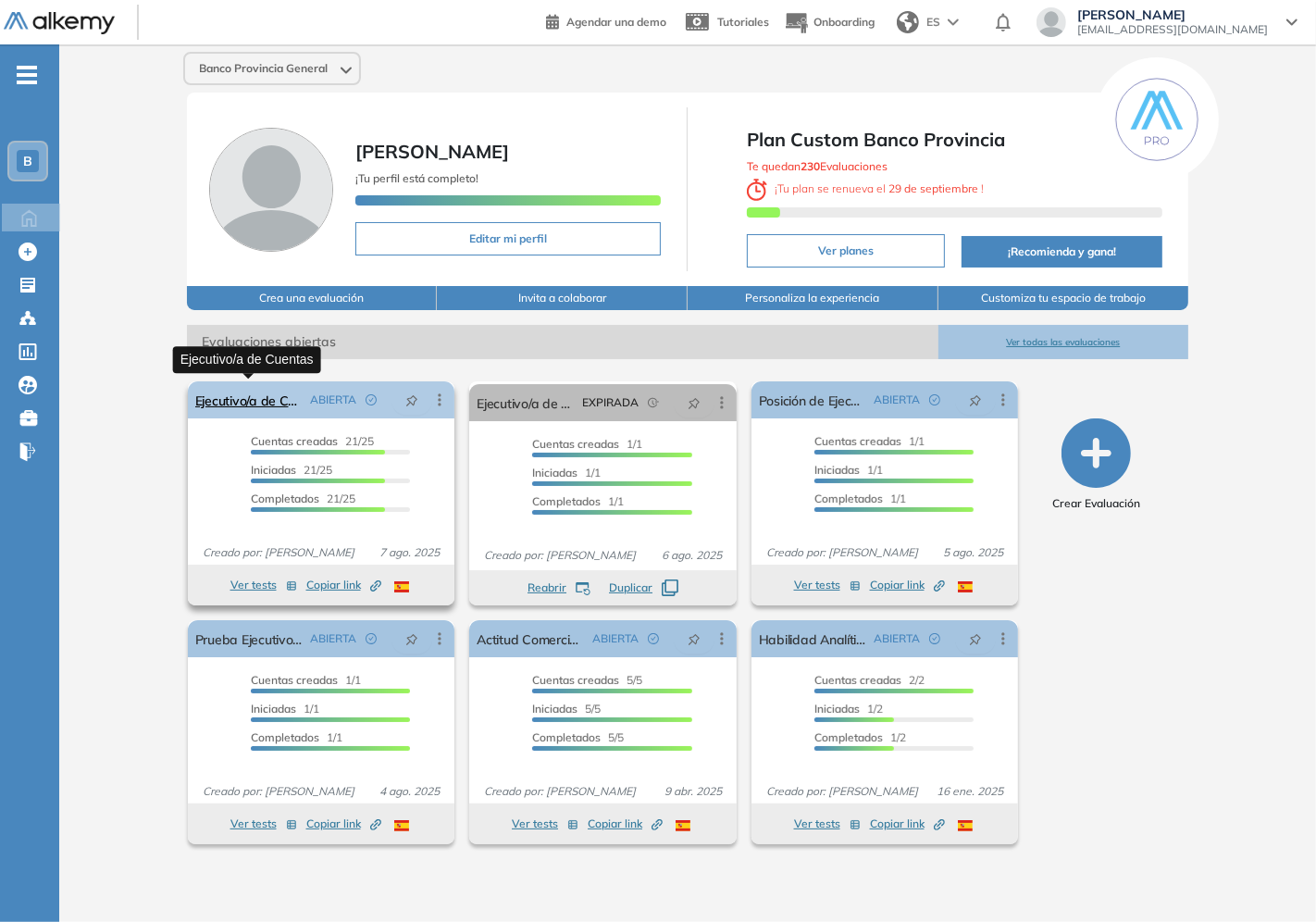
click at [264, 401] on link "Ejecutivo/a de Cuentas" at bounding box center [250, 399] width 109 height 37
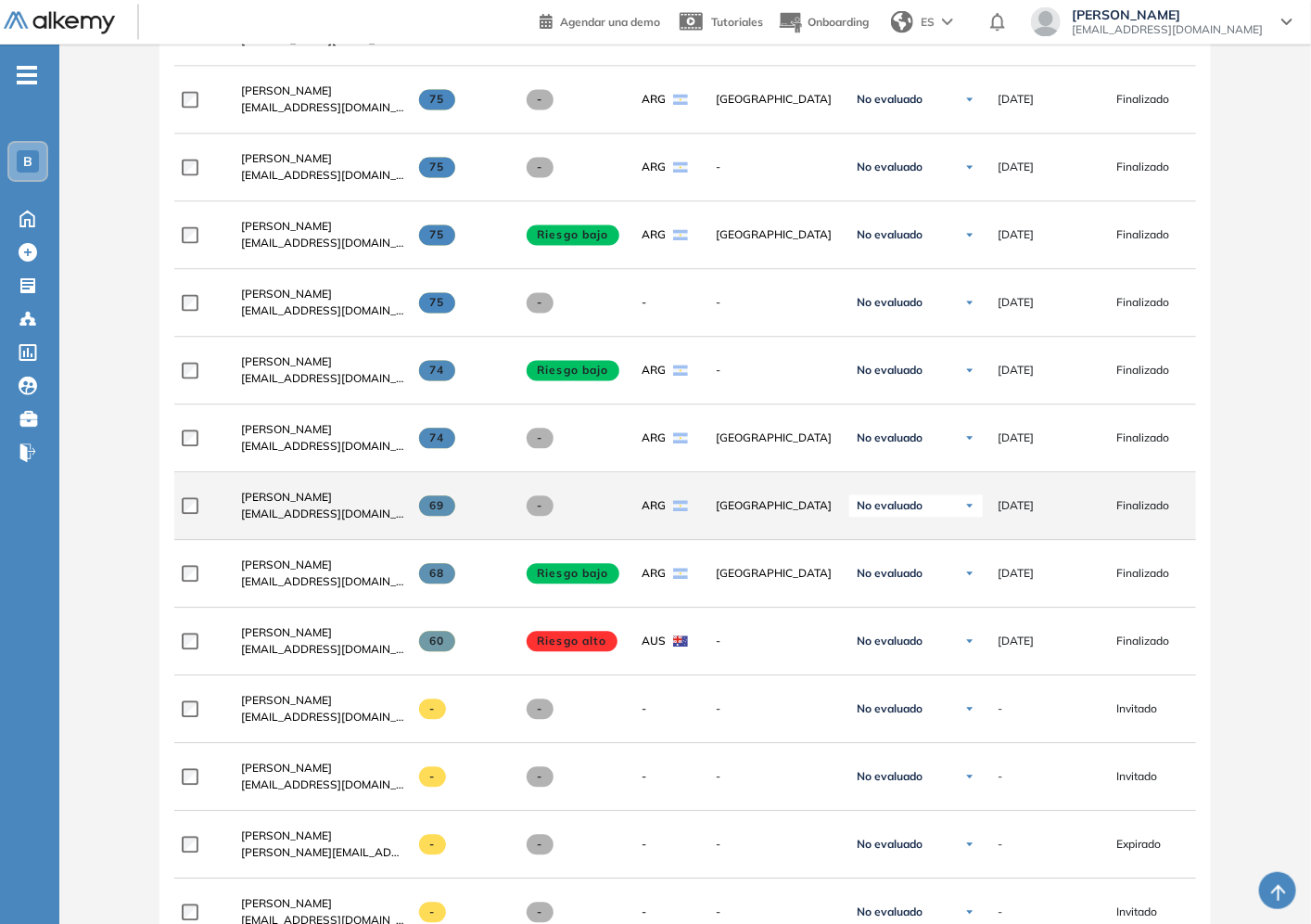
scroll to position [1751, 0]
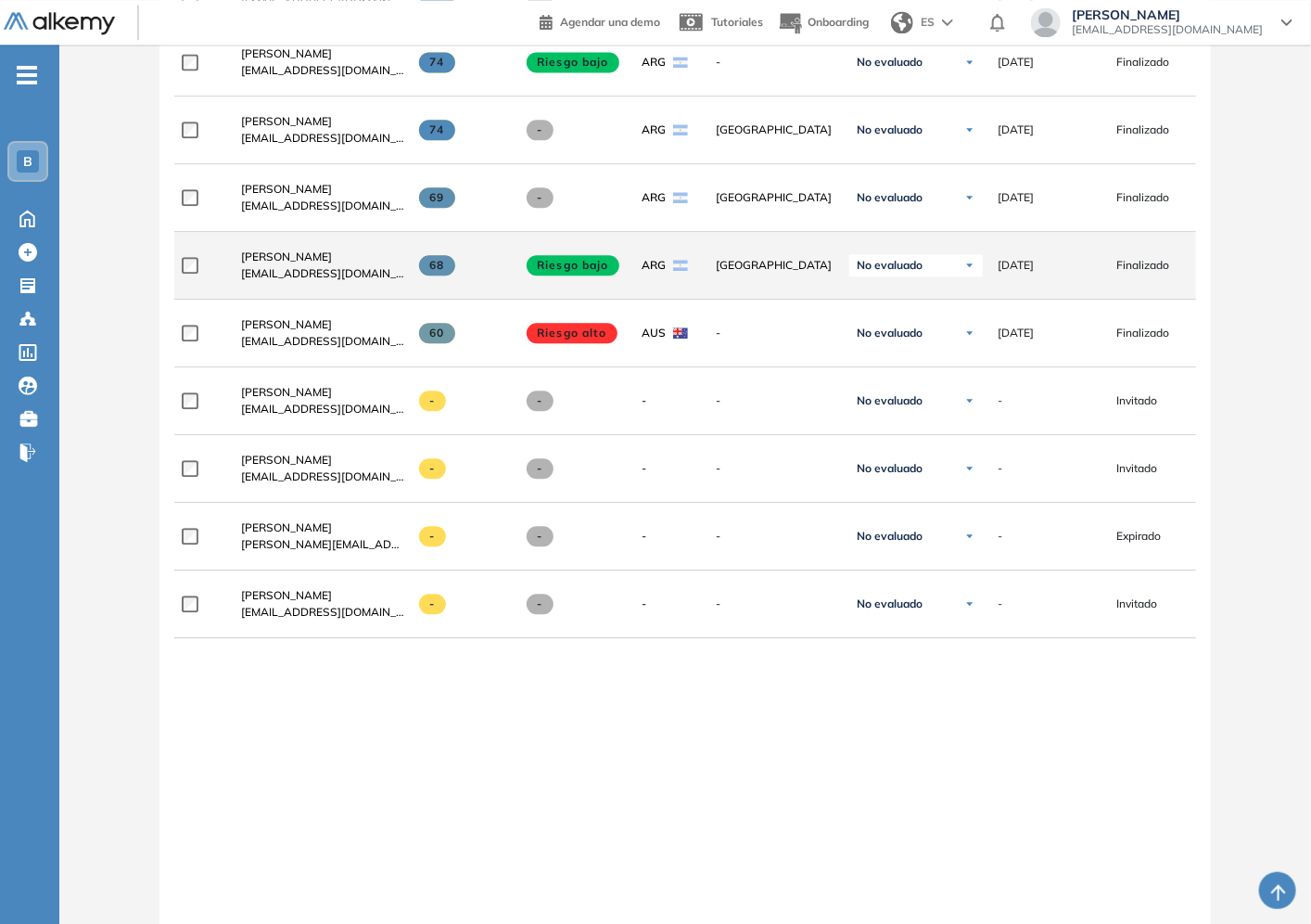
click at [565, 270] on span "Riesgo bajo" at bounding box center [573, 265] width 93 height 21
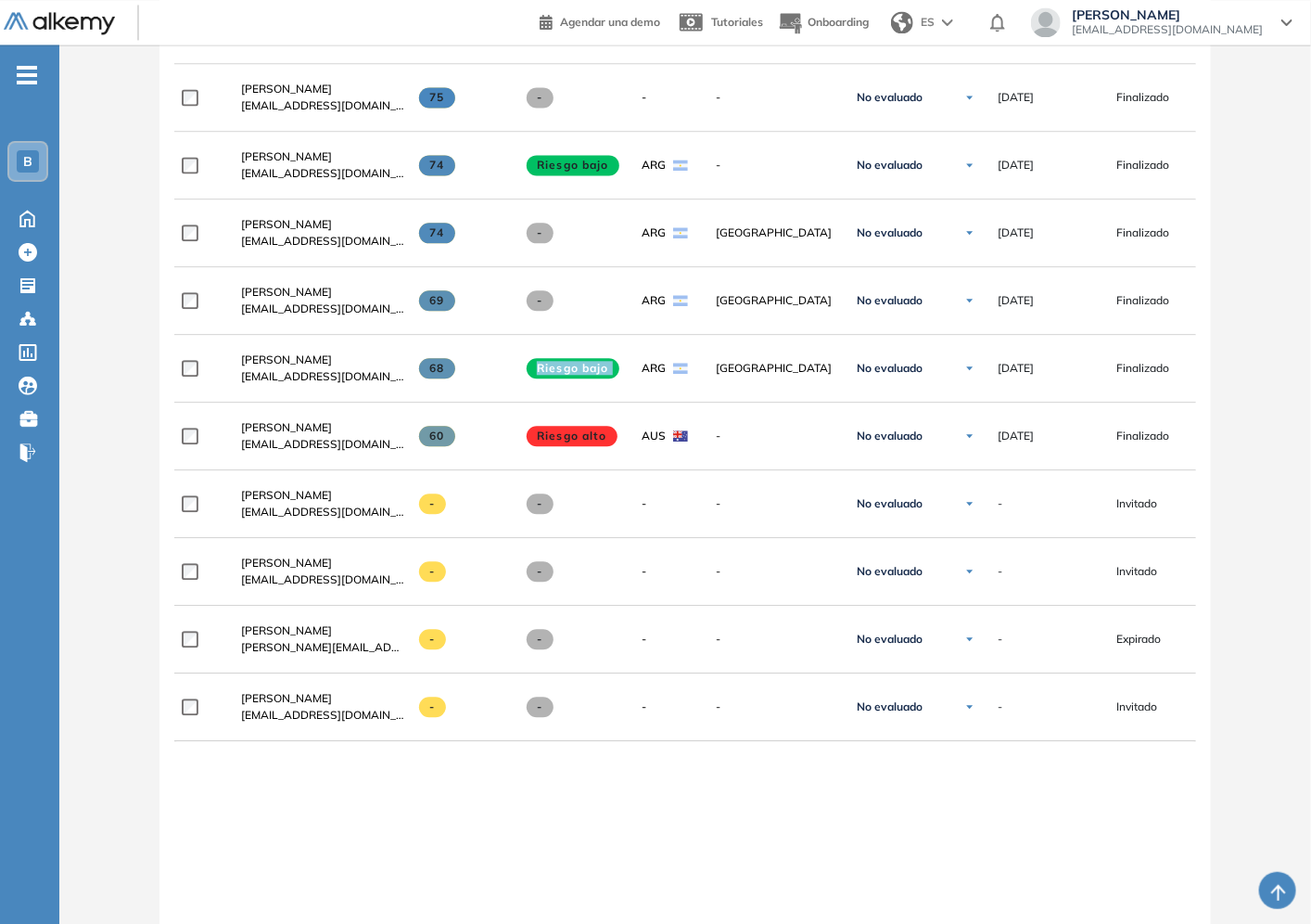
scroll to position [1843, 0]
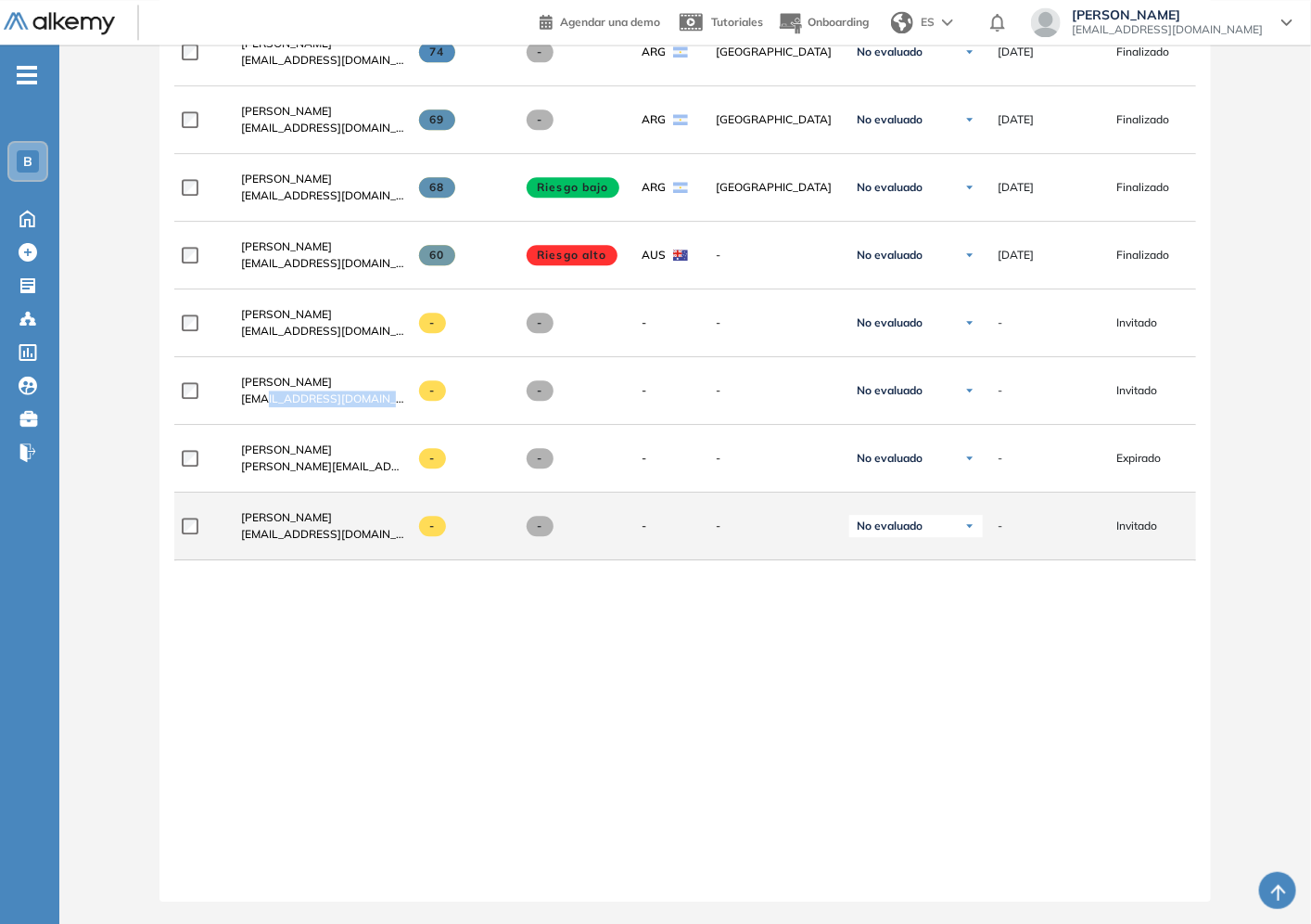
drag, startPoint x: 266, startPoint y: 392, endPoint x: 326, endPoint y: 545, distance: 164.3
click at [376, 404] on div "Vicente Martino martinovicente@gmail.com" at bounding box center [316, 390] width 178 height 63
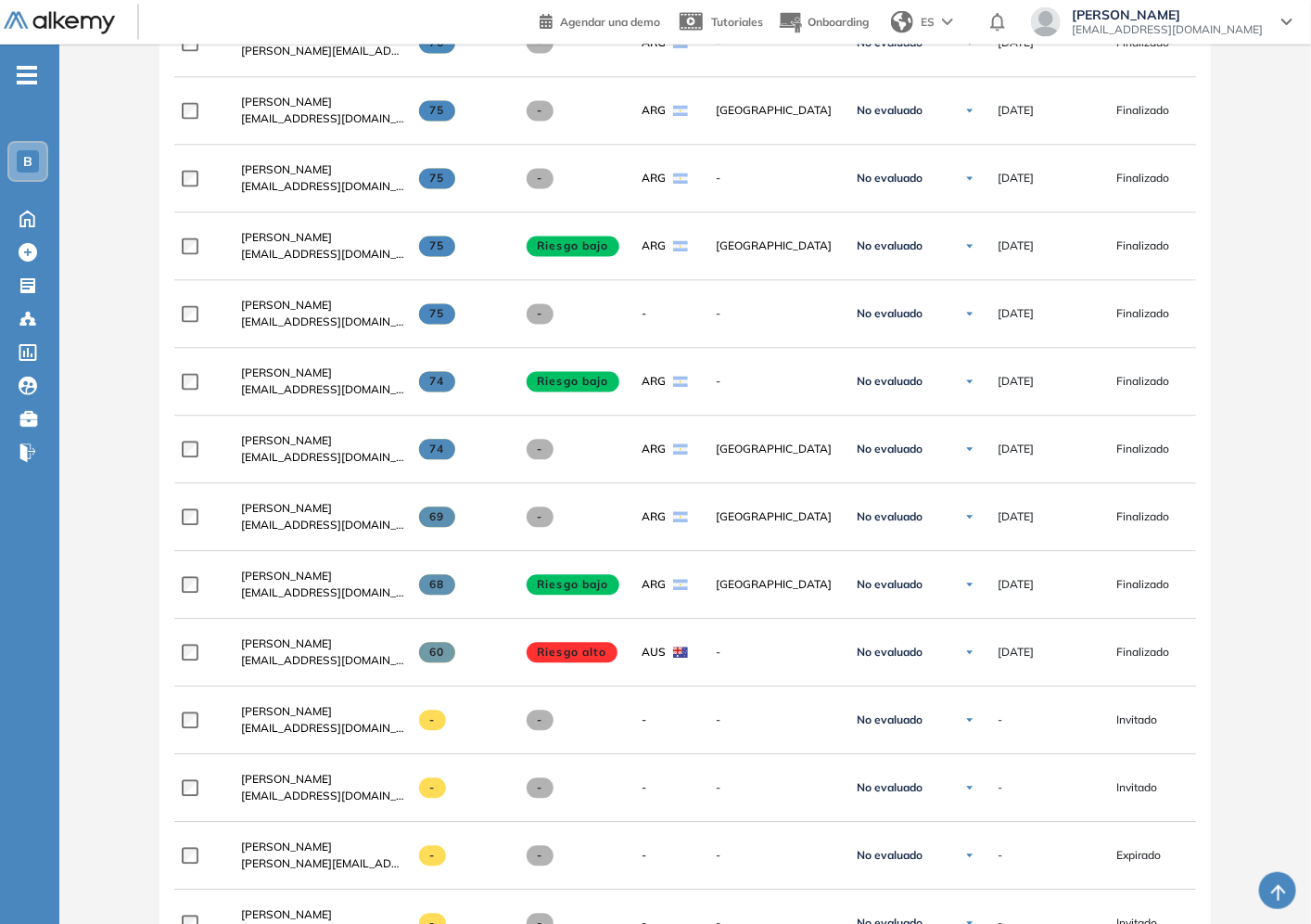
scroll to position [1637, 0]
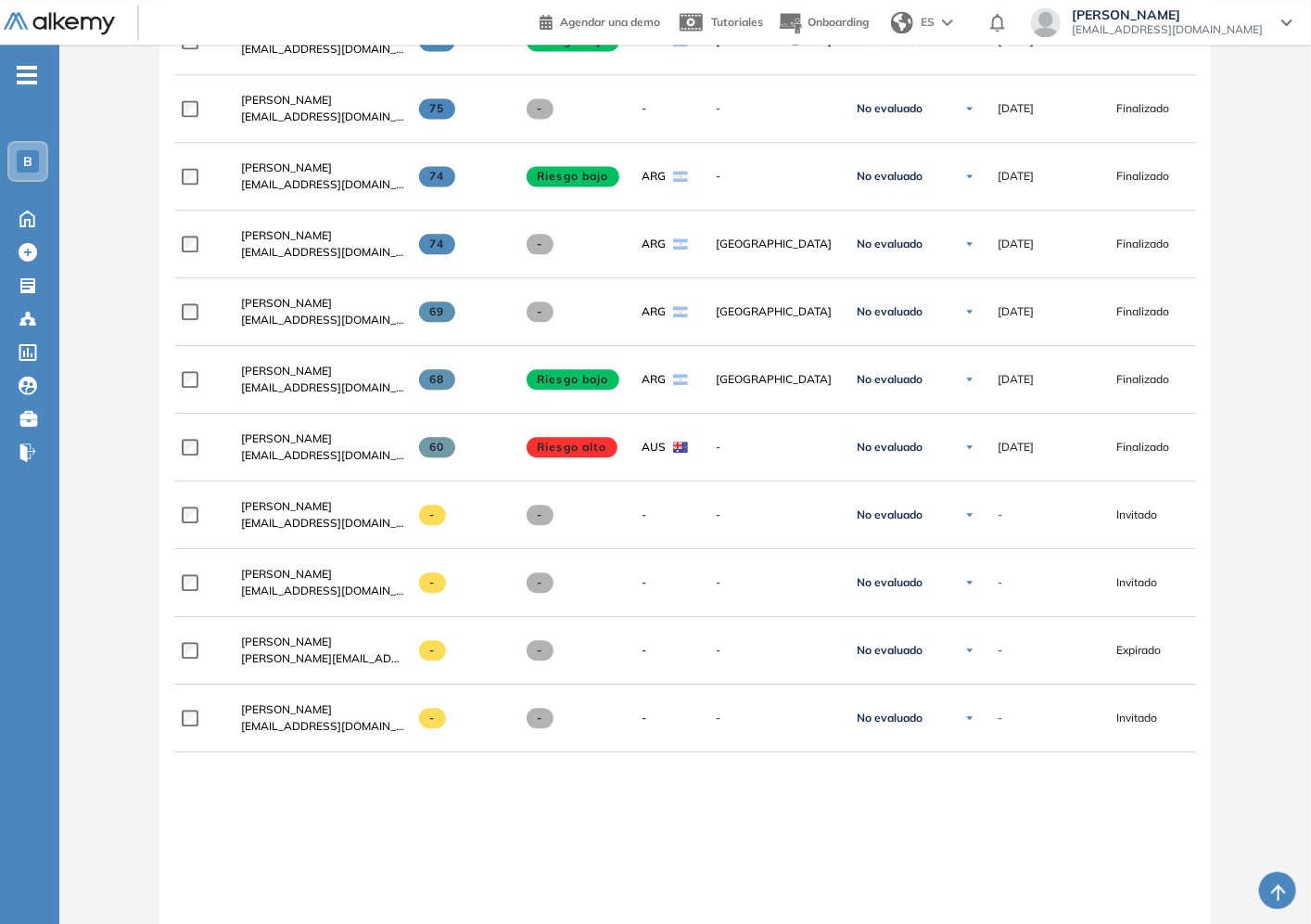
click at [285, 768] on div at bounding box center [685, 760] width 1022 height 15
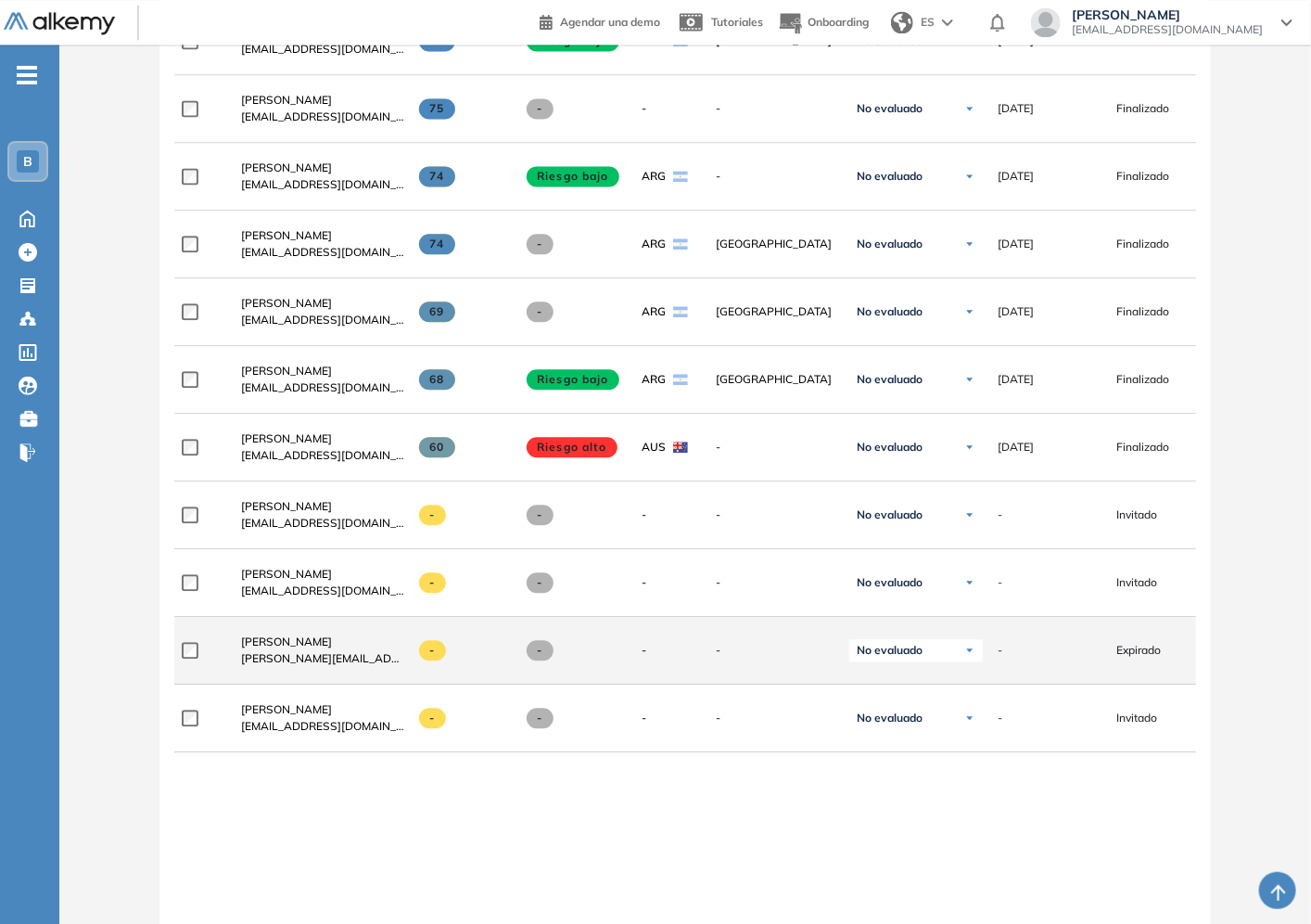
click at [1141, 659] on span "Expirado" at bounding box center [1139, 650] width 45 height 17
drag, startPoint x: 1141, startPoint y: 659, endPoint x: 1176, endPoint y: 659, distance: 35.0
click at [1176, 659] on div "Expirado" at bounding box center [1161, 650] width 89 height 17
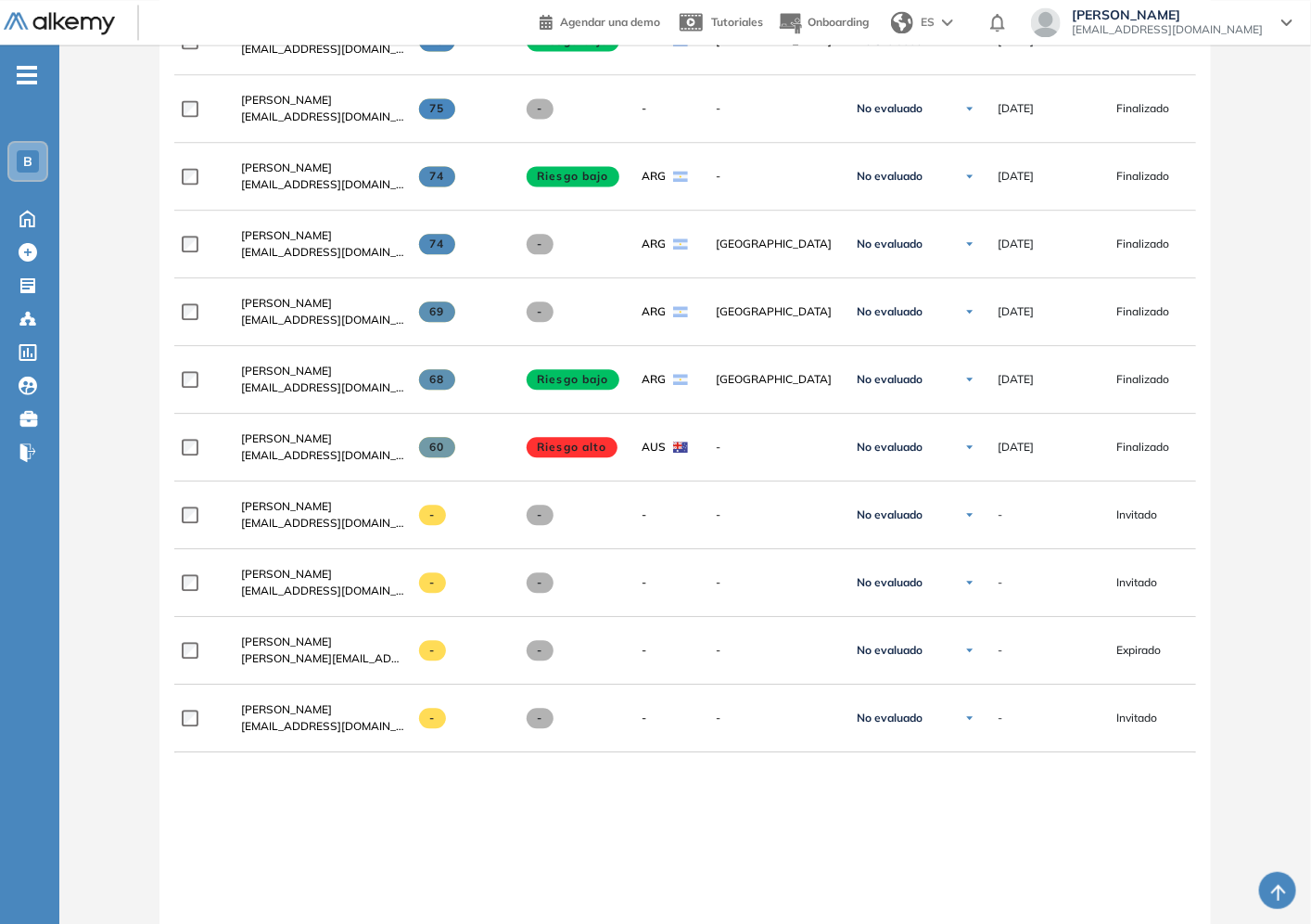
click at [1203, 757] on div "**********" at bounding box center [685, 11] width 1052 height 2165
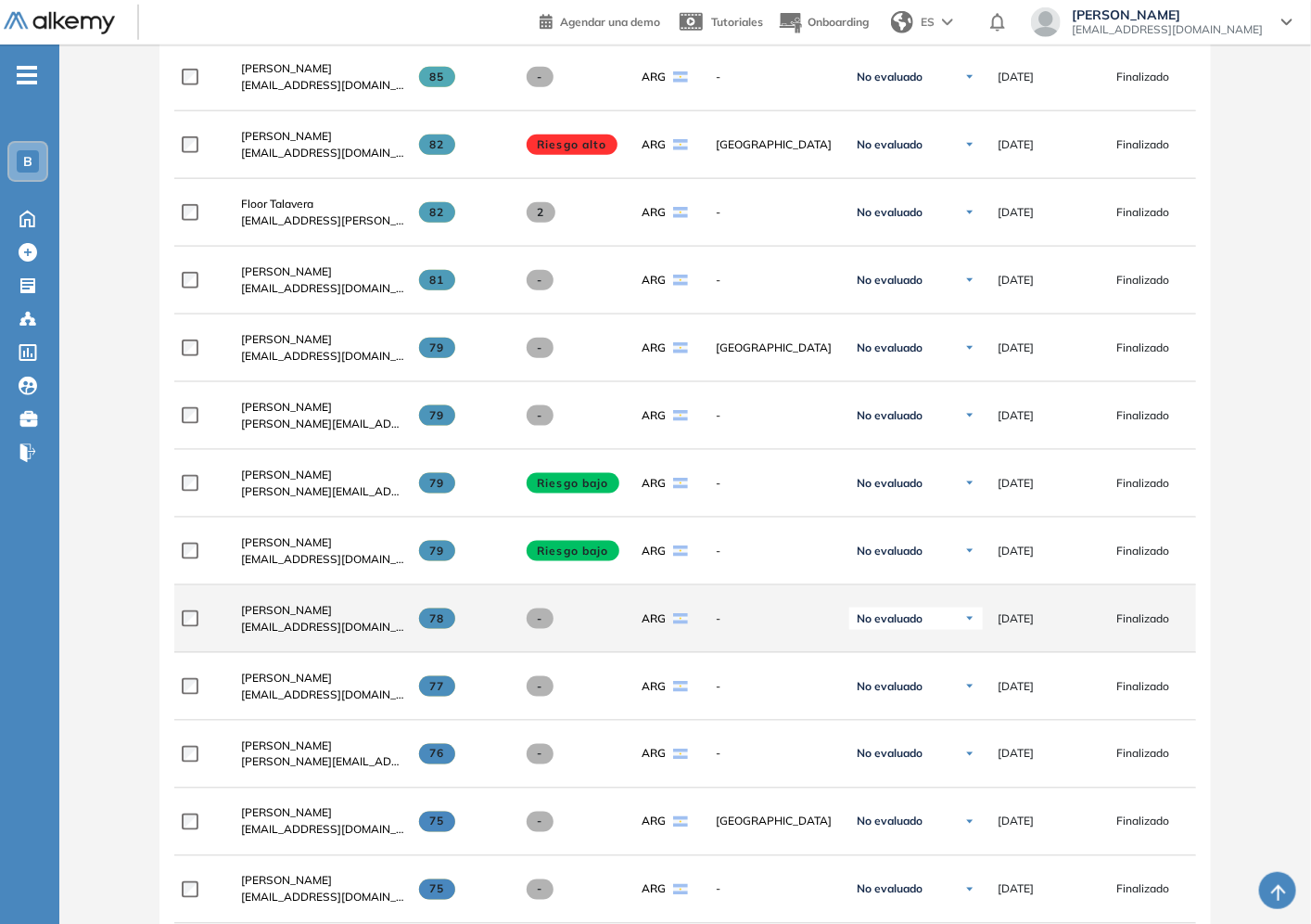
scroll to position [515, 0]
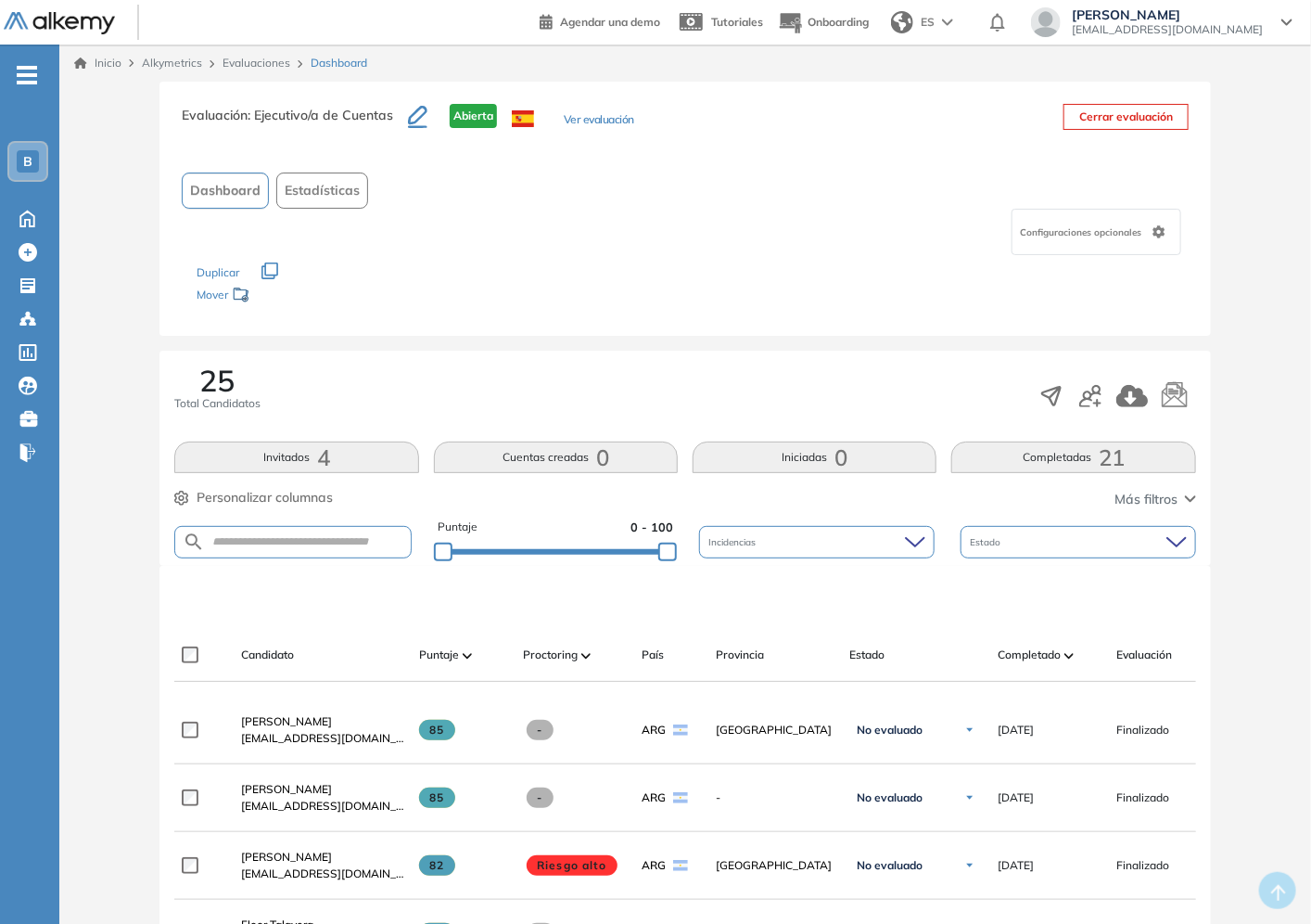
click at [659, 197] on div "Dashboard Estadísticas" at bounding box center [685, 190] width 1007 height 37
drag, startPoint x: 372, startPoint y: 282, endPoint x: 560, endPoint y: 292, distance: 188.3
click at [560, 292] on div "Los siguientes tests ya no están disponibles o tienen una nueva versión Revisa …" at bounding box center [685, 284] width 977 height 58
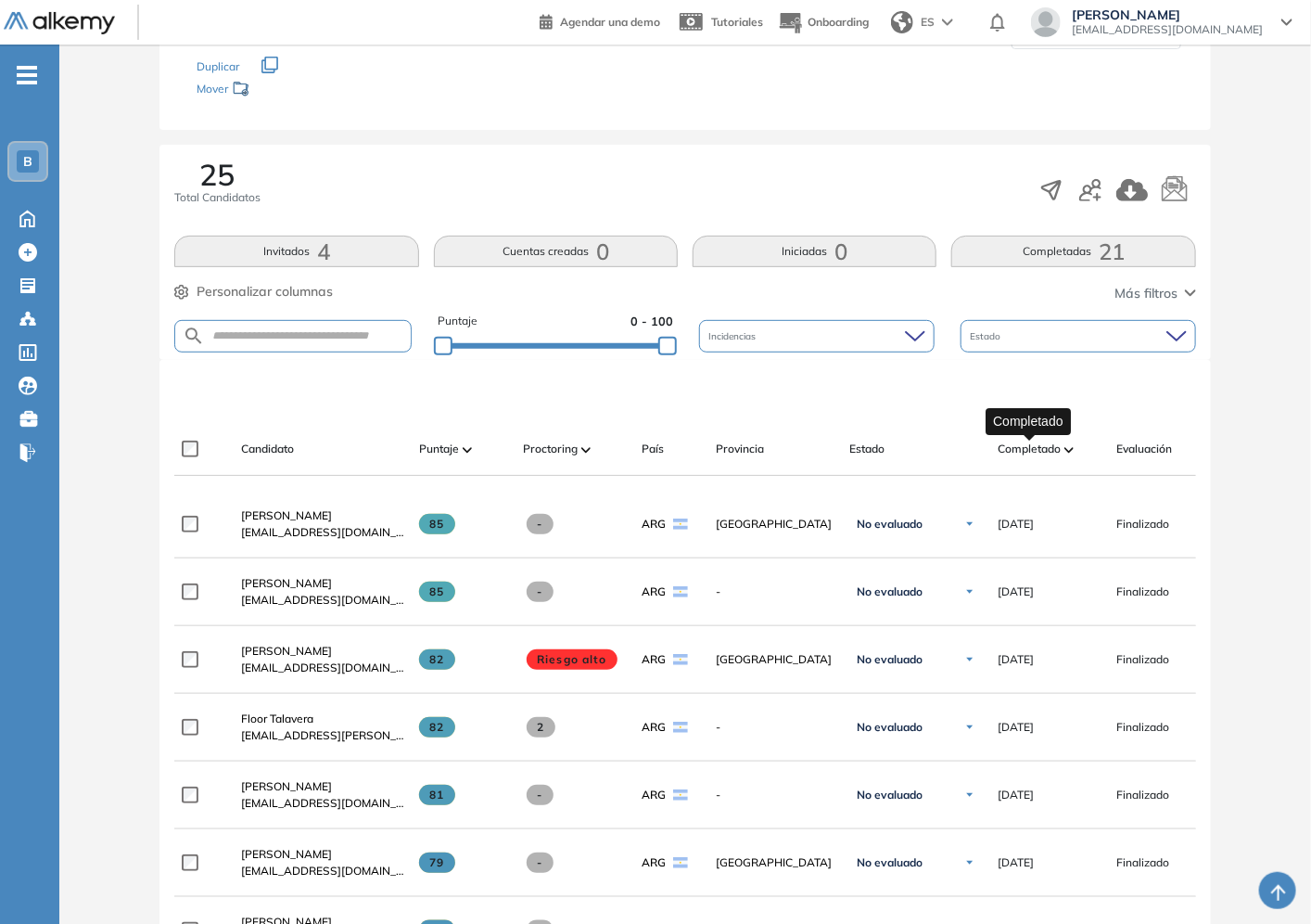
click at [1060, 452] on span "Completado" at bounding box center [1030, 449] width 63 height 17
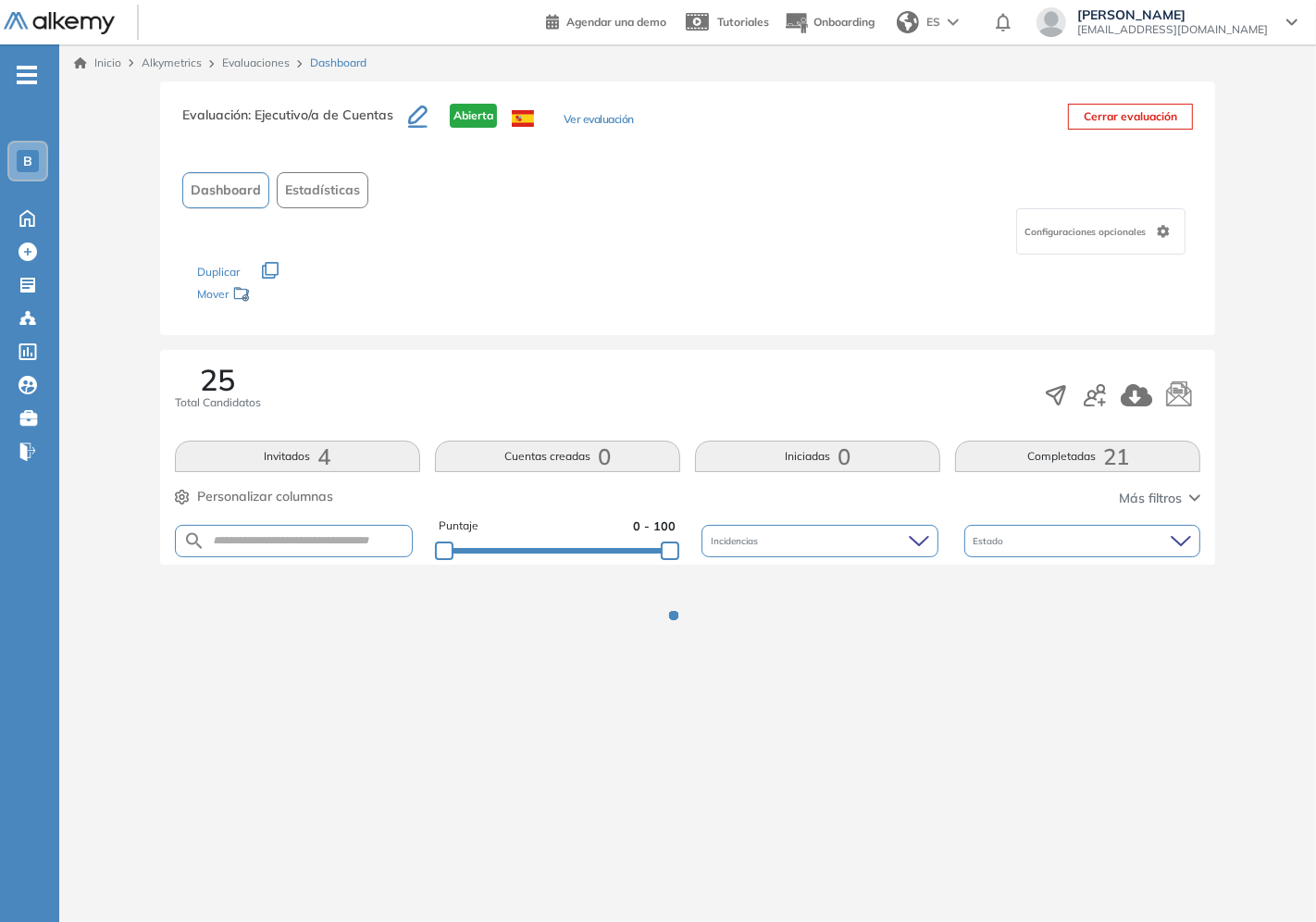
click at [1264, 417] on div "Evaluación : Ejecutivo/a de Cuentas Abierta Ver evaluación Cerrar evaluación Da…" at bounding box center [687, 387] width 1242 height 613
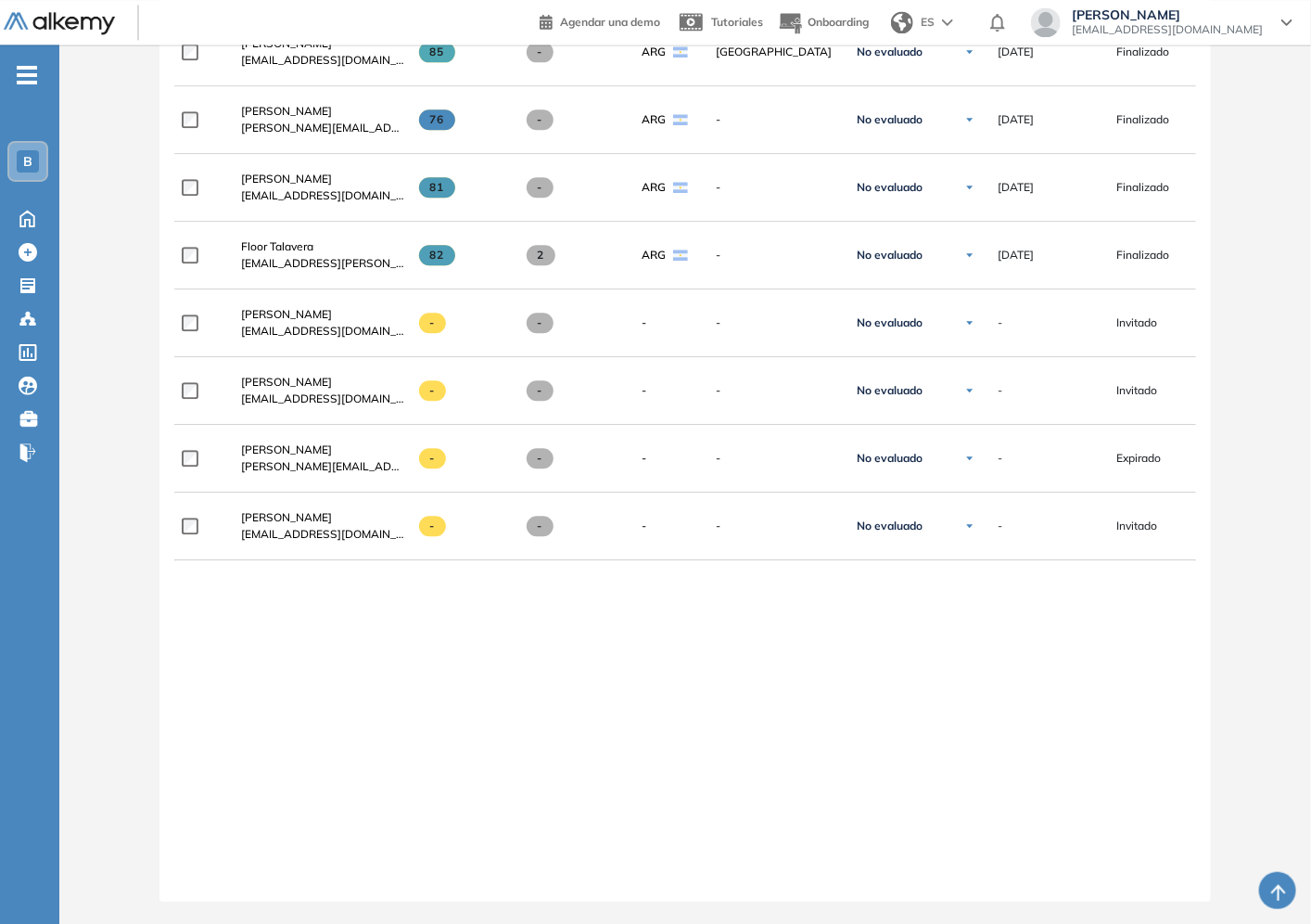
scroll to position [1534, 0]
